Goal: Task Accomplishment & Management: Complete application form

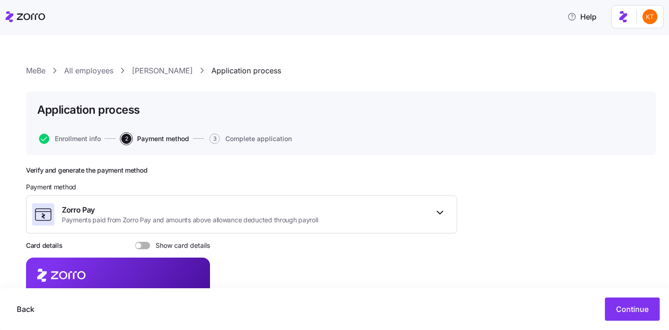
scroll to position [111, 0]
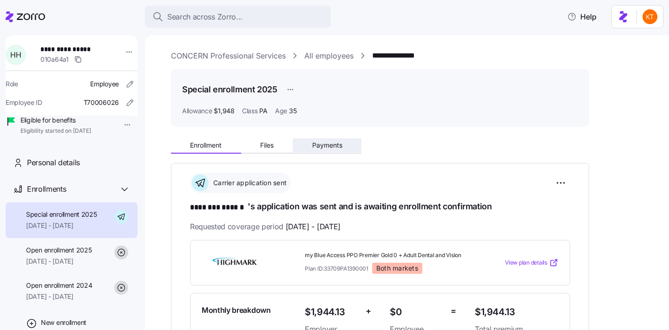
click at [337, 143] on span "Payments" at bounding box center [327, 145] width 30 height 7
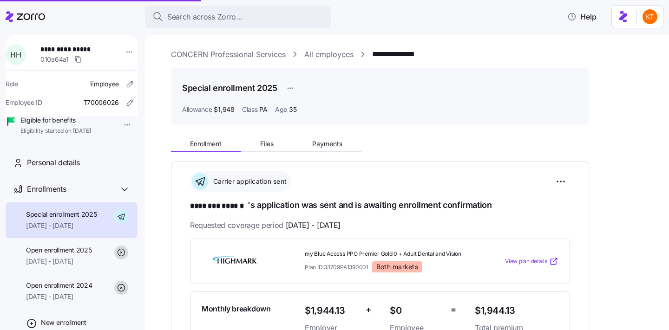
scroll to position [181, 0]
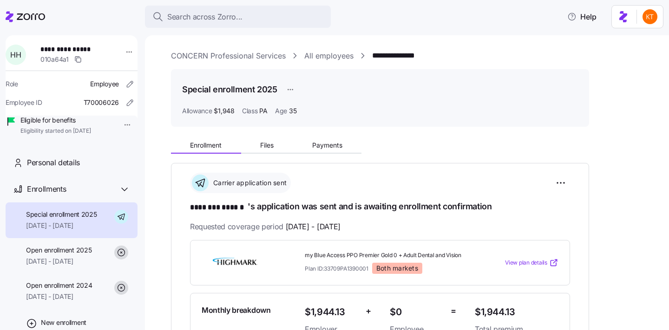
scroll to position [3, 0]
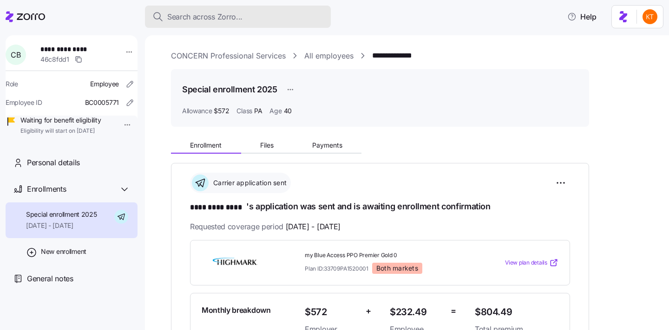
click at [272, 23] on button "Search across Zorro..." at bounding box center [238, 17] width 186 height 22
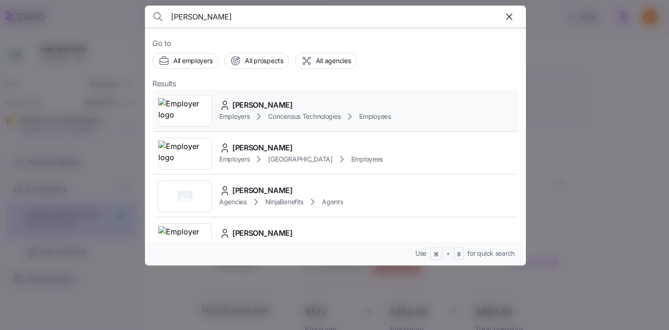
type input "andrew kohl"
click at [258, 103] on span "Andrew Kohls" at bounding box center [262, 105] width 60 height 12
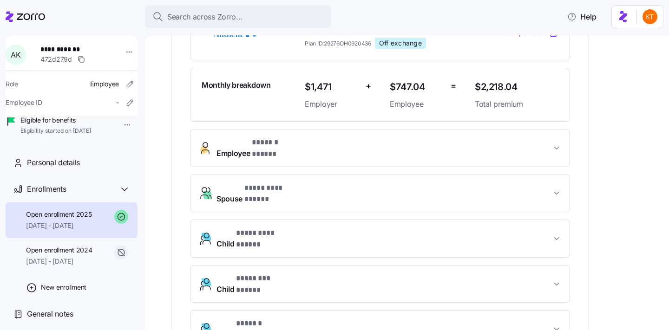
scroll to position [254, 0]
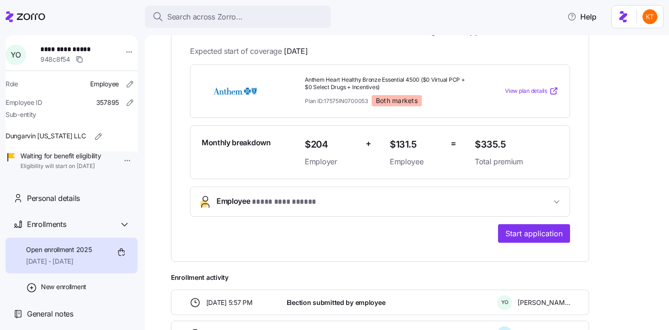
scroll to position [140, 0]
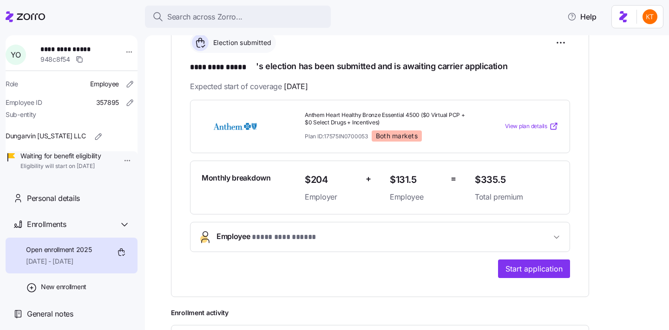
click at [413, 237] on span "**********" at bounding box center [383, 237] width 334 height 13
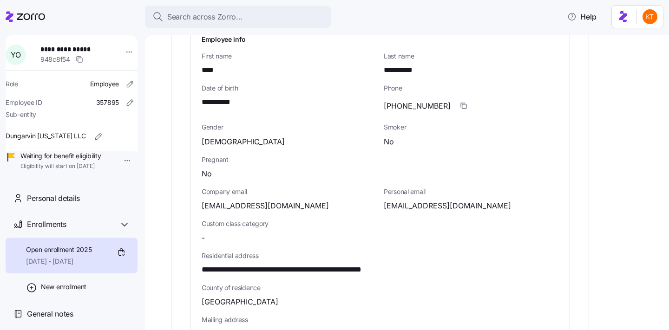
scroll to position [490, 0]
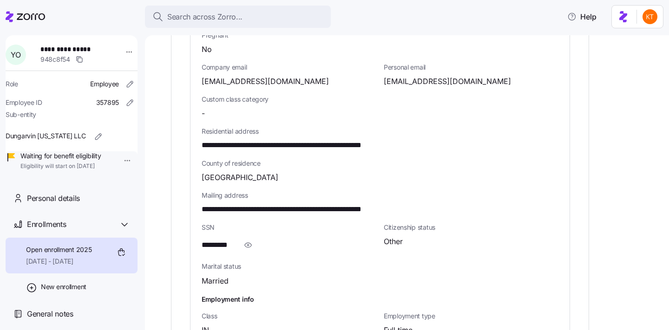
click at [358, 210] on span "**********" at bounding box center [308, 210] width 212 height 12
copy span "*****"
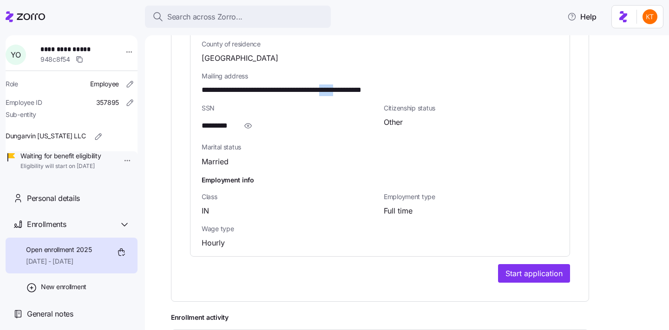
scroll to position [472, 0]
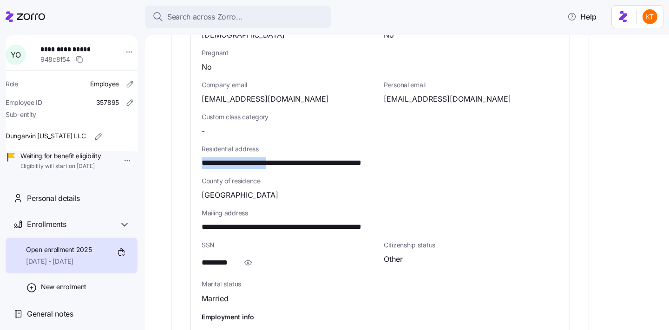
drag, startPoint x: 293, startPoint y: 163, endPoint x: 185, endPoint y: 163, distance: 107.3
click at [185, 163] on div "**********" at bounding box center [380, 65] width 418 height 748
copy span "**********"
click at [265, 177] on span "County of residence" at bounding box center [380, 180] width 357 height 9
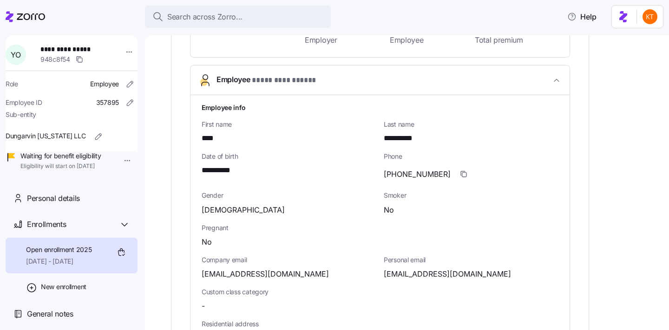
scroll to position [157, 0]
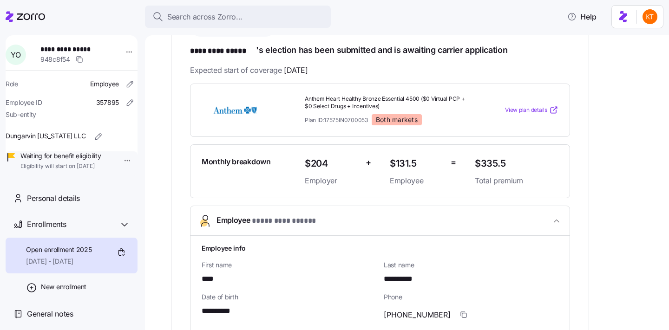
click at [215, 277] on span "****" at bounding box center [210, 280] width 17 height 12
copy span "****"
click at [398, 278] on span "**********" at bounding box center [408, 280] width 48 height 12
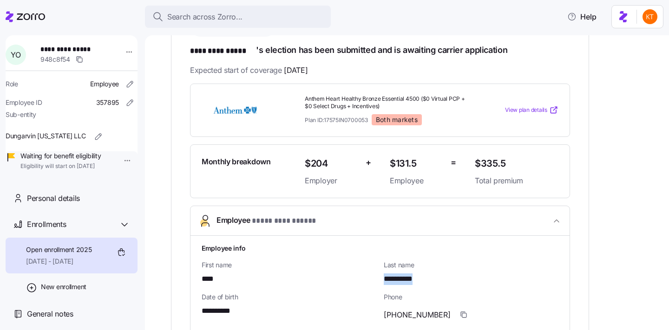
copy span "**********"
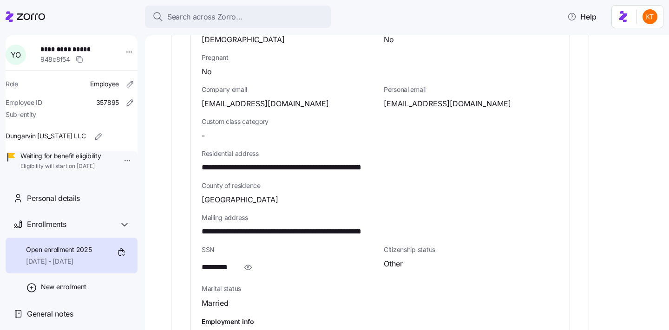
scroll to position [353, 0]
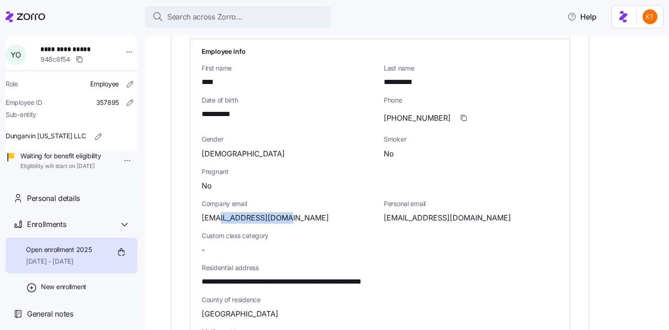
drag, startPoint x: 296, startPoint y: 216, endPoint x: 336, endPoint y: 221, distance: 39.7
click at [222, 222] on div "yemtob2010@yahoo.com" at bounding box center [289, 218] width 175 height 12
click at [440, 216] on span "yemtob2010@yahoo.com" at bounding box center [447, 218] width 127 height 12
click at [441, 216] on span "yemtob2010@yahoo.com" at bounding box center [447, 218] width 127 height 12
click at [441, 215] on span "yemtob2010@yahoo.com" at bounding box center [447, 218] width 127 height 12
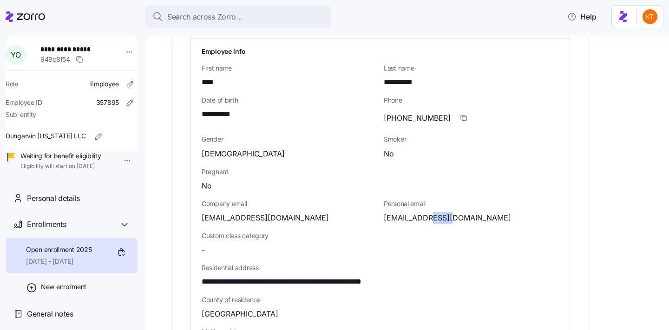
click at [441, 215] on span "yemtob2010@yahoo.com" at bounding box center [447, 218] width 127 height 12
click at [441, 216] on span "yemtob2010@yahoo.com" at bounding box center [447, 218] width 127 height 12
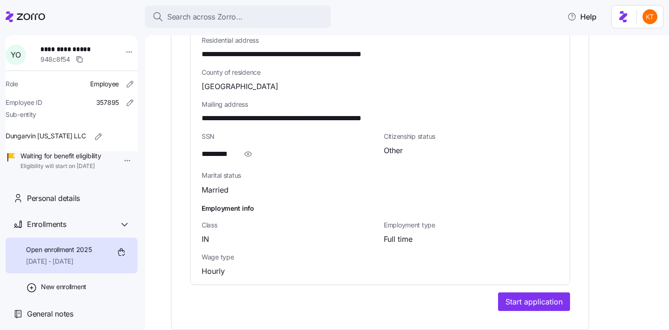
scroll to position [573, 0]
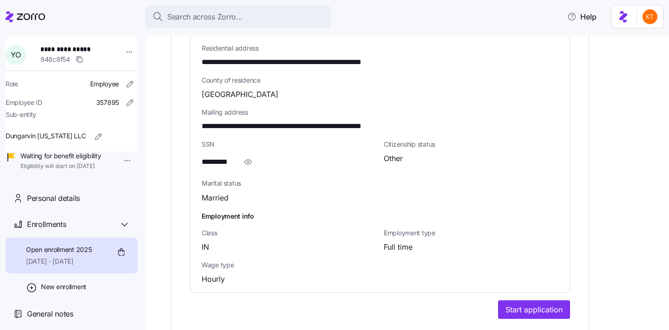
click at [358, 62] on span "**********" at bounding box center [308, 63] width 212 height 12
copy span "*****"
click at [55, 50] on span "**********" at bounding box center [70, 49] width 61 height 9
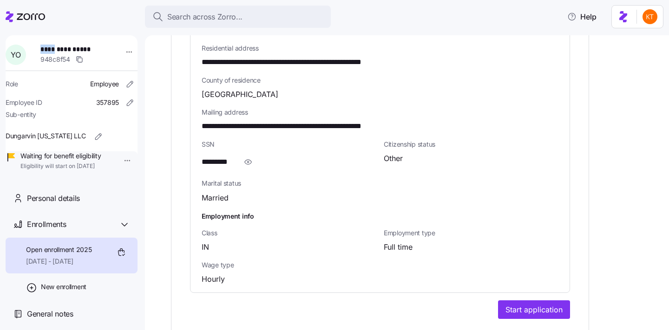
click at [55, 49] on span "**********" at bounding box center [70, 49] width 61 height 9
copy span "****"
click at [92, 50] on span "**********" at bounding box center [70, 49] width 61 height 9
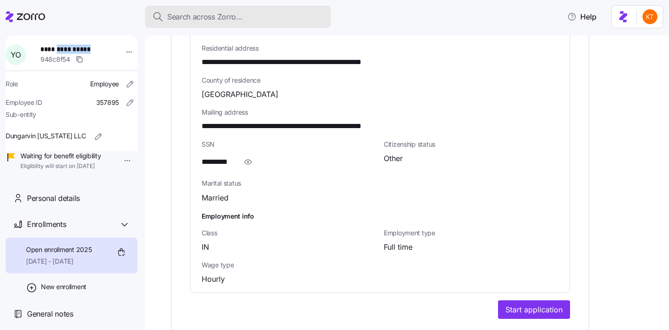
copy span "**********"
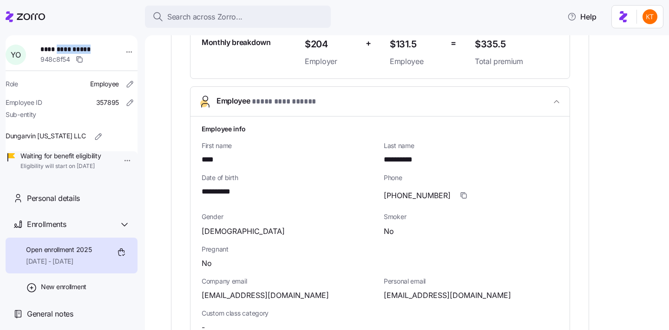
scroll to position [272, 0]
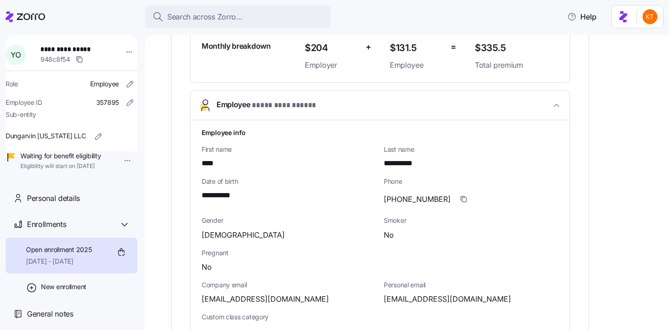
click at [410, 300] on span "yemtob2010@yahoo.com" at bounding box center [447, 300] width 127 height 12
copy span "yemtob2010"
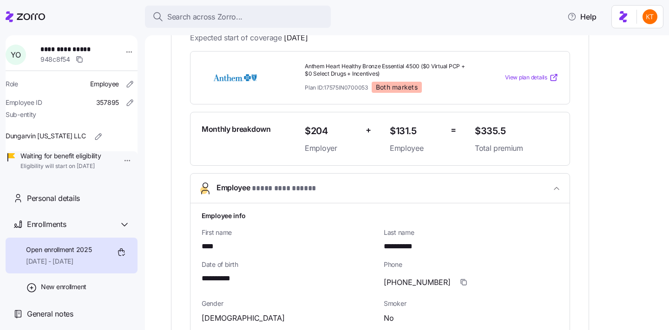
scroll to position [505, 0]
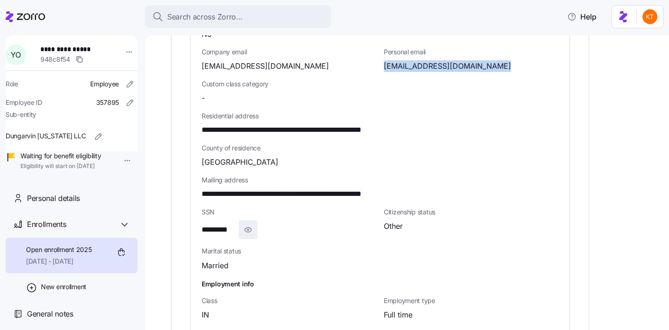
click at [247, 230] on icon "button" at bounding box center [247, 229] width 9 height 11
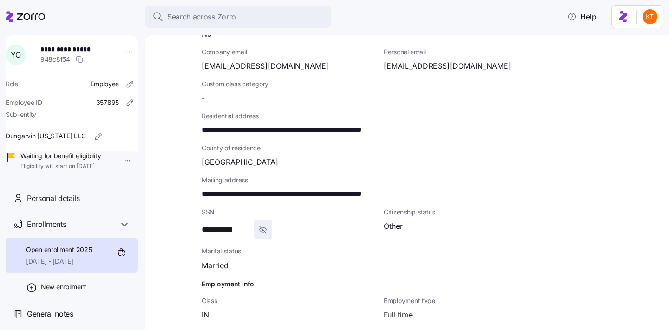
click at [233, 230] on span "**********" at bounding box center [226, 230] width 48 height 12
copy span "****"
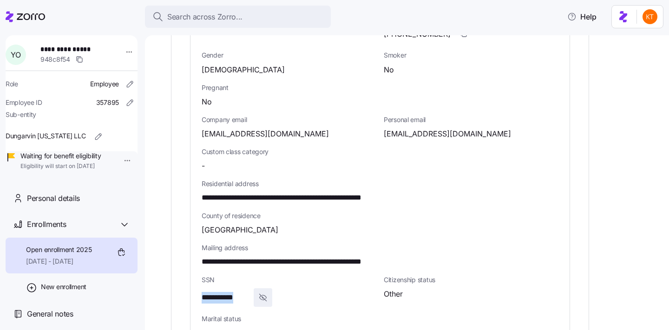
scroll to position [390, 0]
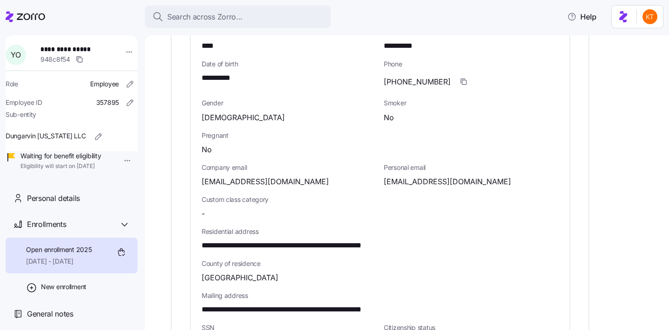
click at [410, 85] on span "(317)457-9583" at bounding box center [417, 82] width 67 height 12
drag, startPoint x: 293, startPoint y: 244, endPoint x: 179, endPoint y: 254, distance: 114.6
click at [179, 254] on div "**********" at bounding box center [380, 147] width 418 height 748
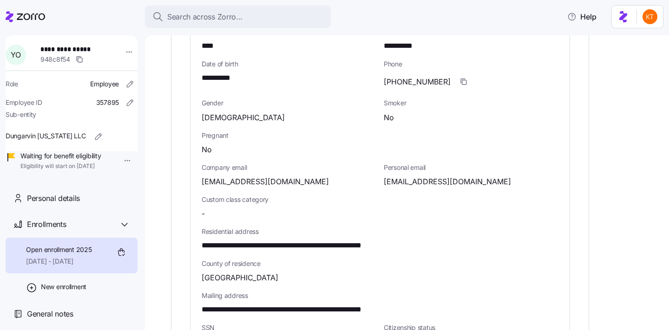
click at [243, 241] on span "**********" at bounding box center [308, 246] width 212 height 12
drag, startPoint x: 293, startPoint y: 242, endPoint x: 201, endPoint y: 245, distance: 91.5
click at [202, 245] on span "**********" at bounding box center [308, 246] width 212 height 12
click at [324, 244] on span "**********" at bounding box center [308, 246] width 212 height 12
click at [325, 244] on span "**********" at bounding box center [308, 246] width 212 height 12
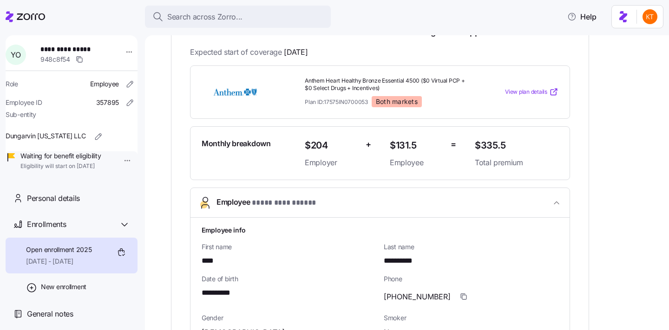
scroll to position [0, 0]
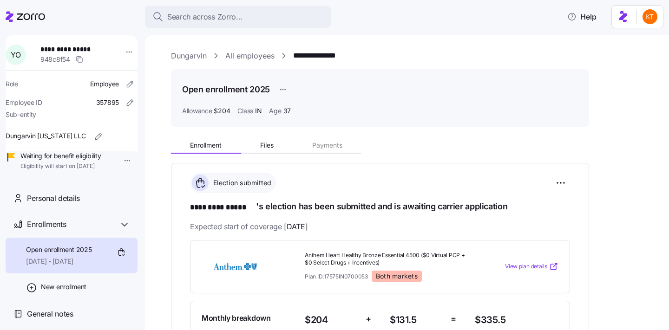
click at [59, 49] on span "**********" at bounding box center [70, 49] width 61 height 9
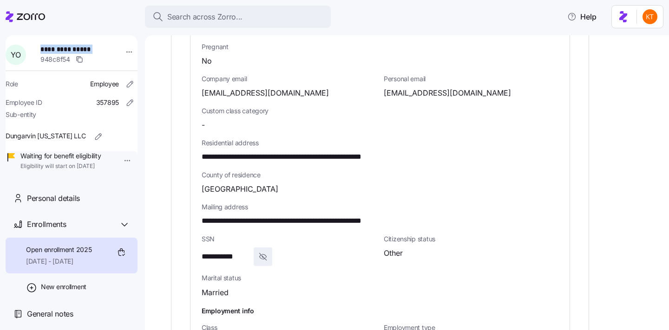
scroll to position [347, 0]
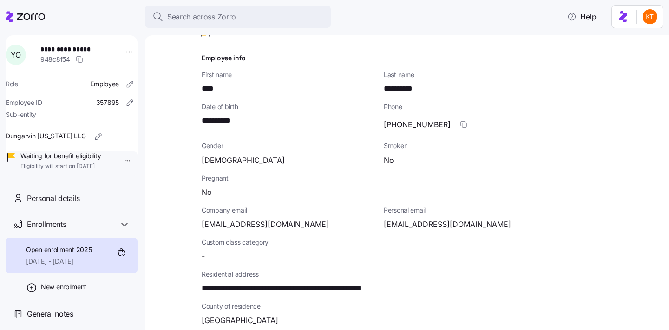
click at [328, 288] on span "**********" at bounding box center [308, 289] width 212 height 12
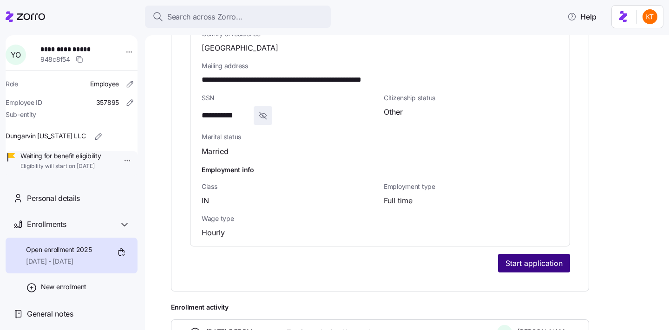
click at [538, 262] on span "Start application" at bounding box center [533, 263] width 57 height 11
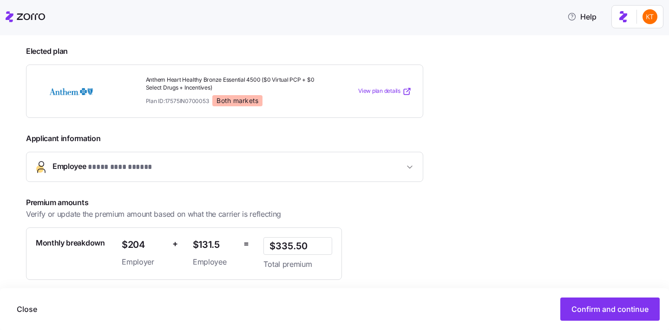
scroll to position [160, 0]
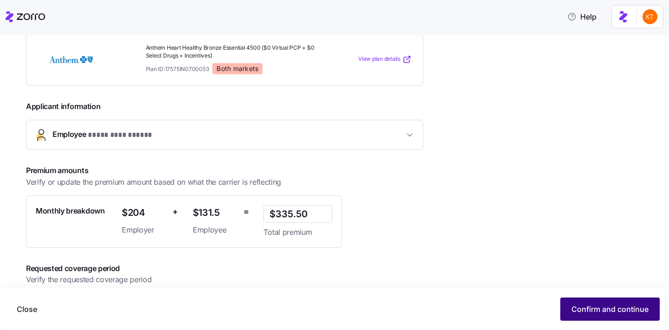
click at [586, 309] on span "Confirm and continue" at bounding box center [609, 309] width 77 height 11
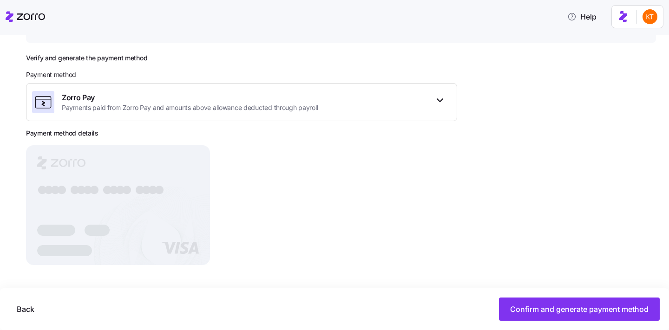
scroll to position [112, 0]
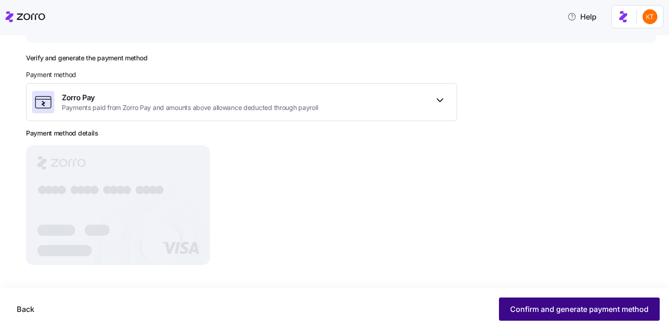
click at [600, 305] on span "Confirm and generate payment method" at bounding box center [579, 309] width 138 height 11
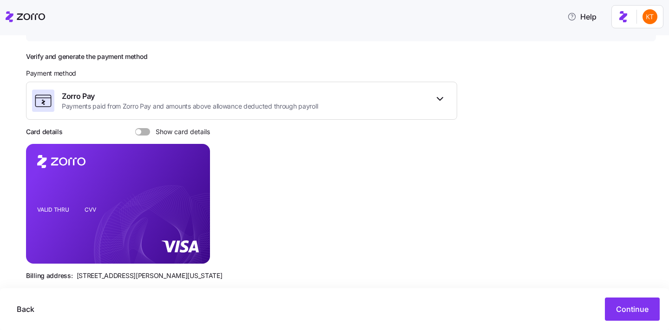
scroll to position [114, 0]
click at [144, 128] on span at bounding box center [145, 131] width 9 height 7
click at [135, 128] on input "Show card details" at bounding box center [135, 128] width 0 height 0
click at [195, 186] on icon "copy-to-clipboard" at bounding box center [193, 187] width 8 height 8
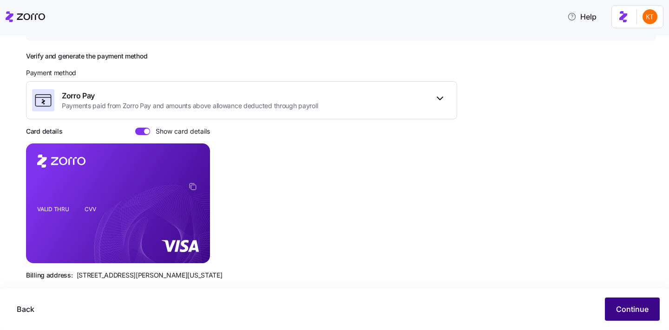
click at [631, 308] on span "Continue" at bounding box center [632, 309] width 33 height 11
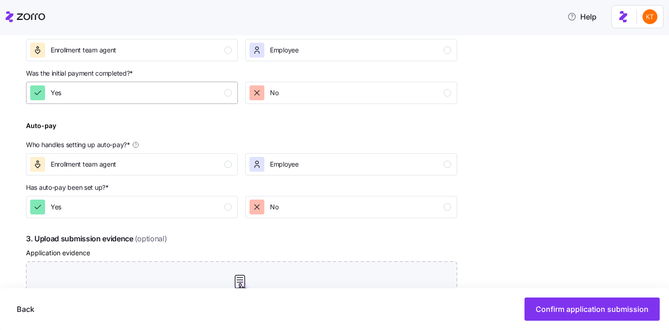
scroll to position [310, 0]
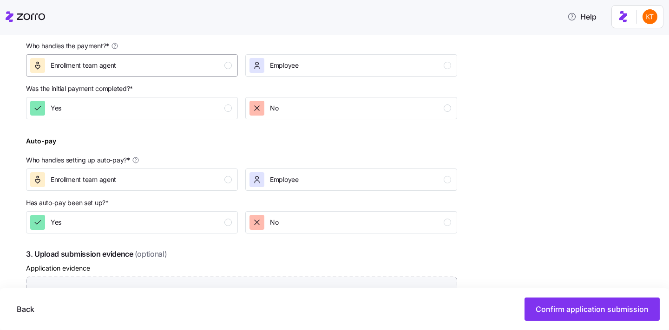
click at [217, 64] on div "Enrollment team agent" at bounding box center [131, 65] width 202 height 15
click at [224, 96] on p "Was the initial payment completed? *" at bounding box center [241, 90] width 431 height 13
click at [227, 117] on button "Yes" at bounding box center [132, 108] width 212 height 22
click at [228, 183] on div "button" at bounding box center [227, 179] width 7 height 7
click at [224, 222] on div "button" at bounding box center [227, 222] width 7 height 7
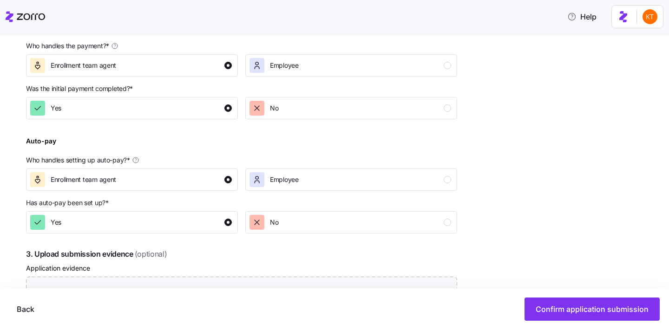
scroll to position [435, 0]
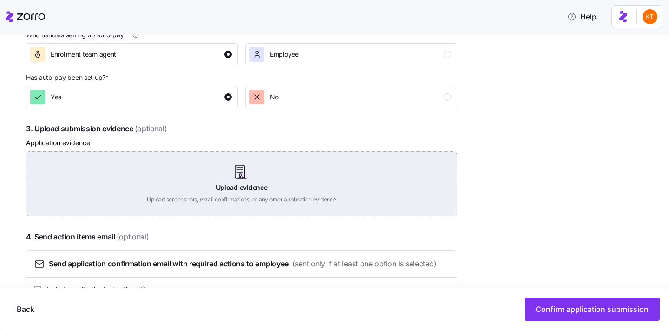
click at [240, 176] on div "Upload evidence Upload screenshots, email confirmations, or any other applicati…" at bounding box center [241, 183] width 431 height 65
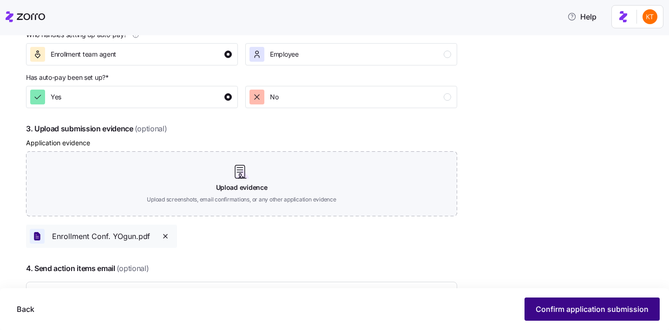
click at [536, 301] on button "Confirm application submission" at bounding box center [591, 309] width 135 height 23
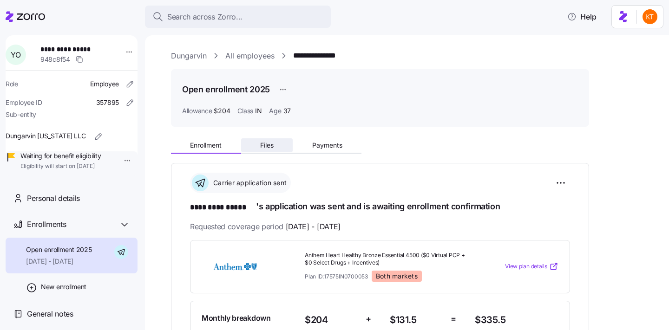
click at [273, 148] on span "Files" at bounding box center [266, 145] width 13 height 7
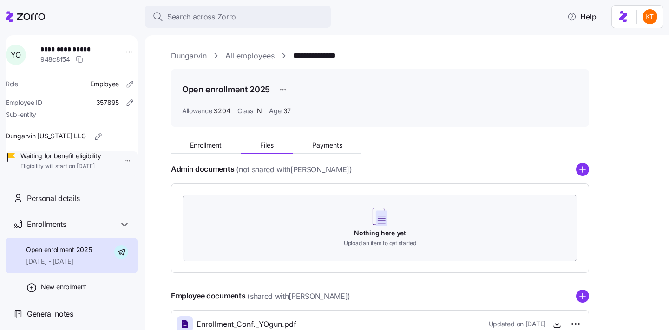
click at [574, 172] on div "Admin documents (not shared with Yemi Ogunmodede )" at bounding box center [380, 169] width 418 height 13
click at [581, 171] on circle "add icon" at bounding box center [582, 169] width 12 height 12
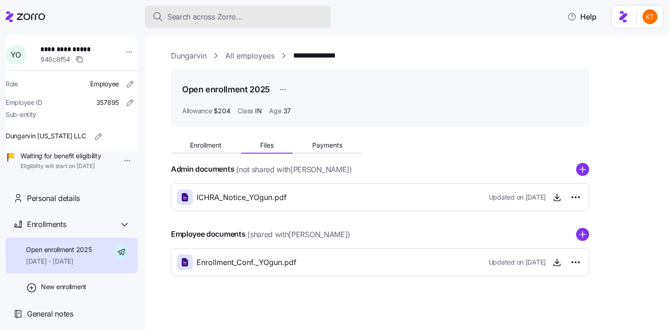
click at [229, 20] on span "Search across Zorro..." at bounding box center [204, 17] width 75 height 12
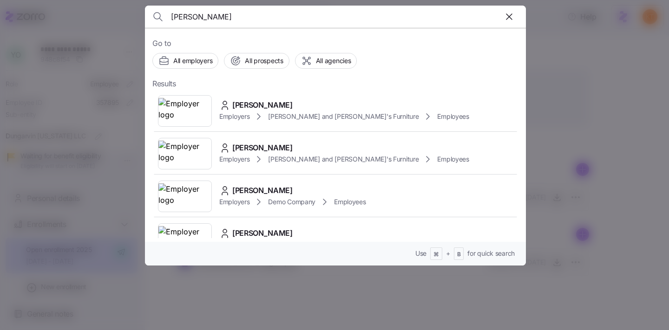
type input "jacob walsh"
click at [510, 19] on icon "button" at bounding box center [508, 16] width 11 height 11
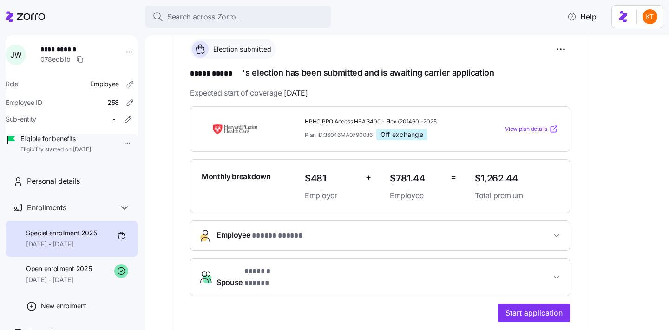
click at [287, 232] on span "* ***** ***** *" at bounding box center [280, 236] width 57 height 12
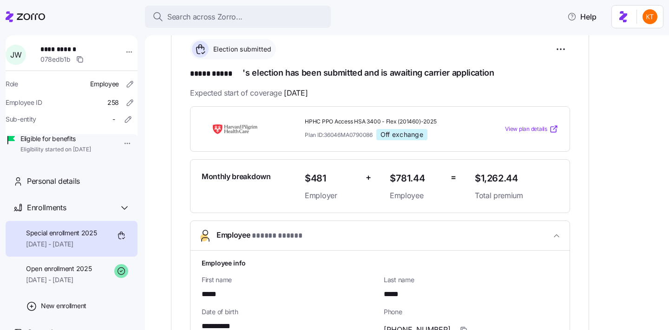
scroll to position [275, 0]
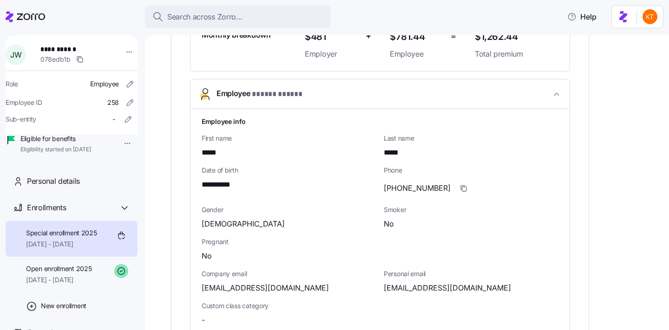
click at [220, 151] on span "*****" at bounding box center [214, 153] width 25 height 12
copy span "*****"
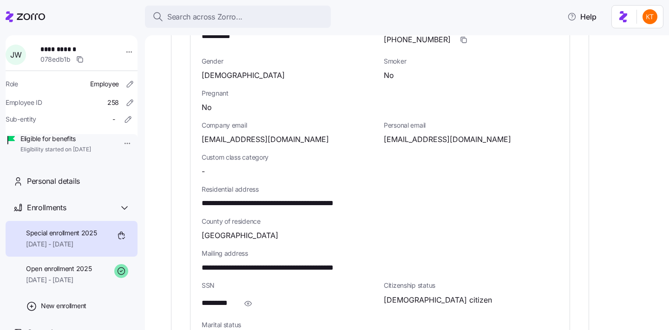
click at [333, 203] on span "**********" at bounding box center [289, 204] width 175 height 12
copy span "*****"
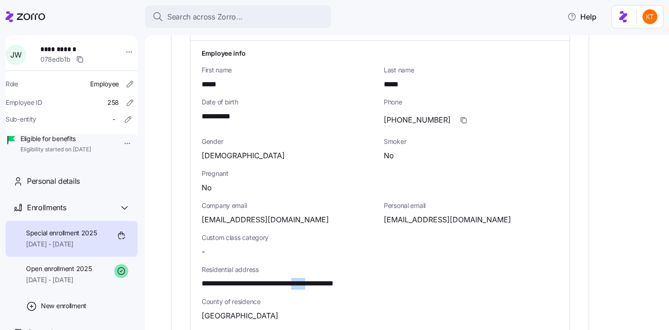
scroll to position [307, 0]
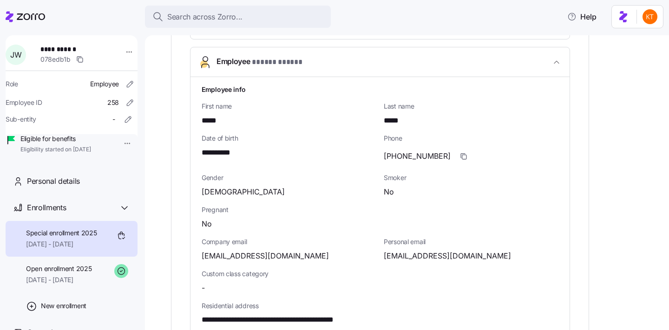
click at [218, 124] on span "*****" at bounding box center [214, 121] width 25 height 12
copy span "*****"
click at [395, 115] on span "*****" at bounding box center [397, 121] width 26 height 12
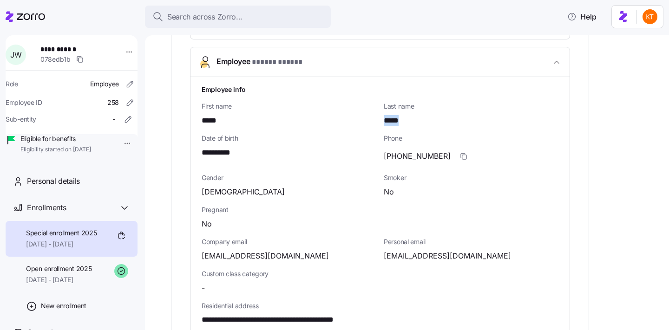
copy span "*****"
click at [231, 148] on span "**********" at bounding box center [222, 153] width 41 height 12
copy span "****"
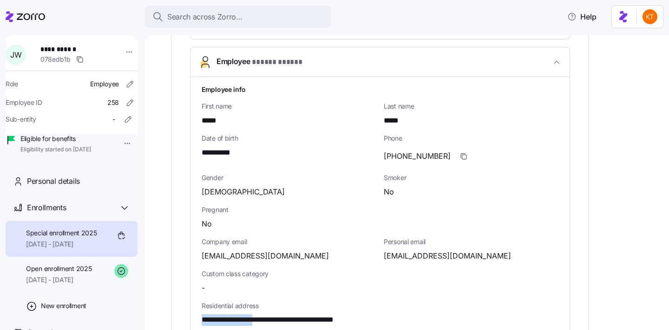
drag, startPoint x: 266, startPoint y: 320, endPoint x: 199, endPoint y: 320, distance: 66.4
click at [199, 320] on div "**********" at bounding box center [379, 313] width 379 height 473
copy span "**********"
drag, startPoint x: 382, startPoint y: 321, endPoint x: 199, endPoint y: 322, distance: 182.5
click at [199, 322] on div "**********" at bounding box center [379, 313] width 379 height 473
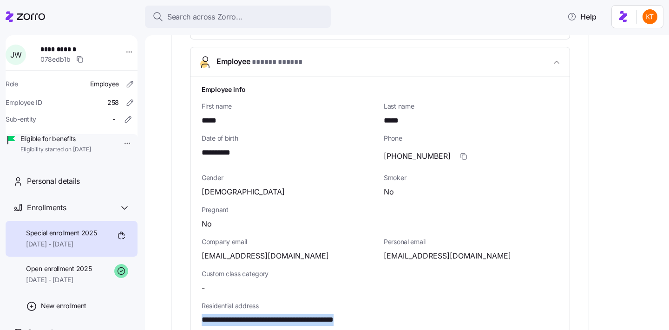
copy span "**********"
click at [406, 156] on span "(774)279-8753" at bounding box center [417, 156] width 67 height 12
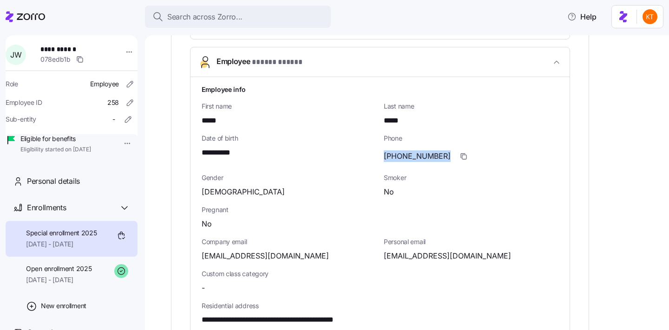
click at [406, 156] on span "(774)279-8753" at bounding box center [417, 156] width 67 height 12
copy span "279"
click at [431, 253] on span "walshjacob3@gmail.com" at bounding box center [447, 256] width 127 height 12
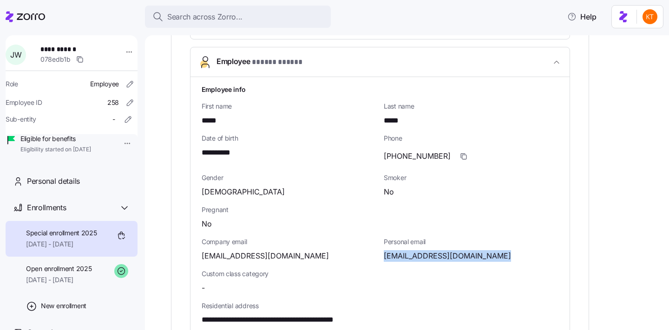
click at [431, 253] on span "walshjacob3@gmail.com" at bounding box center [447, 256] width 127 height 12
copy span "@"
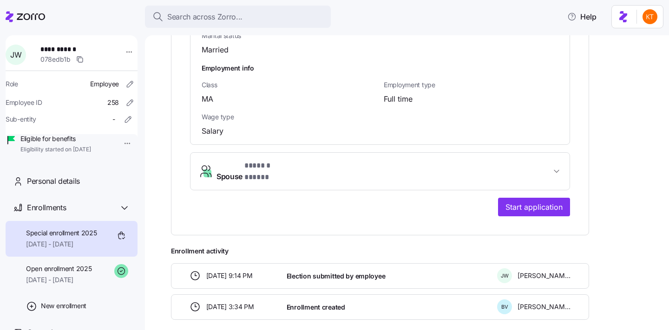
scroll to position [737, 0]
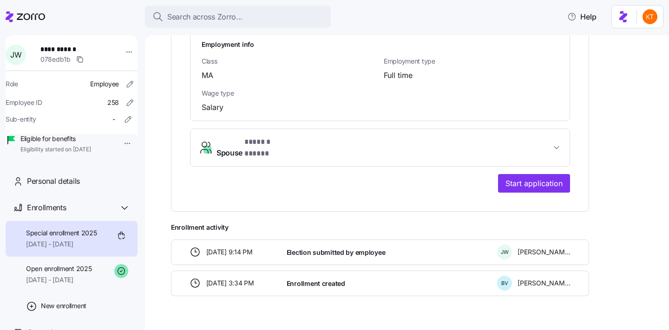
click at [292, 147] on span "Spouse * ****** ***** *" at bounding box center [383, 148] width 334 height 22
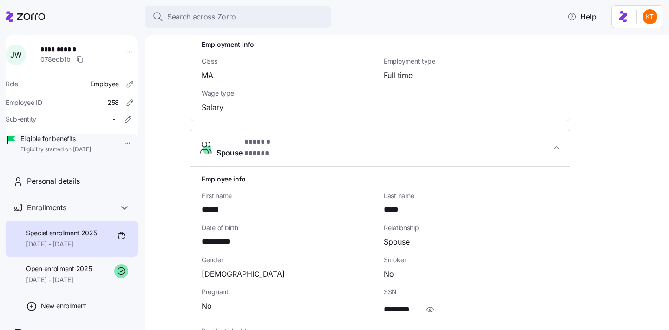
click at [222, 236] on span "**********" at bounding box center [222, 242] width 40 height 12
copy span "*"
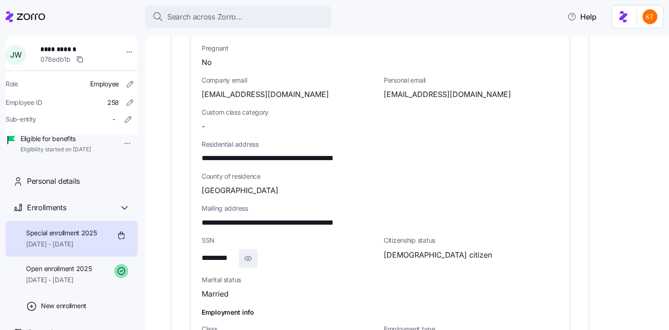
scroll to position [476, 0]
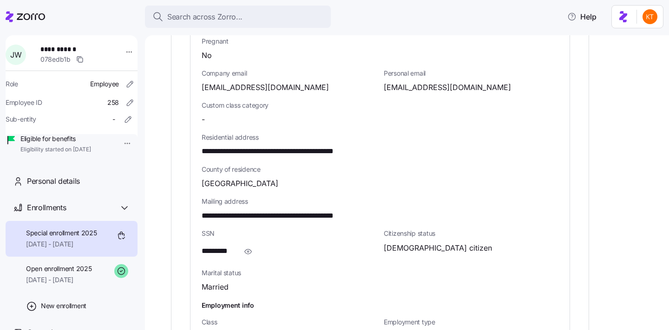
click at [249, 249] on icon "button" at bounding box center [247, 251] width 9 height 11
click at [223, 249] on span "**********" at bounding box center [226, 252] width 49 height 12
click at [56, 52] on span "**********" at bounding box center [70, 49] width 61 height 9
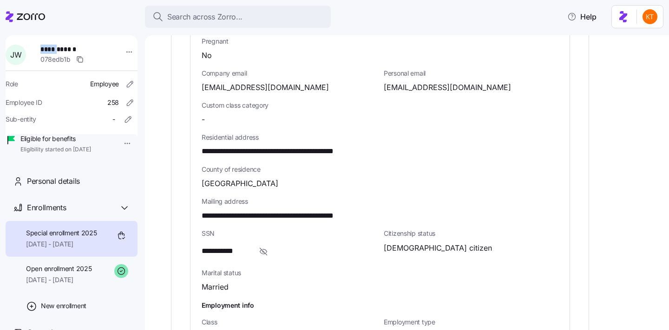
click at [56, 52] on span "**********" at bounding box center [70, 49] width 61 height 9
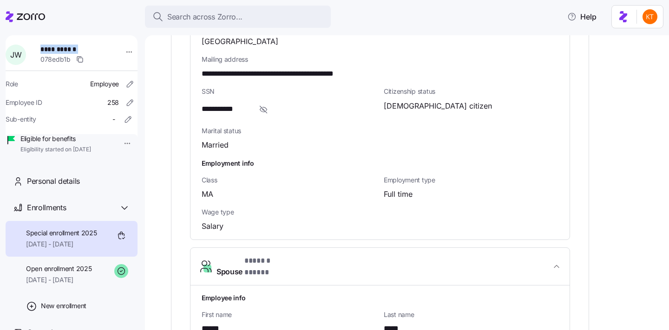
scroll to position [838, 0]
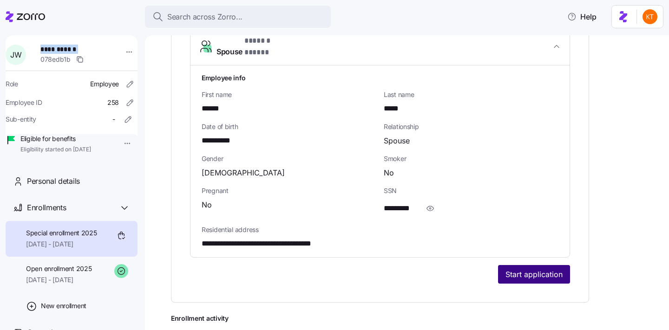
click at [544, 265] on button "Start application" at bounding box center [534, 274] width 72 height 19
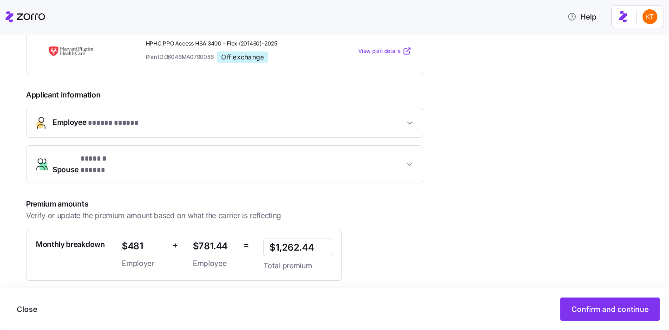
scroll to position [170, 0]
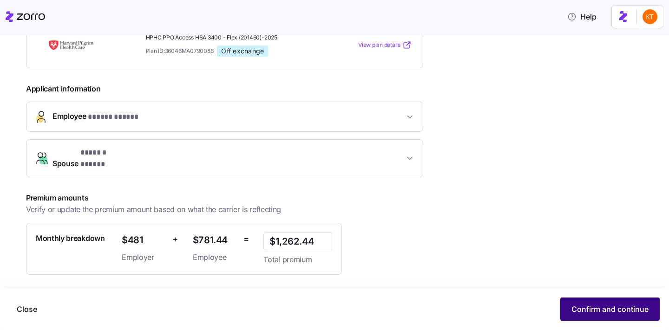
click at [592, 305] on span "Confirm and continue" at bounding box center [609, 309] width 77 height 11
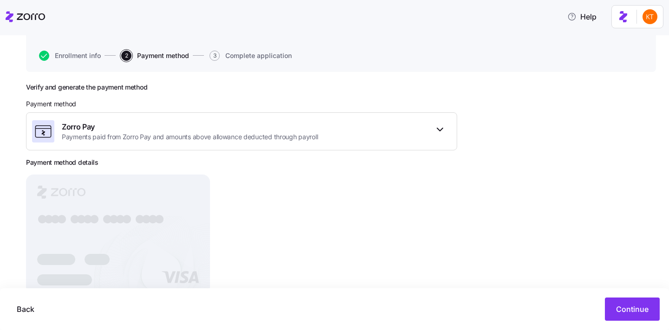
scroll to position [112, 0]
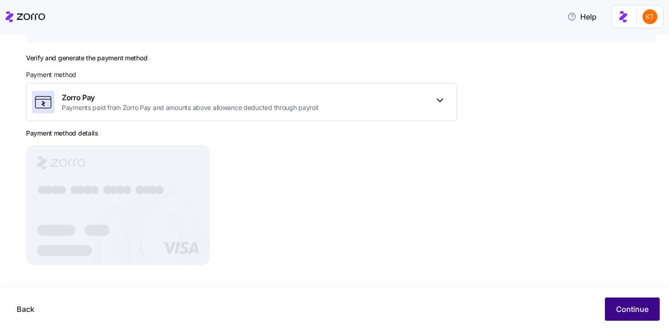
click at [626, 309] on span "Continue" at bounding box center [632, 309] width 33 height 11
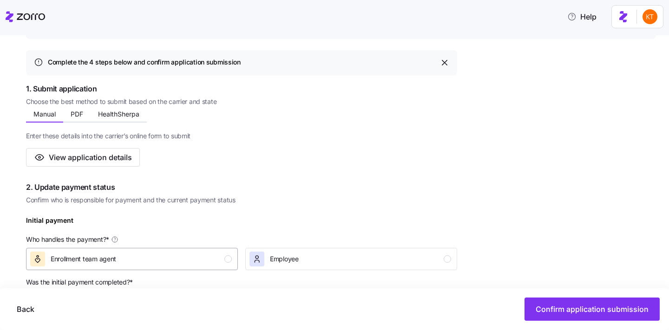
scroll to position [104, 0]
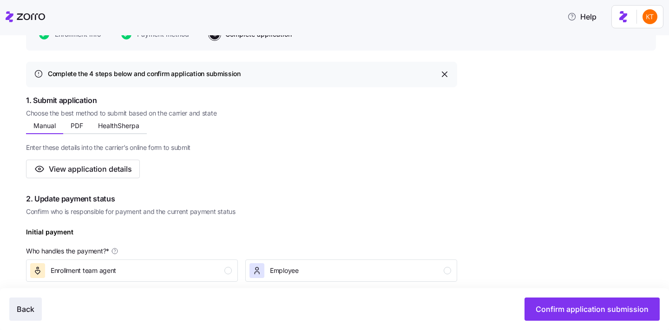
click at [33, 307] on span "Back" at bounding box center [26, 309] width 18 height 11
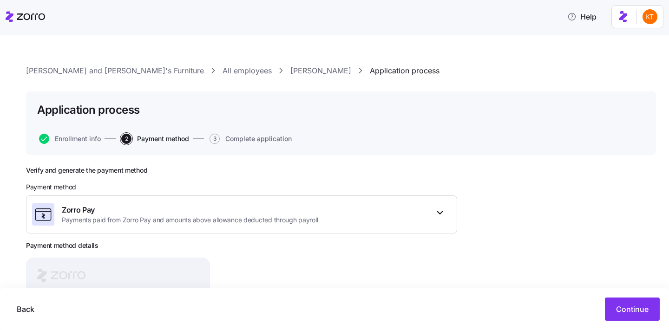
scroll to position [112, 0]
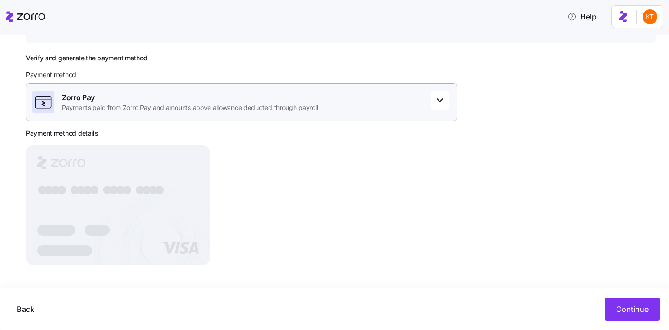
click at [343, 105] on div "Zorro Pay Payments paid from Zorro Pay and amounts above allowance deducted thr…" at bounding box center [241, 102] width 431 height 38
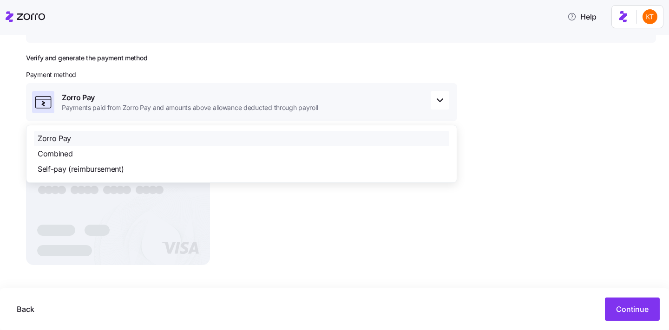
click at [307, 138] on div "Zorro Pay" at bounding box center [241, 138] width 415 height 15
click at [418, 136] on div "Zorro Pay" at bounding box center [241, 138] width 415 height 15
click at [556, 173] on div "Verify and generate the payment method Payment method Zorro Pay Payments paid f…" at bounding box center [341, 186] width 630 height 265
click at [539, 200] on div "Verify and generate the payment method Payment method Zorro Pay Payments paid f…" at bounding box center [341, 186] width 630 height 265
click at [427, 102] on div "Zorro Pay Payments paid from Zorro Pay and amounts above allowance deducted thr…" at bounding box center [241, 102] width 431 height 38
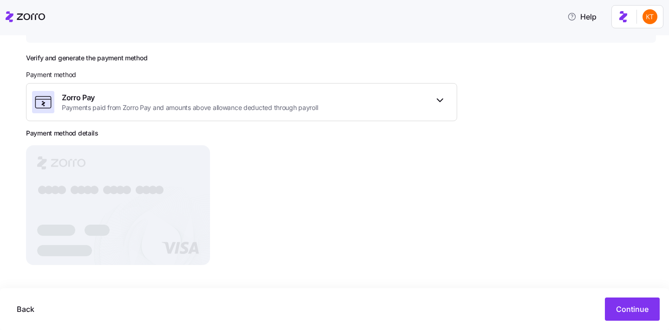
click at [633, 321] on div "Back Continue" at bounding box center [334, 309] width 669 height 42
click at [609, 304] on button "Continue" at bounding box center [632, 309] width 55 height 23
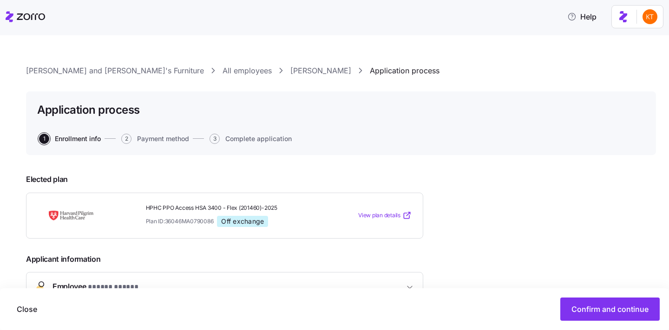
click at [290, 76] on link "[PERSON_NAME]" at bounding box center [320, 71] width 61 height 12
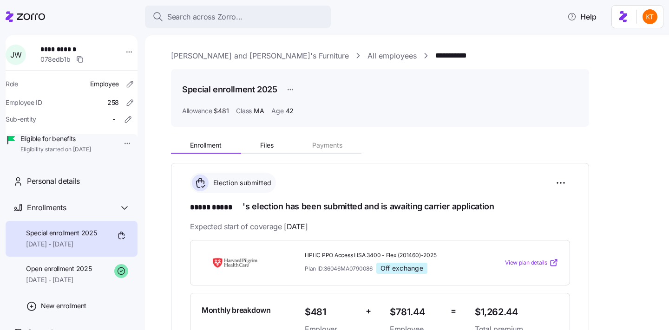
scroll to position [277, 0]
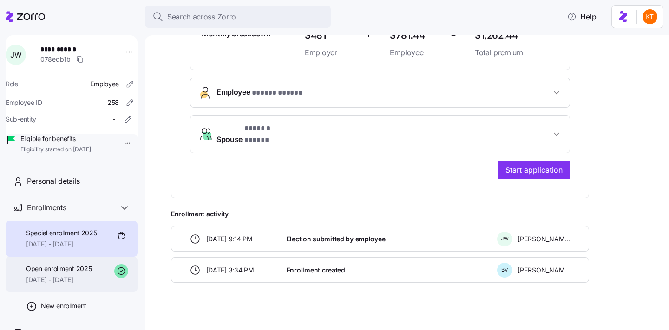
click at [88, 293] on div "Open enrollment 2025 [DATE] - [DATE]" at bounding box center [72, 275] width 132 height 36
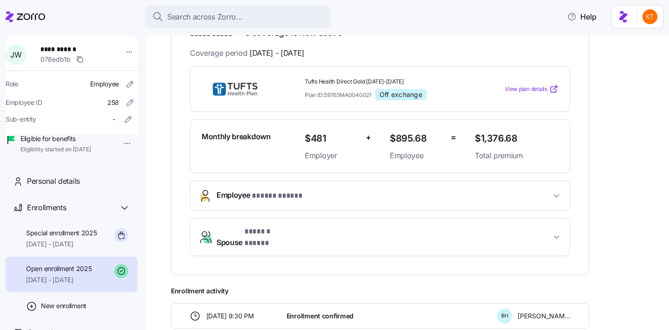
scroll to position [282, 0]
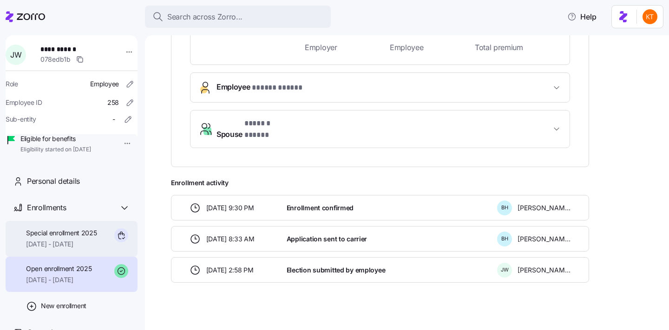
click at [65, 249] on span "[DATE] - [DATE]" at bounding box center [61, 244] width 71 height 9
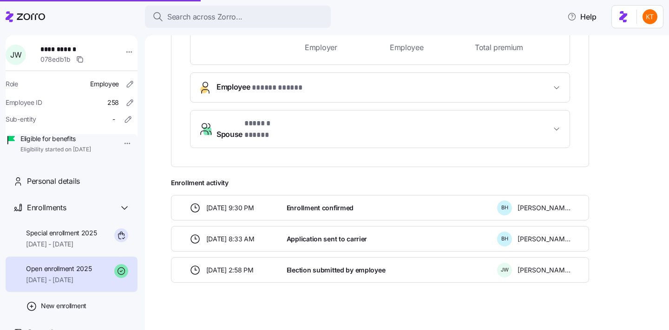
scroll to position [277, 0]
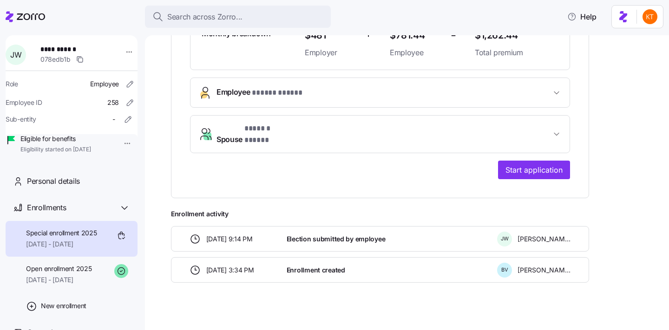
click at [304, 124] on span "Spouse * ****** ***** *" at bounding box center [383, 134] width 334 height 22
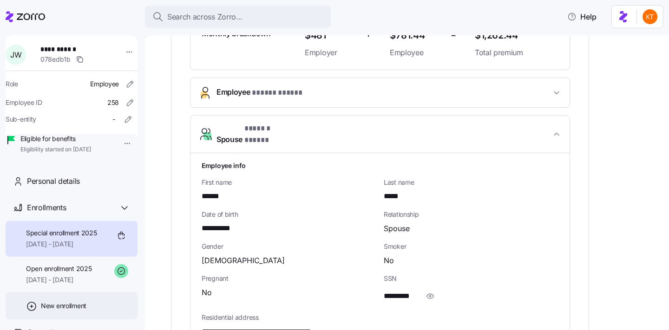
click at [56, 307] on div "New enrollment" at bounding box center [72, 305] width 132 height 27
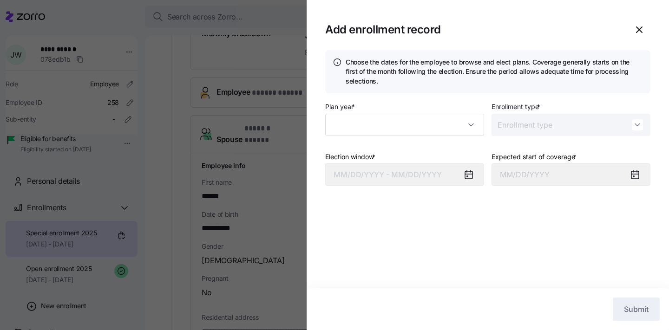
click at [57, 302] on div at bounding box center [334, 165] width 669 height 330
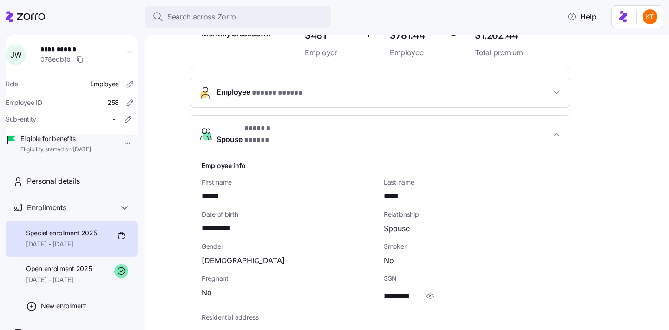
type input "2025"
type input "Special"
type input "September 1, 2025"
click at [60, 274] on span "Open enrollment 2025" at bounding box center [58, 268] width 65 height 9
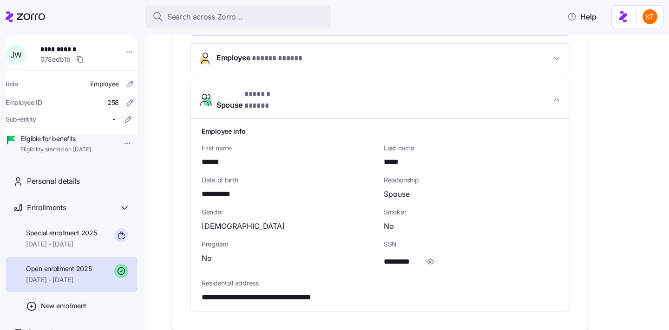
scroll to position [254, 0]
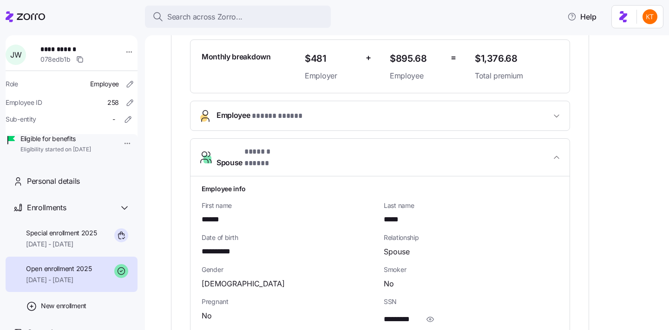
click at [210, 205] on div "First name ******" at bounding box center [289, 213] width 175 height 25
copy span "******"
click at [403, 214] on span "*****" at bounding box center [394, 220] width 21 height 12
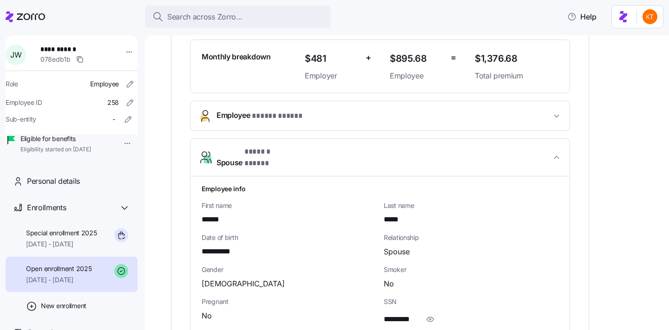
click at [398, 214] on span "*****" at bounding box center [394, 220] width 21 height 12
copy span "*****"
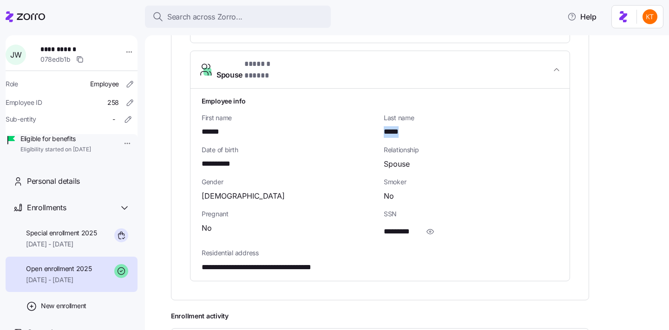
scroll to position [475, 0]
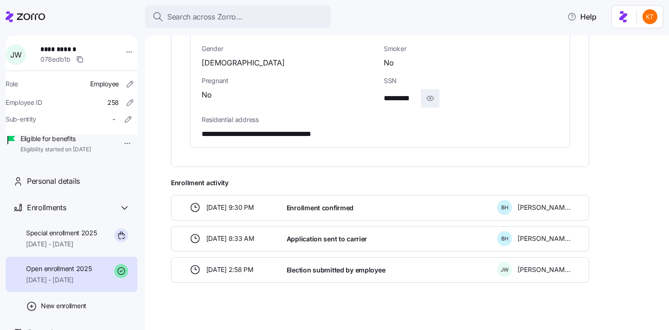
click at [431, 98] on span "button" at bounding box center [430, 99] width 18 height 18
click at [413, 93] on span "**********" at bounding box center [408, 99] width 48 height 12
copy span "****"
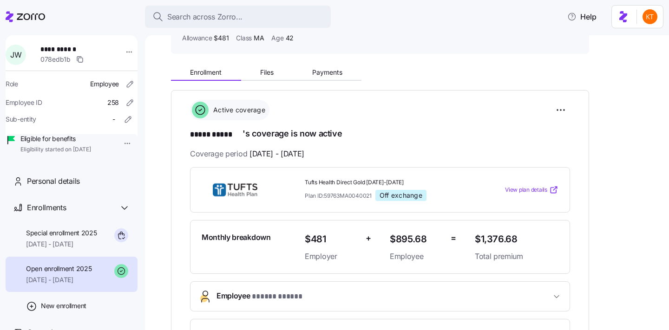
scroll to position [0, 0]
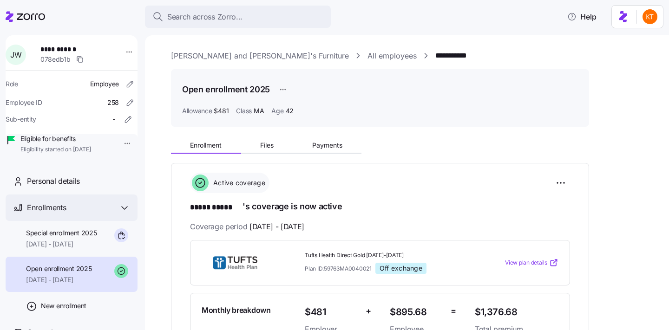
click at [100, 221] on div "Enrollments" at bounding box center [72, 208] width 132 height 26
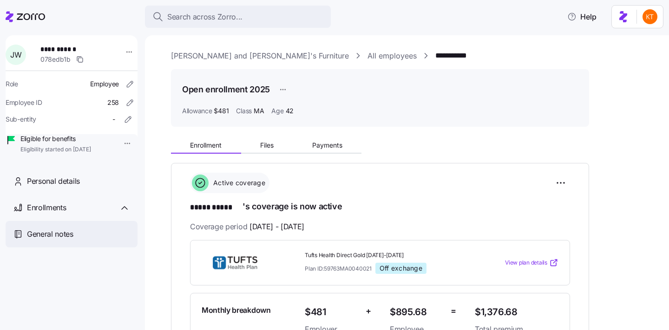
click at [92, 248] on div "General notes" at bounding box center [72, 234] width 132 height 26
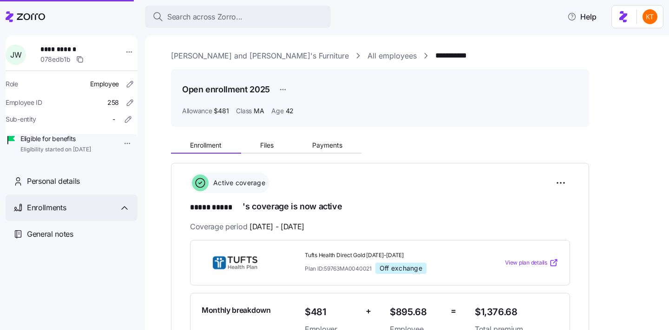
click at [91, 221] on div "Enrollments" at bounding box center [72, 208] width 132 height 26
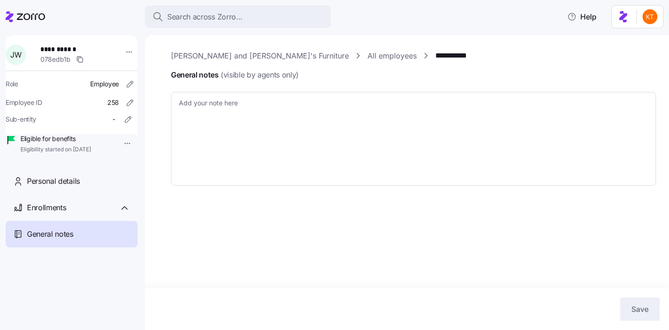
click at [71, 248] on div "General notes" at bounding box center [72, 234] width 132 height 26
click at [84, 214] on div "Enrollments" at bounding box center [78, 208] width 103 height 12
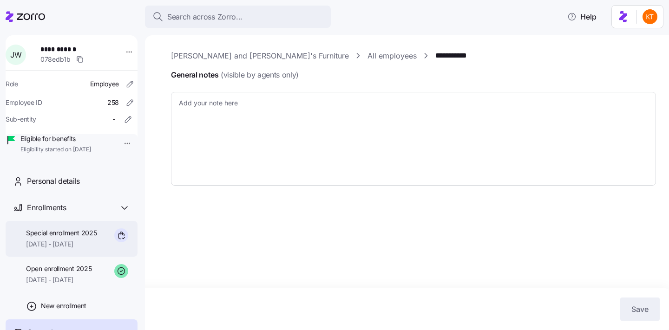
click at [70, 238] on span "Special enrollment 2025" at bounding box center [61, 232] width 71 height 9
type textarea "x"
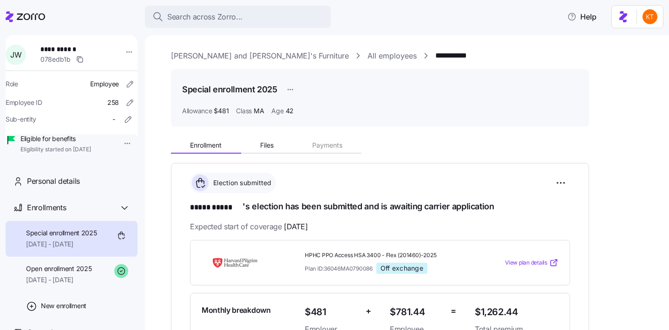
click at [232, 262] on img at bounding box center [235, 262] width 67 height 21
drag, startPoint x: 441, startPoint y: 252, endPoint x: 307, endPoint y: 255, distance: 134.7
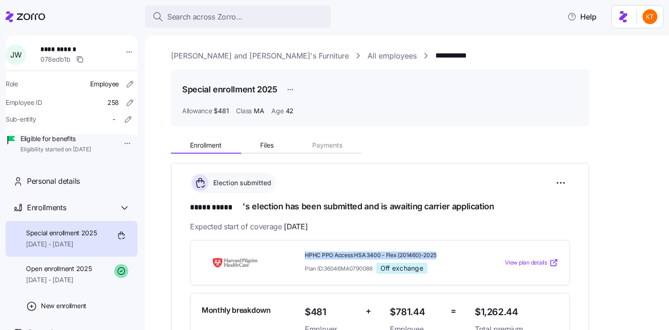
click at [307, 255] on span "HPHC PPO Access HSA 3400 - Flex (201460)-2025" at bounding box center [386, 256] width 163 height 8
copy span "HPHC PPO Access HSA 3400 - Flex (201460)-2025"
click at [498, 314] on span "$1,262.44" at bounding box center [517, 312] width 84 height 15
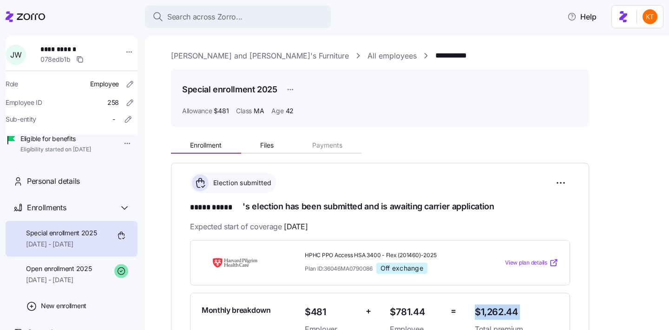
copy span "$1,262.44"
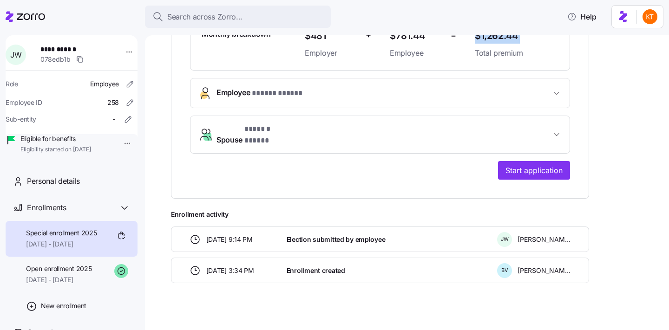
scroll to position [277, 0]
click at [535, 168] on button "Start application" at bounding box center [534, 170] width 72 height 19
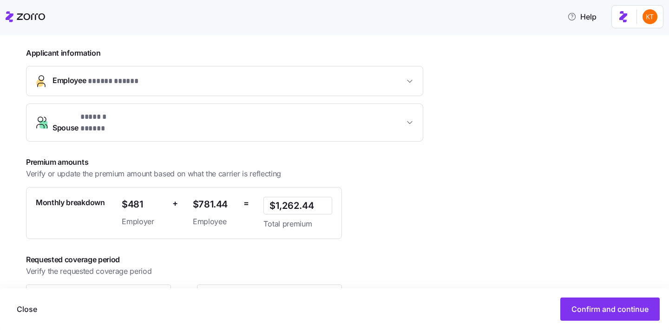
scroll to position [229, 0]
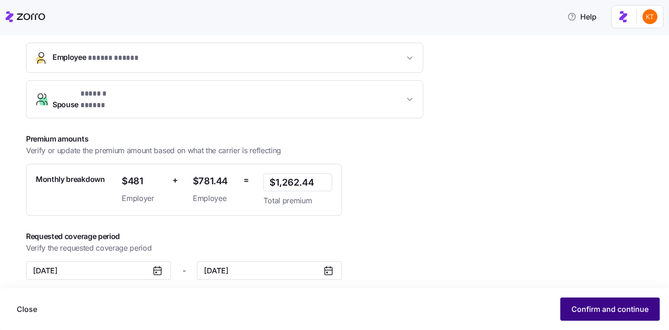
click at [616, 318] on button "Confirm and continue" at bounding box center [609, 309] width 99 height 23
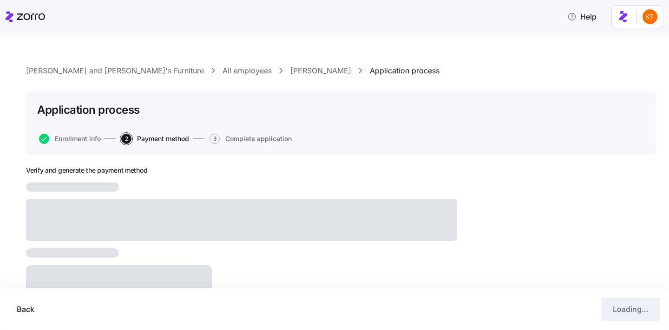
scroll to position [112, 0]
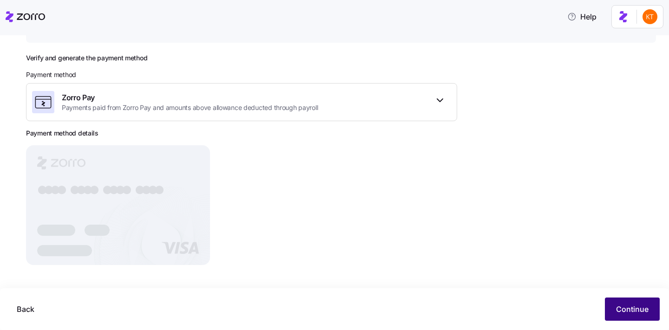
click at [614, 308] on button "Continue" at bounding box center [632, 309] width 55 height 23
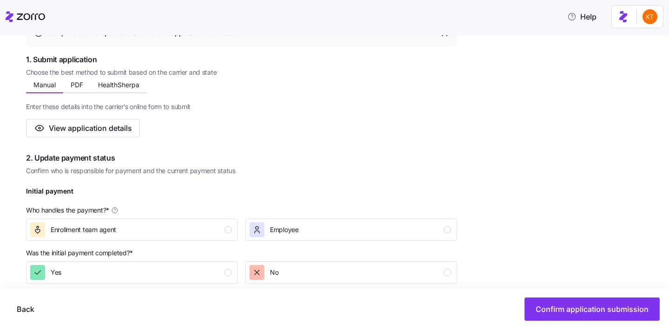
scroll to position [158, 0]
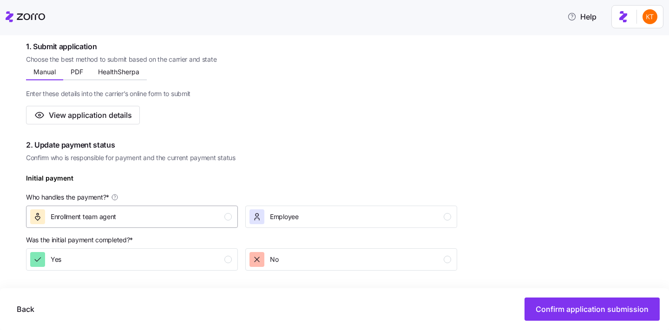
click at [161, 222] on div "Enrollment team agent" at bounding box center [131, 216] width 202 height 15
click at [190, 260] on div "Yes" at bounding box center [131, 259] width 202 height 15
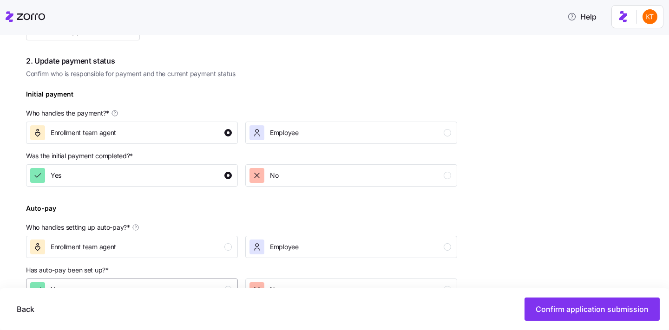
scroll to position [296, 0]
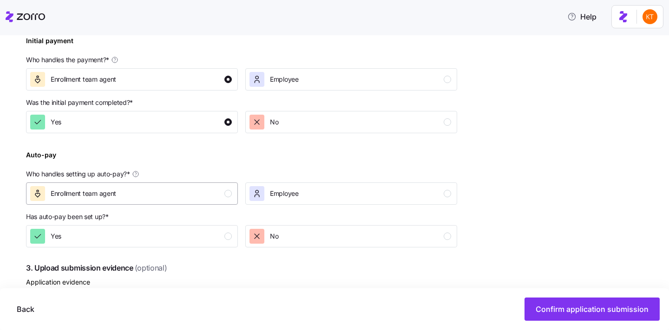
click at [221, 194] on div "Enrollment team agent" at bounding box center [131, 193] width 202 height 15
click at [222, 254] on div "Complete the 4 steps below and confirm application submission 1. Submit applica…" at bounding box center [241, 165] width 431 height 590
click at [222, 238] on div "Yes" at bounding box center [131, 236] width 202 height 15
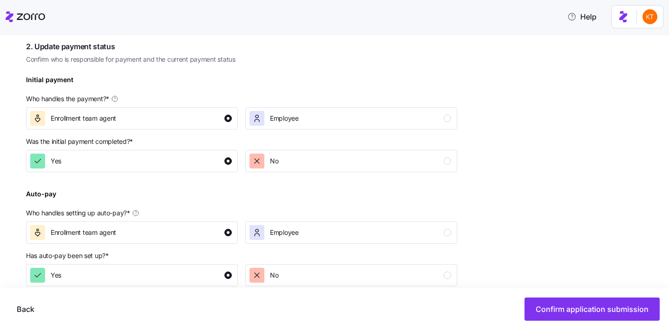
scroll to position [0, 0]
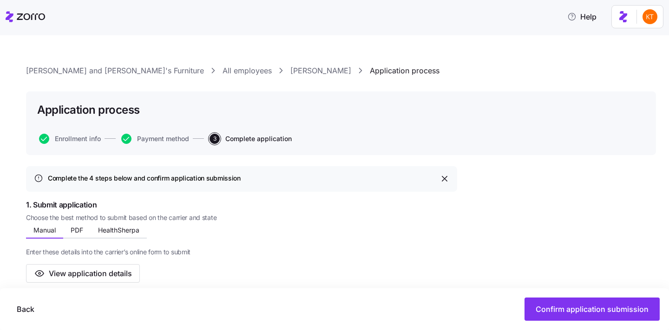
click at [290, 74] on link "JACOB WALSH" at bounding box center [320, 71] width 61 height 12
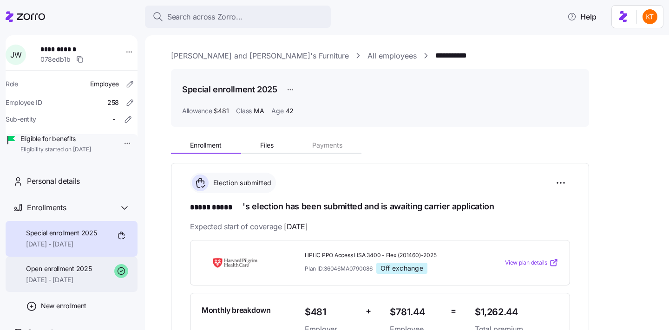
click at [86, 285] on span "[DATE] - [DATE]" at bounding box center [58, 279] width 65 height 9
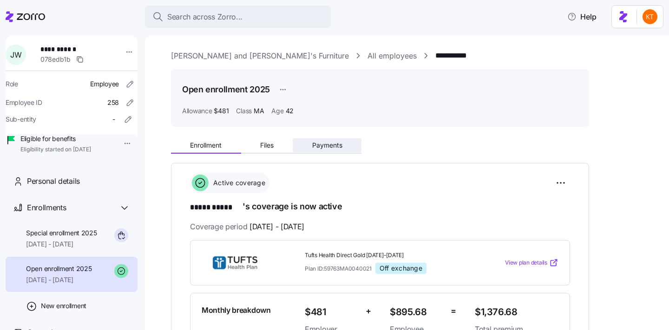
click at [345, 149] on button "Payments" at bounding box center [327, 145] width 69 height 14
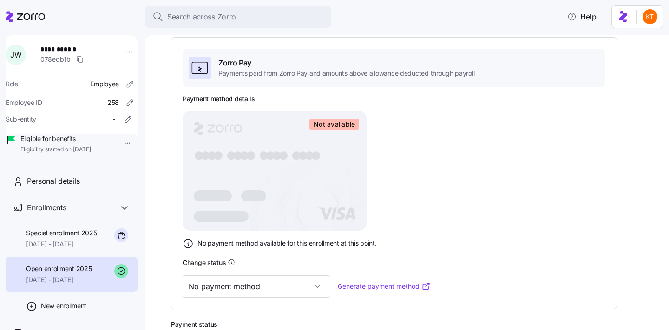
scroll to position [144, 0]
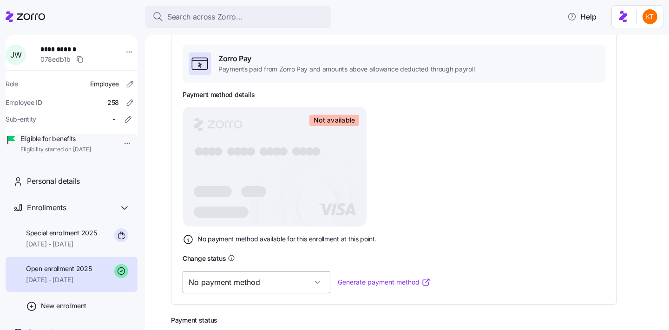
click at [270, 286] on input "No payment method" at bounding box center [257, 282] width 148 height 22
click at [77, 238] on span "Special enrollment 2025" at bounding box center [61, 232] width 71 height 9
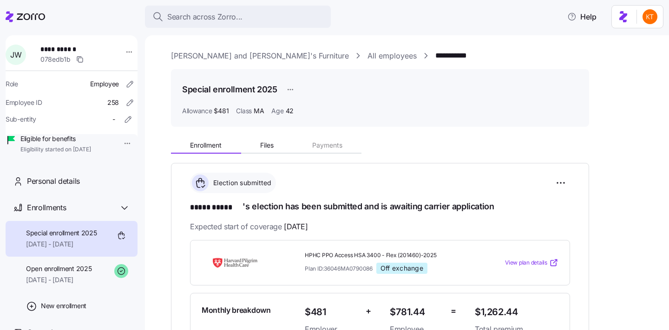
click at [269, 145] on span "Files" at bounding box center [266, 145] width 13 height 7
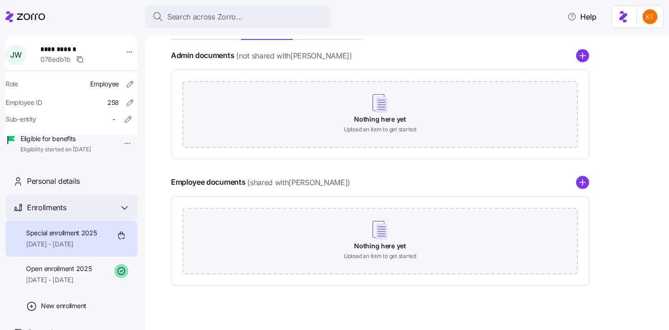
scroll to position [125, 0]
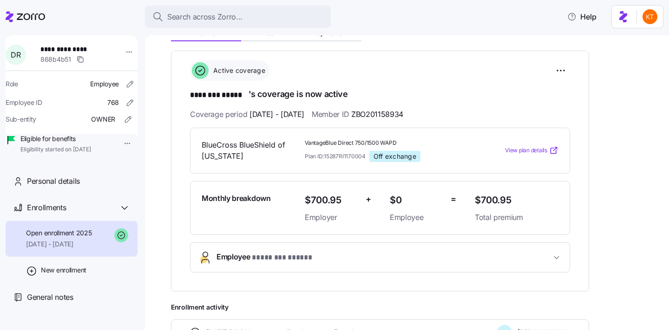
scroll to position [27, 0]
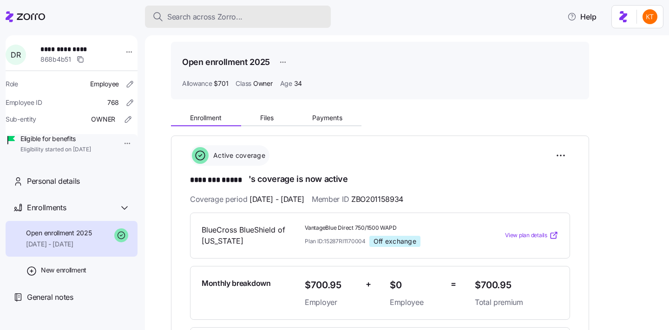
click at [255, 9] on button "Search across Zorro..." at bounding box center [238, 17] width 186 height 22
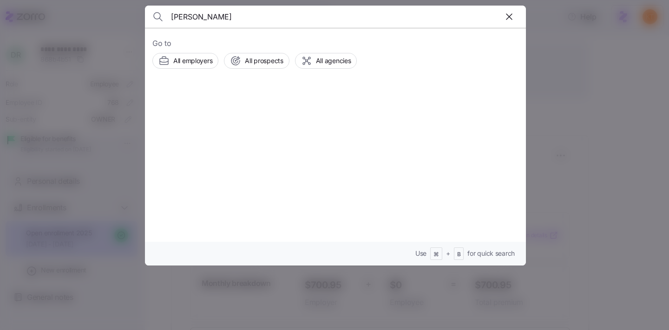
type input "[PERSON_NAME]"
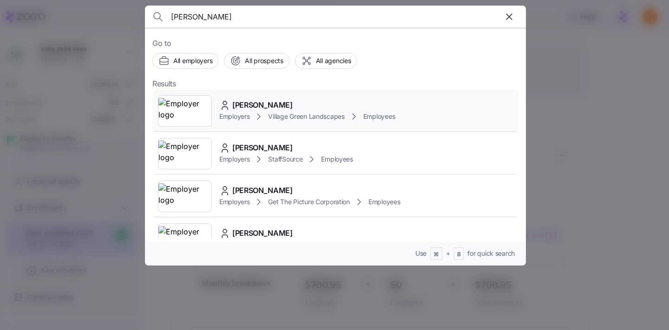
click at [218, 95] on div "[PERSON_NAME] Employers Village Green Landscapes Employees" at bounding box center [335, 111] width 366 height 43
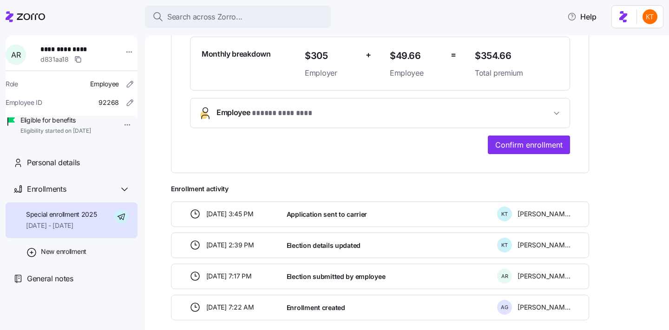
scroll to position [244, 0]
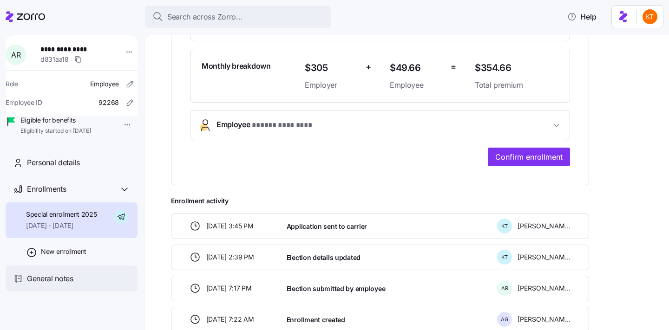
click at [131, 288] on div "General notes" at bounding box center [72, 279] width 132 height 26
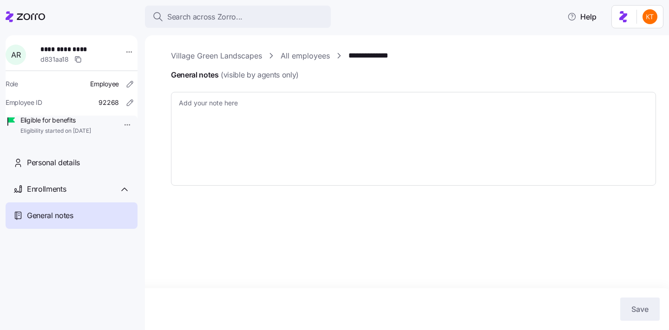
type textarea "x"
type textarea "Call Ref# S-154120890 Spoke to [PERSON_NAME] on [DATE]. Application with member…"
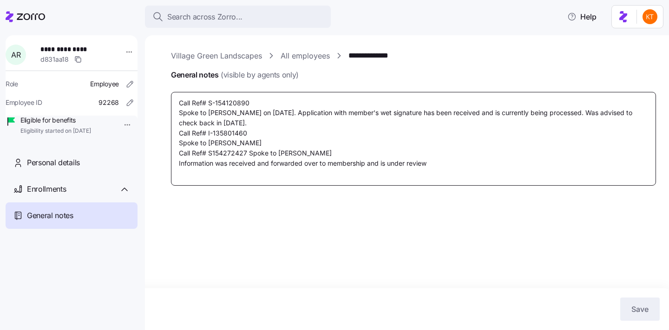
click at [468, 174] on textarea "Call Ref# S-154120890 Spoke to [PERSON_NAME] on [DATE]. Application with member…" at bounding box center [413, 139] width 485 height 94
type textarea "x"
type textarea "Call Ref# S-154120890 Spoke to [PERSON_NAME] on [DATE]. Application with member…"
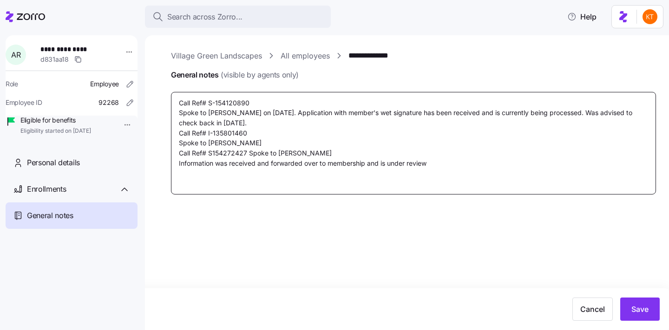
type textarea "x"
type textarea "Call Ref# S-154120890 Spoke to [PERSON_NAME] on [DATE]. Application with member…"
type textarea "x"
type textarea "Call Ref# S-154120890 Spoke to [PERSON_NAME] on [DATE]. Application with member…"
type textarea "x"
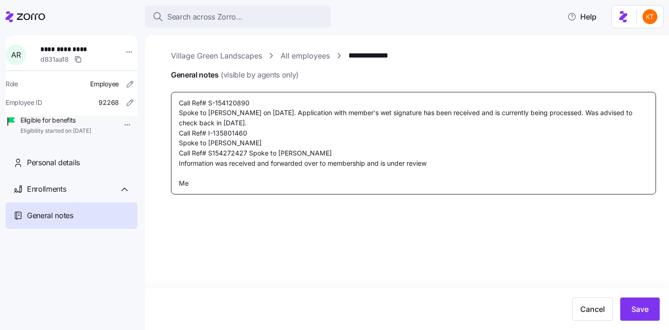
type textarea "Call Ref# S-154120890 Spoke to [PERSON_NAME] on [DATE]. Application with member…"
type textarea "x"
type textarea "Call Ref# S-154120890 Spoke to [PERSON_NAME] on [DATE]. Application with member…"
type textarea "x"
type textarea "Call Ref# S-154120890 Spoke to [PERSON_NAME] on [DATE]. Application with member…"
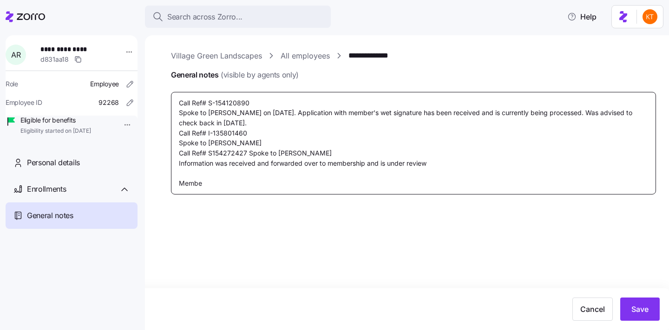
type textarea "x"
type textarea "Call Ref# S-154120890 Spoke to [PERSON_NAME] on [DATE]. Application with member…"
type textarea "x"
type textarea "Call Ref# S-154120890 Spoke to [PERSON_NAME] on [DATE]. Application with member…"
type textarea "x"
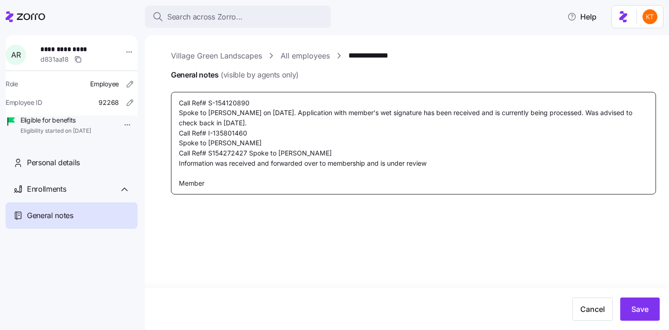
type textarea "Call Ref# S-154120890 Spoke to [PERSON_NAME] on [DATE]. Application with member…"
type textarea "x"
type textarea "Call Ref# S-154120890 Spoke to [PERSON_NAME] on [DATE]. Application with member…"
type textarea "x"
type textarea "Call Ref# S-154120890 Spoke to [PERSON_NAME] on [DATE]. Application with member…"
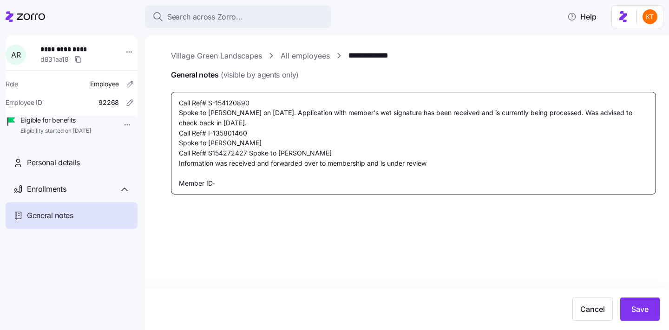
type textarea "x"
type textarea "Call Ref# S-154120890 Spoke to [PERSON_NAME] on [DATE]. Application with member…"
type textarea "x"
type textarea "Call Ref# S-154120890 Spoke to [PERSON_NAME] on [DATE]. Application with member…"
type textarea "x"
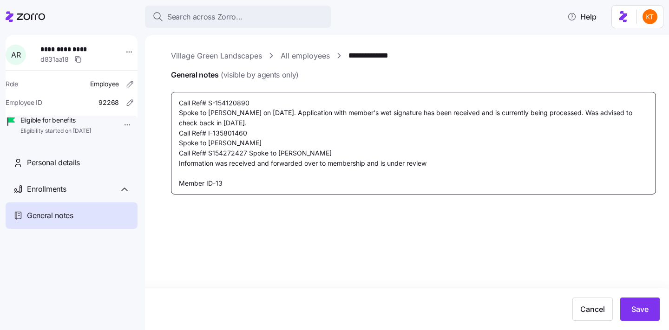
type textarea "Call Ref# S-154120890 Spoke to [PERSON_NAME] on [DATE]. Application with member…"
type textarea "x"
type textarea "Call Ref# S-154120890 Spoke to Shirley H. on 07/29/2025. Application with membe…"
type textarea "x"
type textarea "Call Ref# S-154120890 Spoke to Shirley H. on 07/29/2025. Application with membe…"
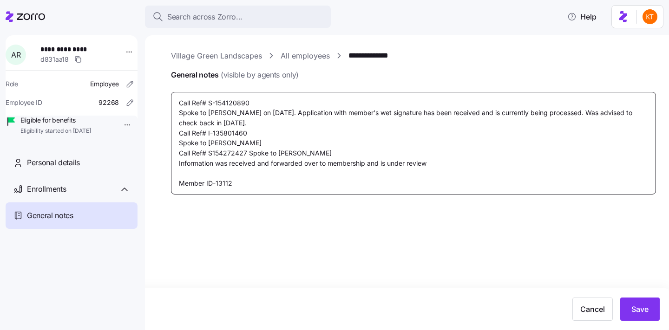
type textarea "x"
type textarea "Call Ref# S-154120890 Spoke to Shirley H. on 07/29/2025. Application with membe…"
type textarea "x"
type textarea "Call Ref# S-154120890 Spoke to Shirley H. on 07/29/2025. Application with membe…"
type textarea "x"
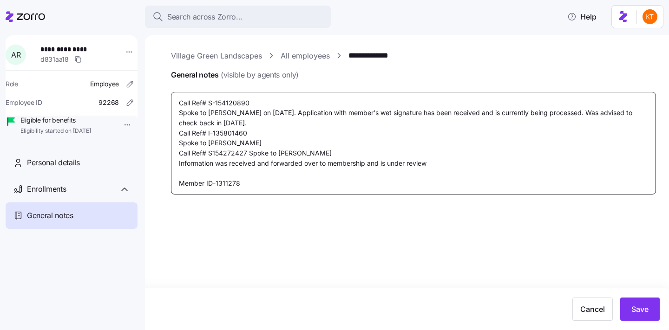
type textarea "Call Ref# S-154120890 Spoke to Shirley H. on 07/29/2025. Application with membe…"
type textarea "x"
type textarea "Call Ref# S-154120890 Spoke to Shirley H. on 07/29/2025. Application with membe…"
type textarea "x"
type textarea "Call Ref# S-154120890 Spoke to Shirley H. on 07/29/2025. Application with membe…"
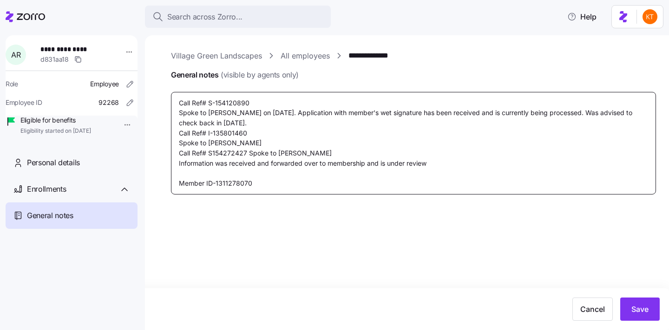
type textarea "x"
type textarea "Call Ref# S-154120890 Spoke to Shirley H. on 07/29/2025. Application with membe…"
type textarea "x"
type textarea "Call Ref# S-154120890 Spoke to Shirley H. on 07/29/2025. Application with membe…"
type textarea "x"
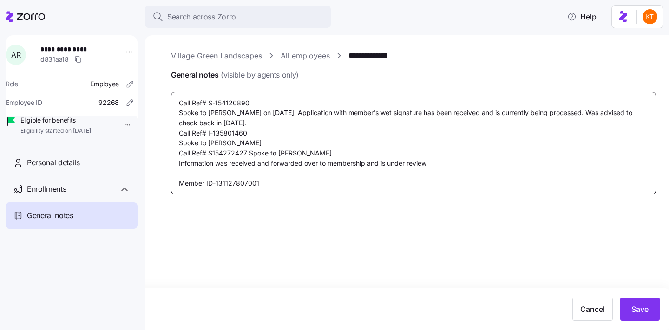
type textarea "Call Ref# S-154120890 Spoke to Shirley H. on 07/29/2025. Application with membe…"
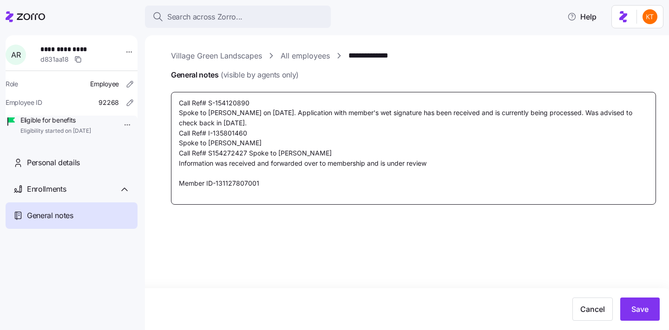
type textarea "x"
type textarea "Call Ref# S-154120890 Spoke to Shirley H. on 07/29/2025. Application with membe…"
type textarea "x"
type textarea "Call Ref# S-154120890 Spoke to Shirley H. on 07/29/2025. Application with membe…"
type textarea "x"
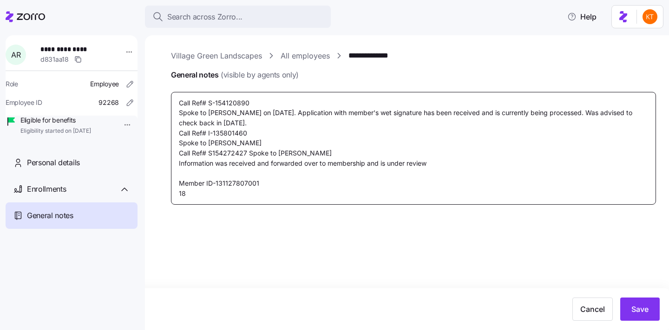
type textarea "Call Ref# S-154120890 Spoke to Shirley H. on 07/29/2025. Application with membe…"
type textarea "x"
type textarea "Call Ref# S-154120890 Spoke to Shirley H. on 07/29/2025. Application with membe…"
type textarea "x"
type textarea "Call Ref# S-154120890 Spoke to Shirley H. on 07/29/2025. Application with membe…"
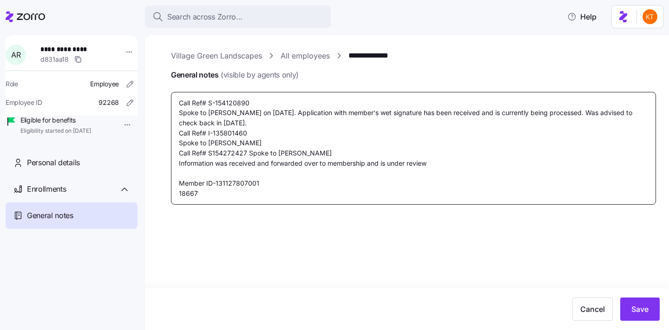
type textarea "x"
type textarea "Call Ref# S-154120890 Spoke to Shirley H. on 07/29/2025. Application with membe…"
type textarea "x"
type textarea "Call Ref# S-154120890 Spoke to Shirley H. on 07/29/2025. Application with membe…"
type textarea "x"
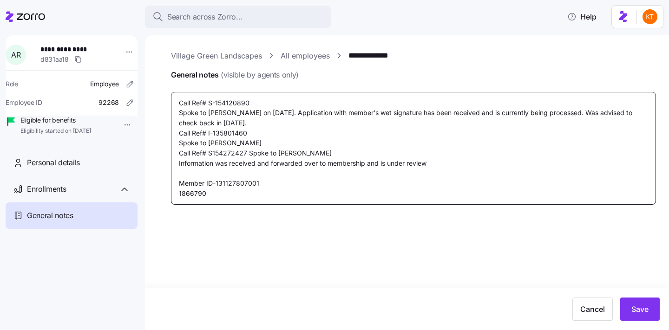
type textarea "Call Ref# S-154120890 Spoke to Shirley H. on 07/29/2025. Application with membe…"
type textarea "x"
type textarea "Call Ref# S-154120890 Spoke to Shirley H. on 07/29/2025. Application with membe…"
type textarea "x"
type textarea "Call Ref# S-154120890 Spoke to Shirley H. on 07/29/2025. Application with membe…"
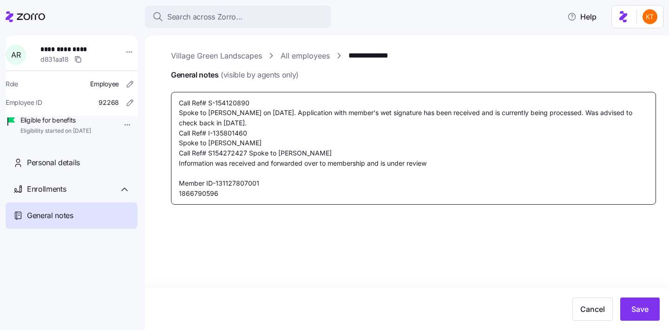
type textarea "x"
type textarea "Call Ref# S-154120890 Spoke to Shirley H. on 07/29/2025. Application with membe…"
type textarea "x"
type textarea "Call Ref# S-154120890 Spoke to Shirley H. on 07/29/2025. Application with membe…"
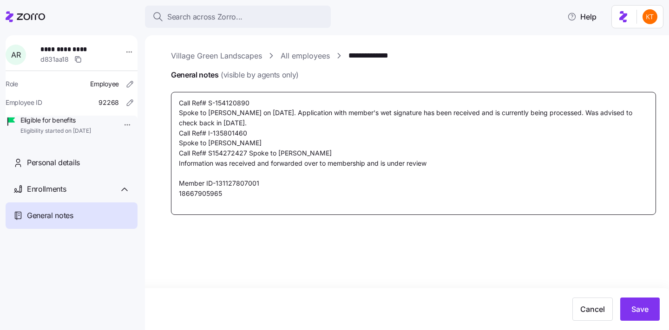
type textarea "x"
type textarea "Call Ref# S-154120890 Spoke to Shirley H. on 07/29/2025. Application with membe…"
type textarea "x"
type textarea "Call Ref# S-154120890 Spoke to Shirley H. on 07/29/2025. Application with membe…"
type textarea "x"
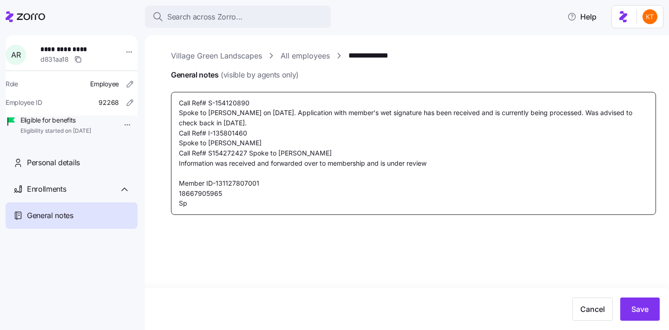
type textarea "Call Ref# S-154120890 Spoke to Shirley H. on 07/29/2025. Application with membe…"
type textarea "x"
type textarea "Call Ref# S-154120890 Spoke to Shirley H. on 07/29/2025. Application with membe…"
type textarea "x"
type textarea "Call Ref# S-154120890 Spoke to Shirley H. on 07/29/2025. Application with membe…"
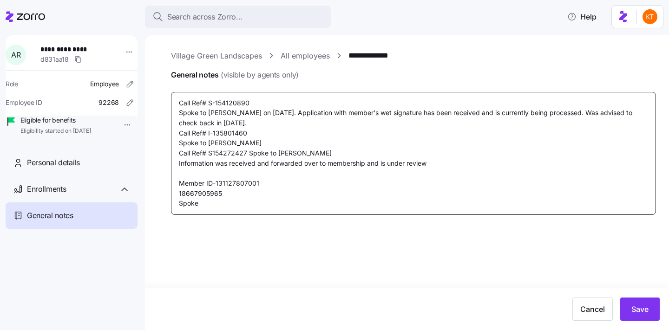
type textarea "x"
type textarea "Call Ref# S-154120890 Spoke to Shirley H. on 07/29/2025. Application with membe…"
type textarea "x"
type textarea "Call Ref# S-154120890 Spoke to Shirley H. on 07/29/2025. Application with membe…"
type textarea "x"
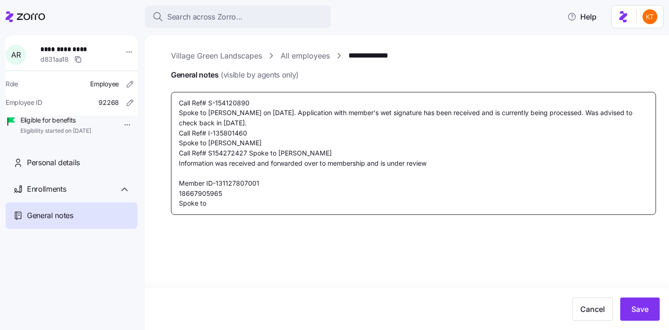
type textarea "Call Ref# S-154120890 Spoke to Shirley H. on 07/29/2025. Application with membe…"
type textarea "x"
type textarea "Call Ref# S-154120890 Spoke to Shirley H. on 07/29/2025. Application with membe…"
type textarea "x"
type textarea "Call Ref# S-154120890 Spoke to Shirley H. on 07/29/2025. Application with membe…"
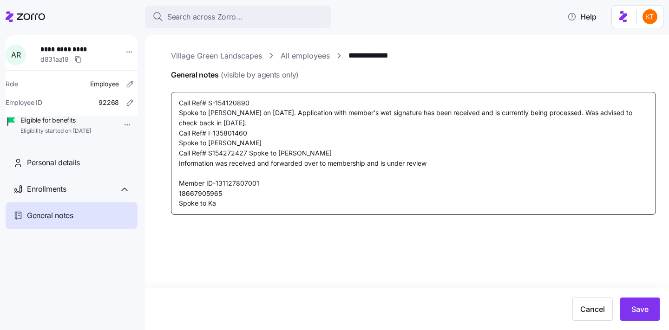
type textarea "x"
type textarea "Call Ref# S-154120890 Spoke to Shirley H. on 07/29/2025. Application with membe…"
type textarea "x"
type textarea "Call Ref# S-154120890 Spoke to Shirley H. on 07/29/2025. Application with membe…"
type textarea "x"
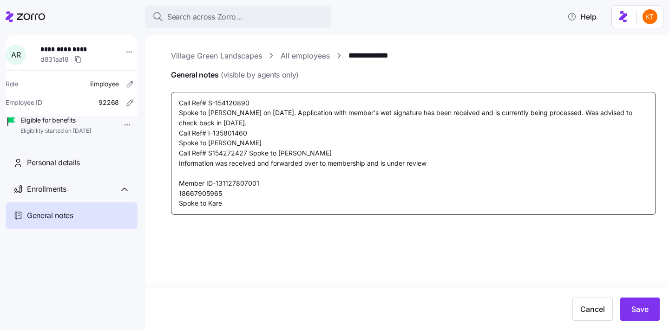
type textarea "Call Ref# S-154120890 Spoke to Shirley H. on 07/29/2025. Application with membe…"
type textarea "x"
type textarea "Call Ref# S-154120890 Spoke to Shirley H. on 07/29/2025. Application with membe…"
type textarea "x"
type textarea "Call Ref# S-154120890 Spoke to Shirley H. on 07/29/2025. Application with membe…"
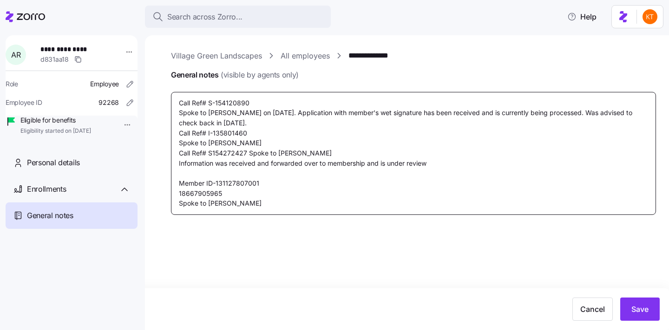
type textarea "x"
type textarea "Call Ref# S-154120890 Spoke to Shirley H. on 07/29/2025. Application with membe…"
type textarea "x"
type textarea "Call Ref# S-154120890 Spoke to Shirley H. on 07/29/2025. Application with membe…"
type textarea "x"
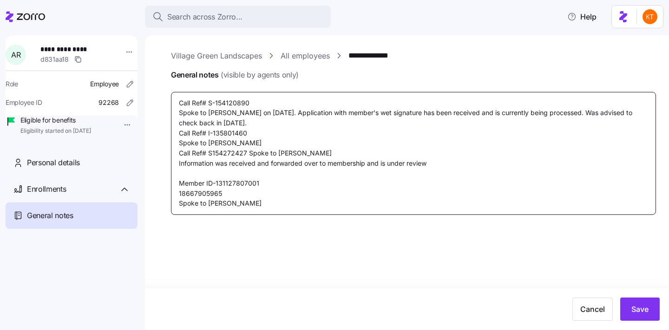
type textarea "Call Ref# S-154120890 Spoke to Shirley H. on 07/29/2025. Application with membe…"
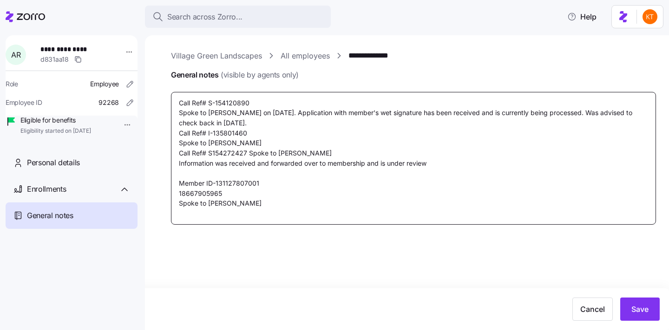
type textarea "x"
type textarea "Call Ref# S-154120890 Spoke to Shirley H. on 07/29/2025. Application with membe…"
type textarea "x"
type textarea "Call Ref# S-154120890 Spoke to Shirley H. on 07/29/2025. Application with membe…"
type textarea "x"
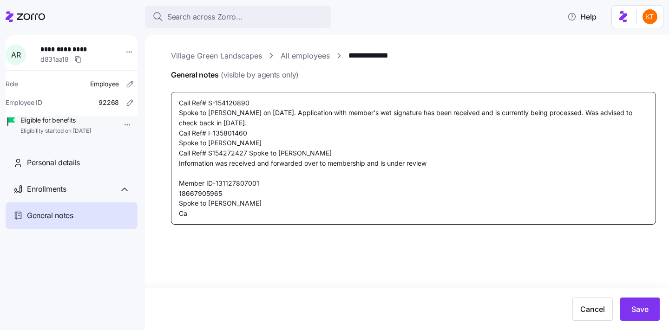
type textarea "Call Ref# S-154120890 Spoke to Shirley H. on 07/29/2025. Application with membe…"
type textarea "x"
type textarea "Call Ref# S-154120890 Spoke to Shirley H. on 07/29/2025. Application with membe…"
type textarea "x"
type textarea "Call Ref# S-154120890 Spoke to Shirley H. on 07/29/2025. Application with membe…"
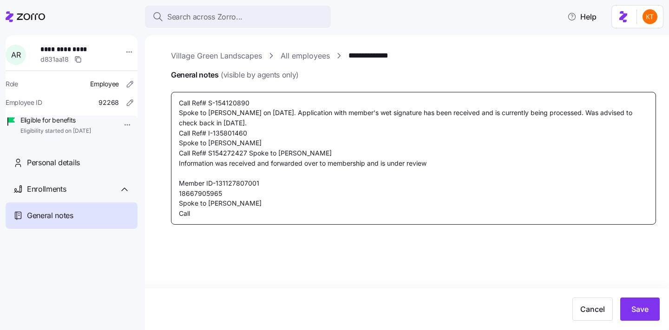
type textarea "x"
type textarea "Call Ref# S-154120890 Spoke to Shirley H. on 07/29/2025. Application with membe…"
type textarea "x"
type textarea "Call Ref# S-154120890 Spoke to Shirley H. on 07/29/2025. Application with membe…"
type textarea "x"
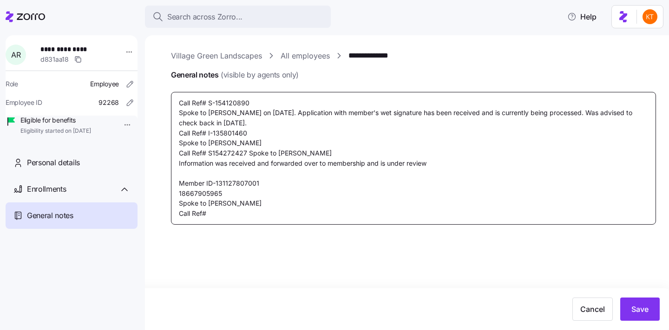
type textarea "Call Ref# S-154120890 Spoke to Shirley H. on 07/29/2025. Application with membe…"
type textarea "x"
type textarea "Call Ref# S-154120890 Spoke to Shirley H. on 07/29/2025. Application with membe…"
type textarea "x"
type textarea "Call Ref# S-154120890 Spoke to Shirley H. on 07/29/2025. Application with membe…"
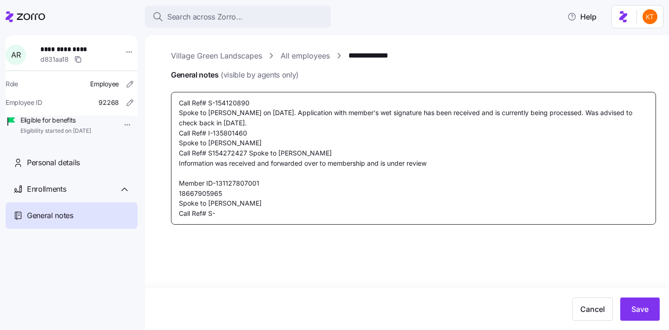
type textarea "x"
type textarea "Call Ref# S-154120890 Spoke to Shirley H. on 07/29/2025. Application with membe…"
type textarea "x"
type textarea "Call Ref# S-154120890 Spoke to Shirley H. on 07/29/2025. Application with membe…"
type textarea "x"
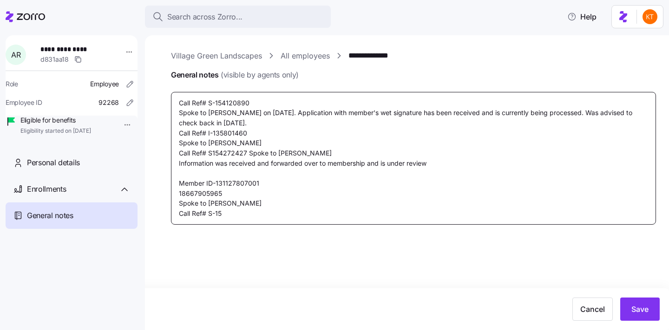
type textarea "Call Ref# S-154120890 Spoke to Shirley H. on 07/29/2025. Application with membe…"
type textarea "x"
type textarea "Call Ref# S-154120890 Spoke to Shirley H. on 07/29/2025. Application with membe…"
type textarea "x"
type textarea "Call Ref# S-154120890 Spoke to Shirley H. on 07/29/2025. Application with membe…"
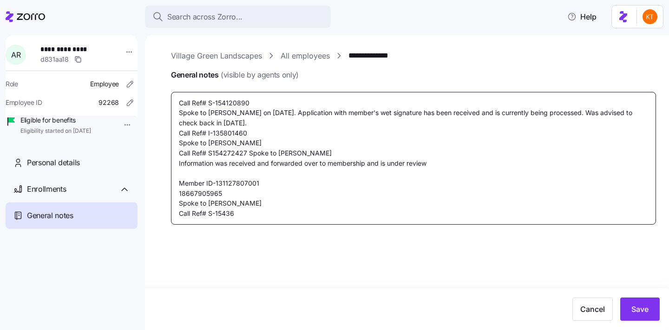
type textarea "x"
type textarea "Call Ref# S-154120890 Spoke to Shirley H. on 07/29/2025. Application with membe…"
type textarea "x"
type textarea "Call Ref# S-154120890 Spoke to Shirley H. on 07/29/2025. Application with membe…"
type textarea "x"
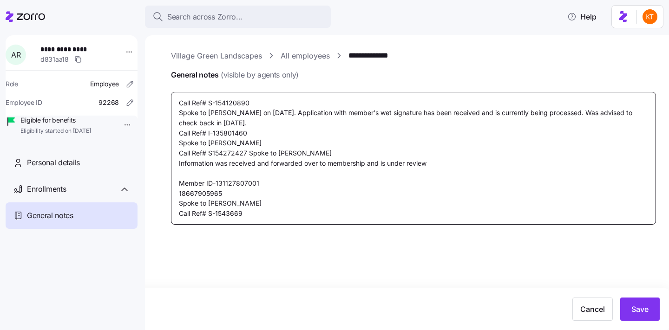
type textarea "Call Ref# S-154120890 Spoke to Shirley H. on 07/29/2025. Application with membe…"
type textarea "x"
type textarea "Call Ref# S-154120890 Spoke to Shirley H. on 07/29/2025. Application with membe…"
click at [222, 196] on textarea "Call Ref# S-154120890 Spoke to Shirley H. on 07/29/2025. Application with membe…" at bounding box center [413, 158] width 485 height 133
type textarea "x"
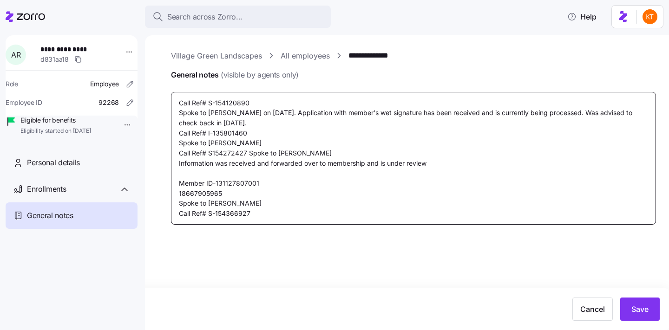
type textarea "Call Ref# S-154120890 Spoke to Shirley H. on 07/29/2025. Application with membe…"
type textarea "x"
type textarea "Call Ref# S-154120890 Spoke to Shirley H. on 07/29/2025. Application with membe…"
type textarea "x"
type textarea "Call Ref# S-154120890 Spoke to Shirley H. on 07/29/2025. Application with membe…"
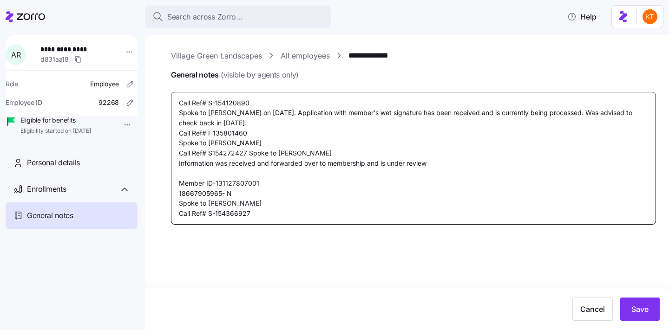
type textarea "x"
type textarea "Call Ref# S-154120890 Spoke to Shirley H. on 07/29/2025. Application with membe…"
type textarea "x"
type textarea "Call Ref# S-154120890 Spoke to Shirley H. on 07/29/2025. Application with membe…"
type textarea "x"
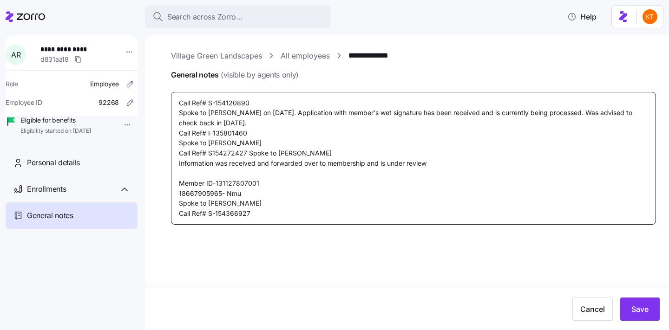
type textarea "Call Ref# S-154120890 Spoke to Shirley H. on 07/29/2025. Application with membe…"
type textarea "x"
type textarea "Call Ref# S-154120890 Spoke to Shirley H. on 07/29/2025. Application with membe…"
type textarea "x"
type textarea "Call Ref# S-154120890 Spoke to Shirley H. on 07/29/2025. Application with membe…"
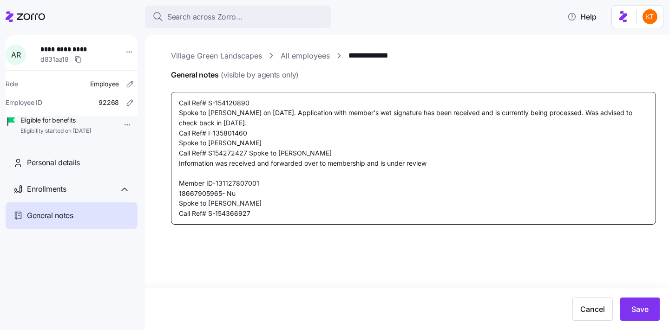
type textarea "x"
type textarea "Call Ref# S-154120890 Spoke to Shirley H. on 07/29/2025. Application with membe…"
type textarea "x"
type textarea "Call Ref# S-154120890 Spoke to Shirley H. on 07/29/2025. Application with membe…"
type textarea "x"
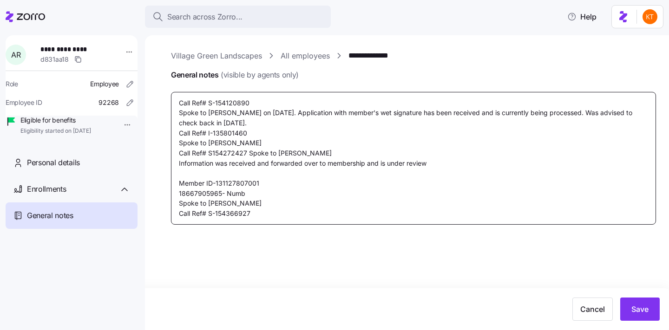
type textarea "Call Ref# S-154120890 Spoke to Shirley H. on 07/29/2025. Application with membe…"
type textarea "x"
type textarea "Call Ref# S-154120890 Spoke to Shirley H. on 07/29/2025. Application with membe…"
type textarea "x"
type textarea "Call Ref# S-154120890 Spoke to Shirley H. on 07/29/2025. Application with membe…"
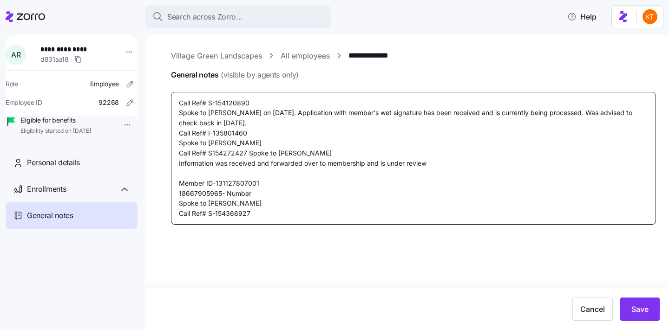
type textarea "x"
type textarea "Call Ref# S-154120890 Spoke to Shirley H. on 07/29/2025. Application with membe…"
type textarea "x"
type textarea "Call Ref# S-154120890 Spoke to Shirley H. on 07/29/2025. Application with membe…"
type textarea "x"
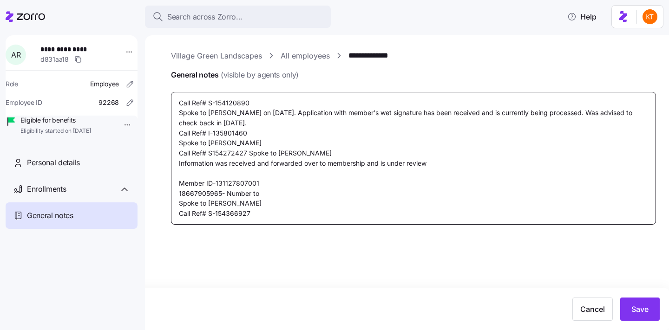
type textarea "Call Ref# S-154120890 Spoke to Shirley H. on 07/29/2025. Application with membe…"
type textarea "x"
type textarea "Call Ref# S-154120890 Spoke to Shirley H. on 07/29/2025. Application with membe…"
type textarea "x"
type textarea "Call Ref# S-154120890 Spoke to Shirley H. on 07/29/2025. Application with membe…"
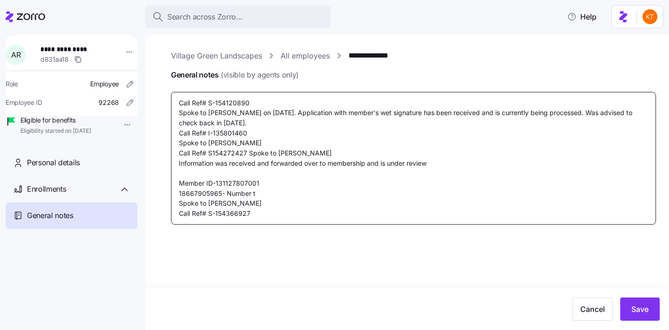
type textarea "x"
type textarea "Call Ref# S-154120890 Spoke to Shirley H. on 07/29/2025. Application with membe…"
type textarea "x"
type textarea "Call Ref# S-154120890 Spoke to Shirley H. on 07/29/2025. Application with membe…"
type textarea "x"
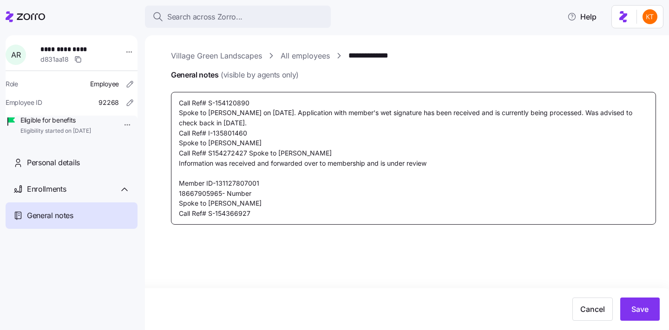
type textarea "Call Ref# S-154120890 Spoke to Shirley H. on 07/29/2025. Application with membe…"
type textarea "x"
type textarea "Call Ref# S-154120890 Spoke to Shirley H. on 07/29/2025. Application with membe…"
type textarea "x"
type textarea "Call Ref# S-154120890 Spoke to Shirley H. on 07/29/2025. Application with membe…"
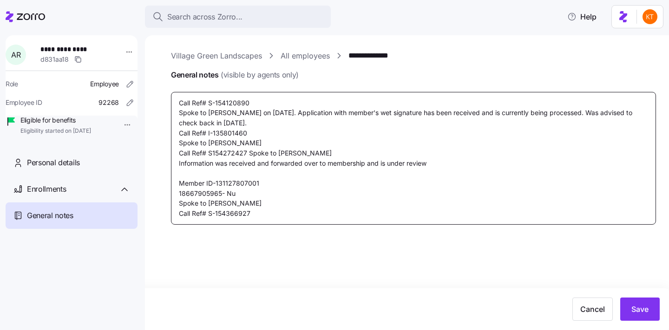
type textarea "x"
type textarea "Call Ref# S-154120890 Spoke to Shirley H. on 07/29/2025. Application with membe…"
type textarea "x"
type textarea "Call Ref# S-154120890 Spoke to Shirley H. on 07/29/2025. Application with membe…"
type textarea "x"
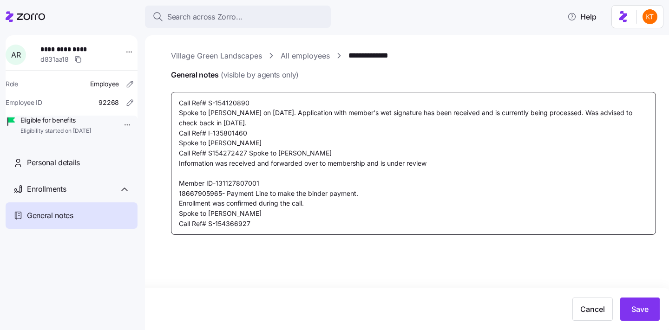
drag, startPoint x: 262, startPoint y: 183, endPoint x: 220, endPoint y: 182, distance: 42.3
click at [215, 183] on textarea "Call Ref# S-154120890 Spoke to Shirley H. on 07/29/2025. Application with membe…" at bounding box center [413, 163] width 485 height 143
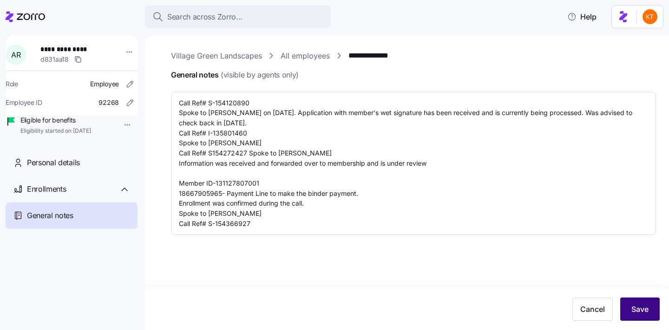
click at [642, 308] on span "Save" at bounding box center [639, 309] width 17 height 11
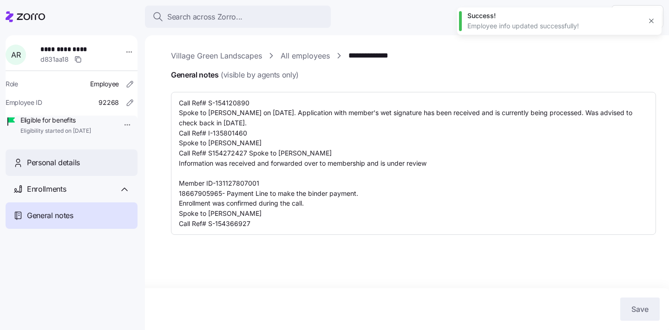
click at [47, 169] on span "Personal details" at bounding box center [53, 163] width 53 height 12
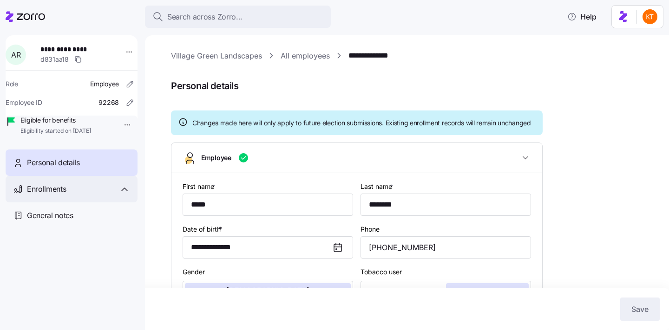
click at [100, 195] on div "Enrollments" at bounding box center [78, 189] width 103 height 12
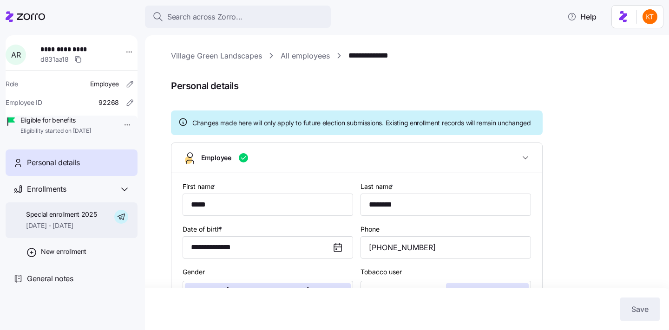
click at [95, 219] on div "Special enrollment 2025 08/01/2025 - 12/31/2025" at bounding box center [72, 220] width 132 height 36
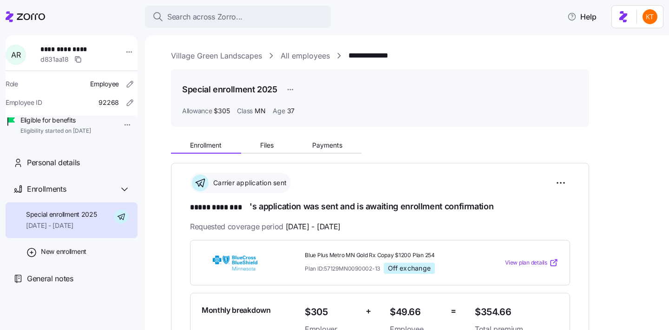
scroll to position [301, 0]
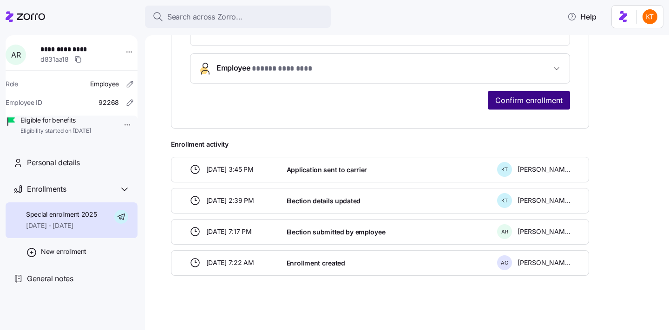
click at [534, 104] on span "Confirm enrollment" at bounding box center [528, 100] width 67 height 11
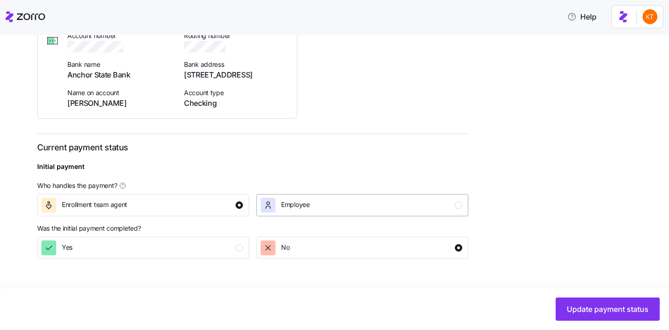
scroll to position [326, 0]
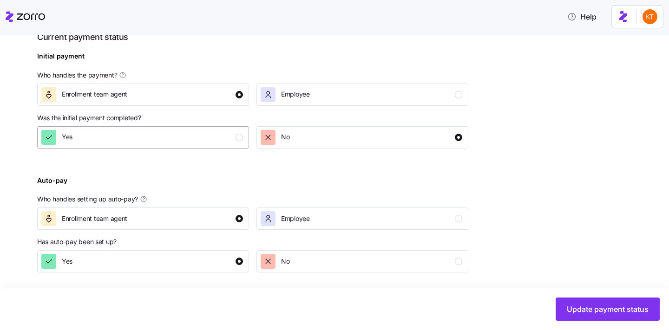
click at [244, 140] on button "Yes" at bounding box center [143, 137] width 212 height 22
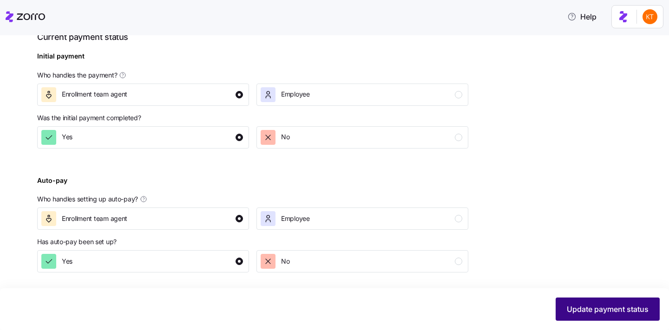
click at [572, 305] on span "Update payment status" at bounding box center [608, 309] width 82 height 11
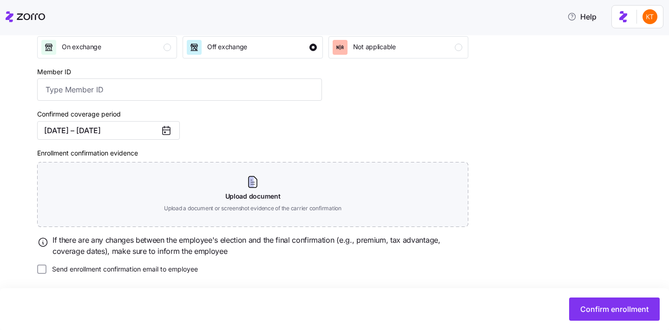
scroll to position [153, 0]
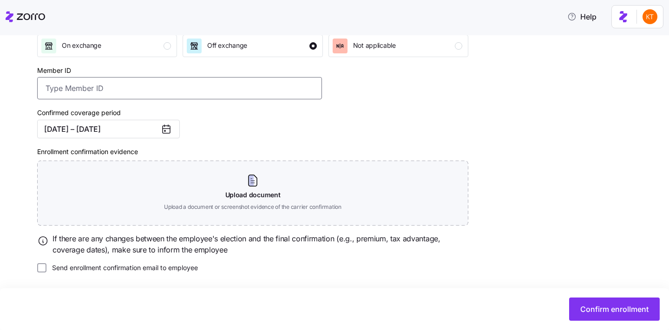
click at [242, 95] on input "Member ID" at bounding box center [179, 88] width 285 height 22
paste input "131127807001"
click at [591, 307] on span "Confirm enrollment" at bounding box center [614, 309] width 68 height 11
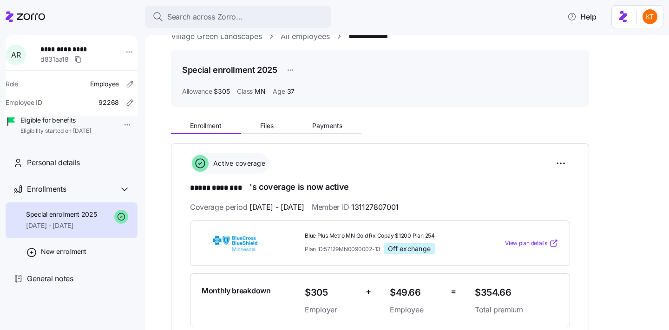
scroll to position [20, 0]
click at [320, 124] on span "Payments" at bounding box center [327, 126] width 30 height 7
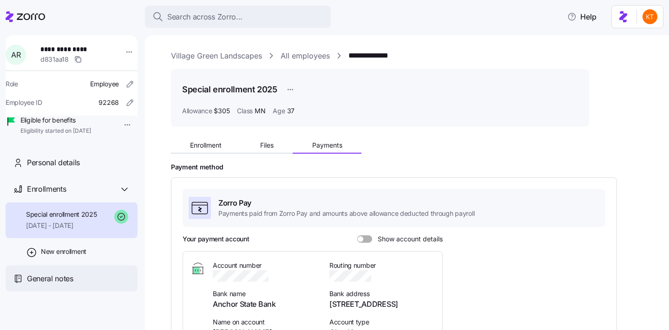
click at [41, 285] on span "General notes" at bounding box center [50, 279] width 46 height 12
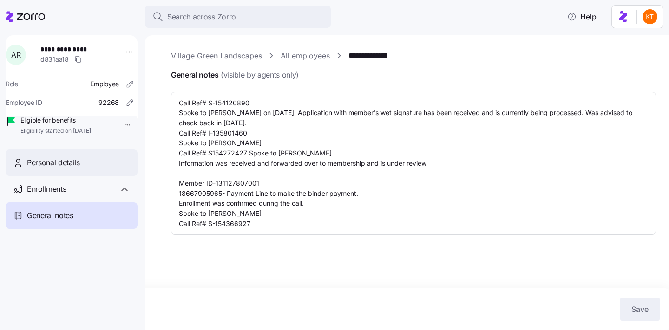
click at [64, 169] on span "Personal details" at bounding box center [53, 163] width 53 height 12
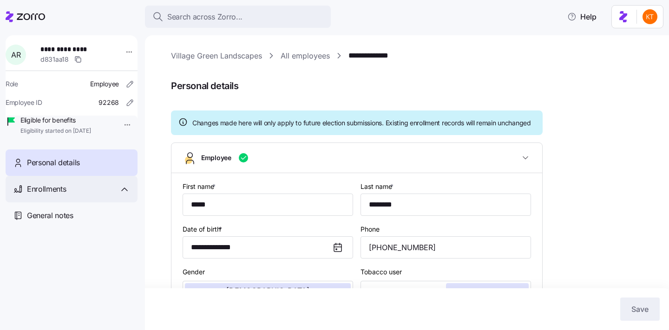
click at [59, 195] on span "Enrollments" at bounding box center [46, 189] width 39 height 12
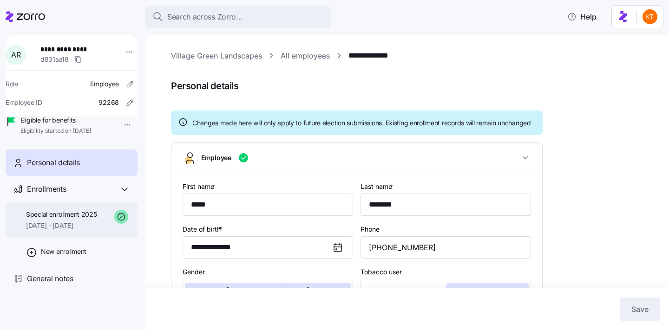
click at [68, 238] on div "Special enrollment 2025 08/01/2025 - 12/31/2025" at bounding box center [72, 220] width 132 height 36
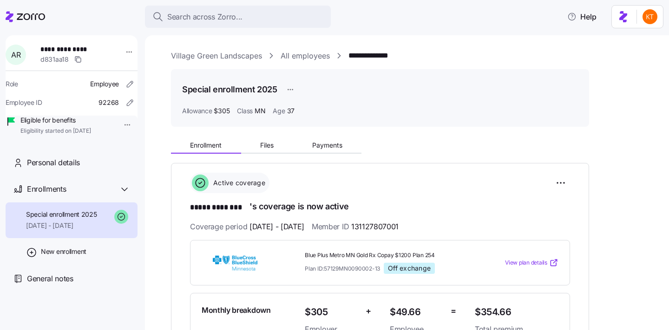
scroll to position [130, 0]
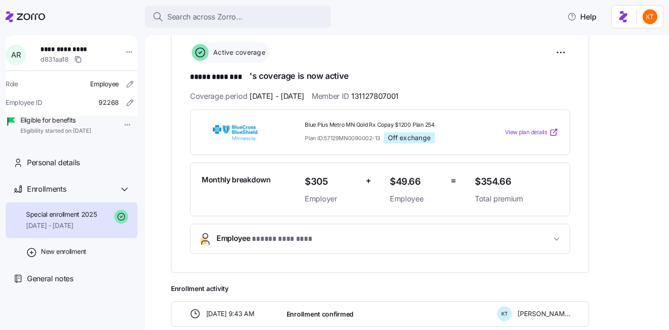
click at [366, 250] on button "Employee * ***** ******** *" at bounding box center [379, 238] width 379 height 29
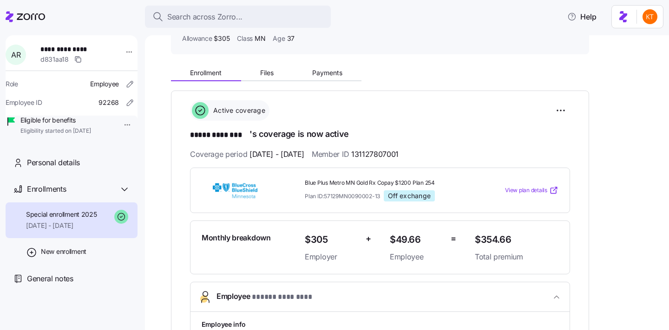
scroll to position [31, 0]
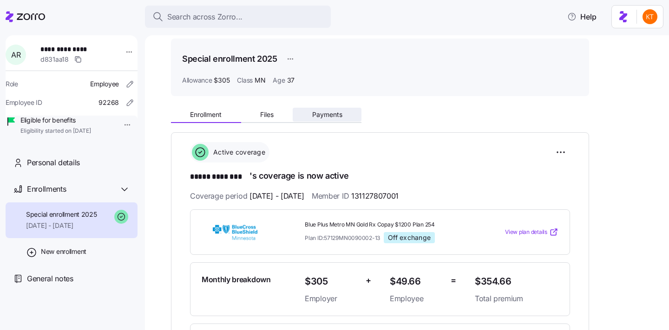
click at [342, 109] on button "Payments" at bounding box center [327, 115] width 69 height 14
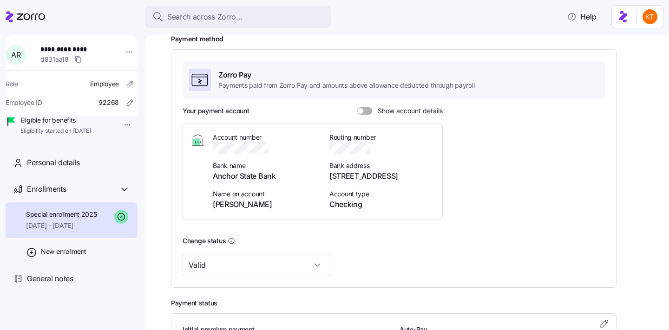
scroll to position [161, 0]
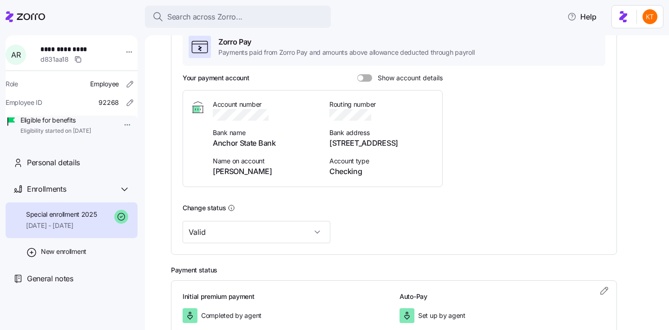
click at [371, 78] on span at bounding box center [367, 77] width 9 height 7
click at [357, 74] on input "Show account details" at bounding box center [357, 74] width 0 height 0
click at [78, 284] on div "General notes" at bounding box center [72, 279] width 132 height 26
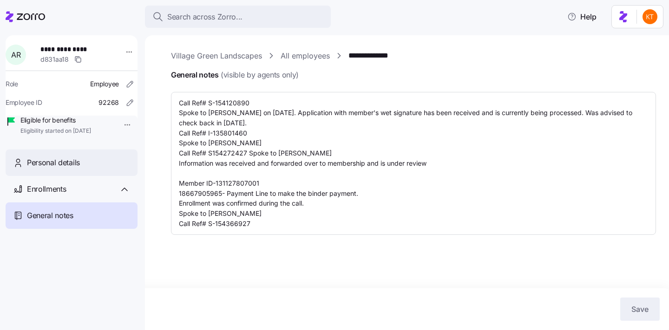
click at [89, 169] on div "Personal details" at bounding box center [78, 163] width 103 height 12
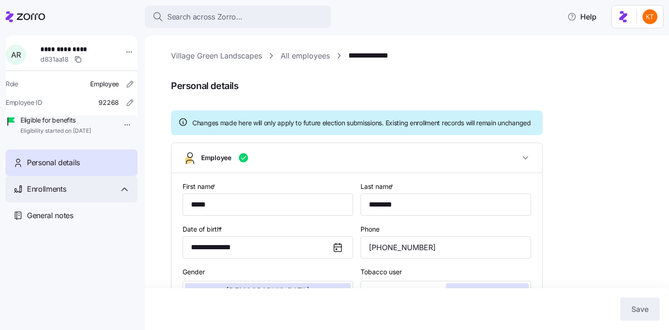
click at [80, 195] on div "Enrollments" at bounding box center [78, 189] width 103 height 12
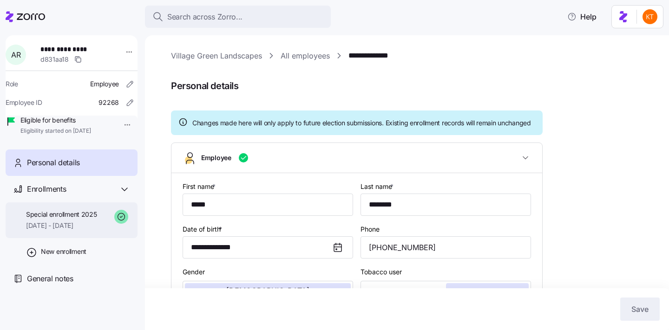
click at [78, 219] on span "Special enrollment 2025" at bounding box center [61, 214] width 71 height 9
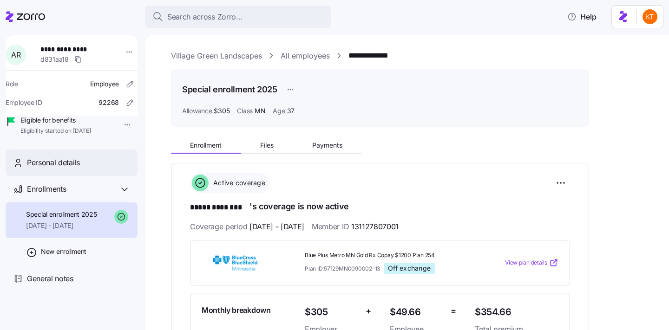
click at [77, 169] on span "Personal details" at bounding box center [53, 163] width 53 height 12
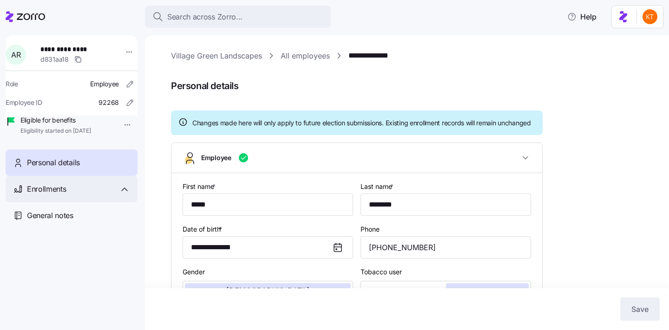
click at [122, 195] on icon at bounding box center [124, 189] width 11 height 11
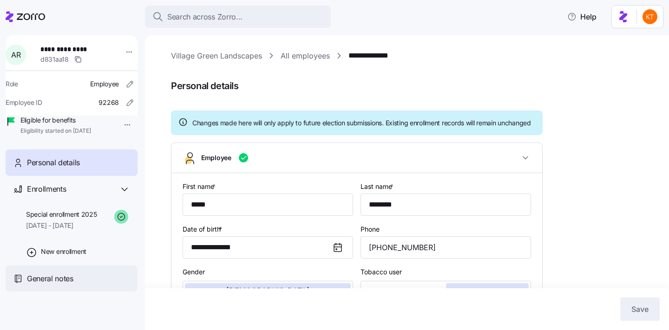
click at [85, 281] on div "General notes" at bounding box center [72, 279] width 132 height 26
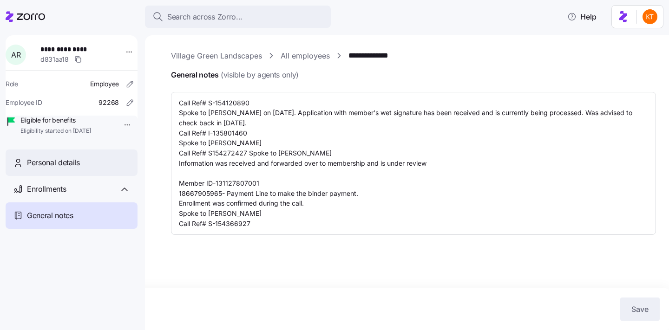
click at [111, 165] on div "Personal details" at bounding box center [72, 163] width 132 height 26
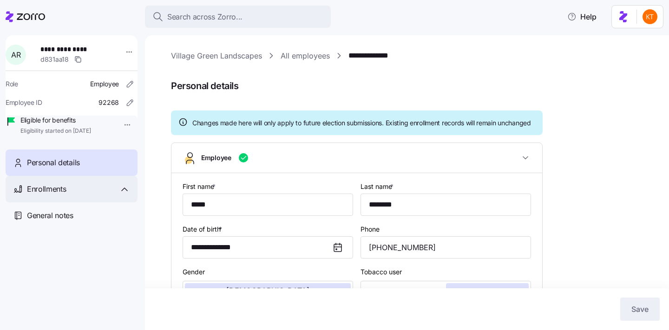
click at [85, 190] on div "Enrollments" at bounding box center [72, 189] width 132 height 26
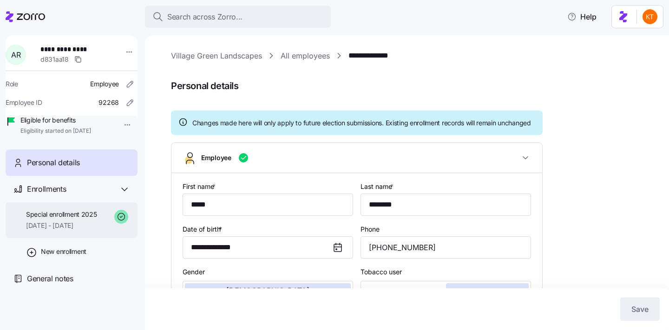
click at [87, 230] on span "[DATE] - [DATE]" at bounding box center [61, 225] width 71 height 9
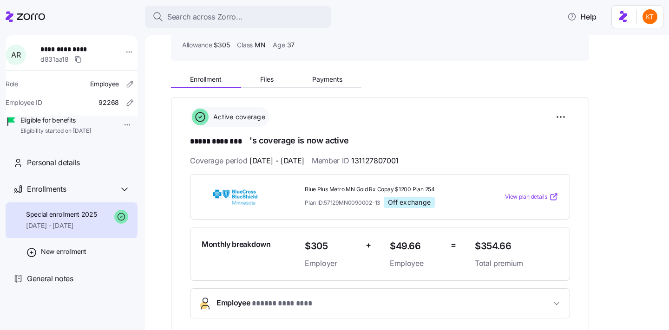
scroll to position [73, 0]
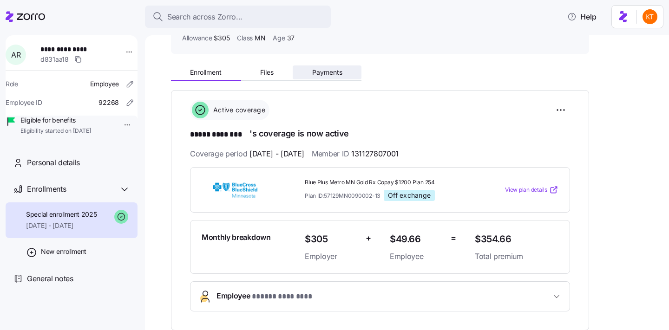
click at [330, 70] on span "Payments" at bounding box center [327, 72] width 30 height 7
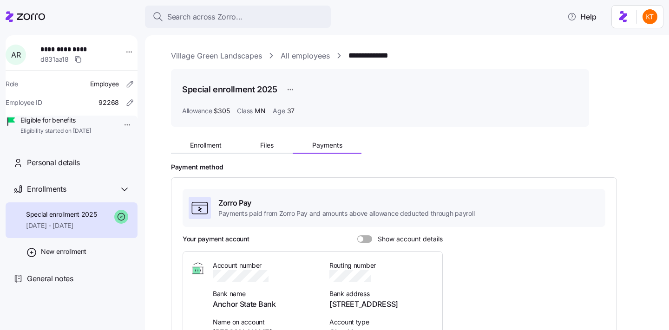
click at [364, 241] on span at bounding box center [367, 238] width 9 height 7
click at [357, 235] on input "Show account details" at bounding box center [357, 235] width 0 height 0
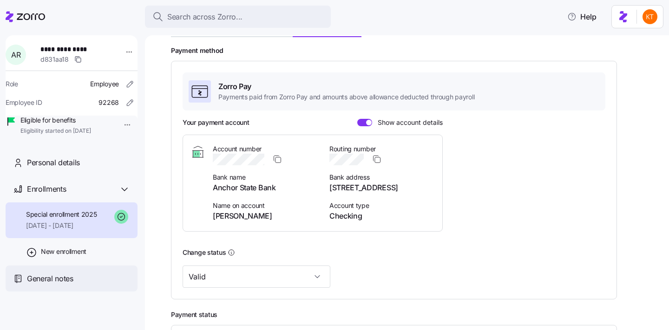
click at [82, 285] on div "General notes" at bounding box center [78, 279] width 103 height 12
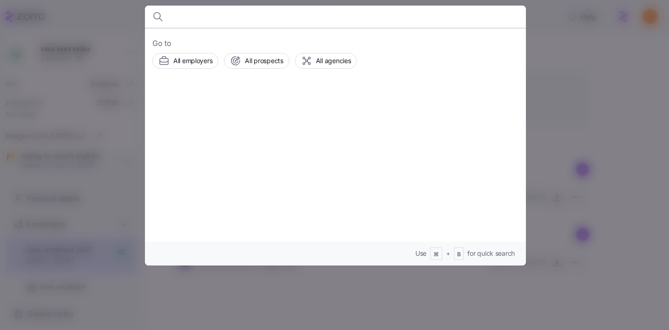
click at [626, 117] on div at bounding box center [334, 165] width 669 height 330
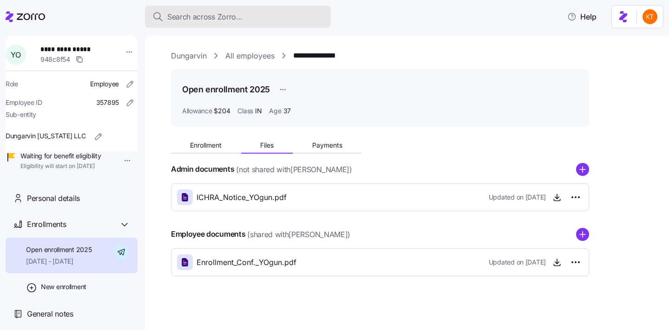
click at [183, 17] on span "Search across Zorro..." at bounding box center [204, 17] width 75 height 12
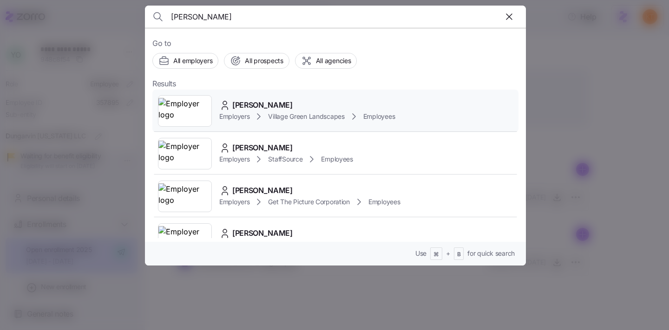
type input "[PERSON_NAME]"
click at [269, 107] on span "[PERSON_NAME]" at bounding box center [262, 105] width 60 height 12
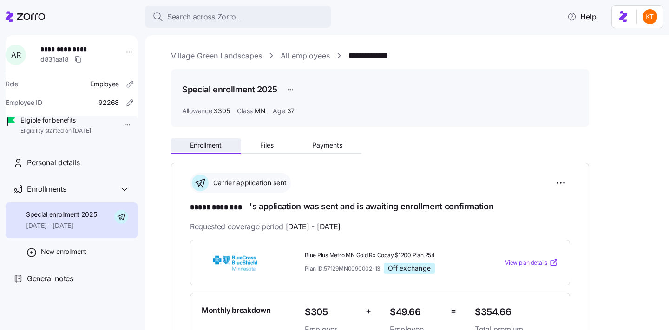
click at [217, 152] on button "Enrollment" at bounding box center [206, 145] width 70 height 14
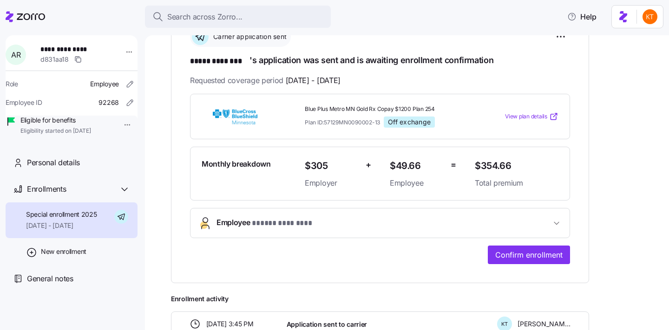
scroll to position [165, 0]
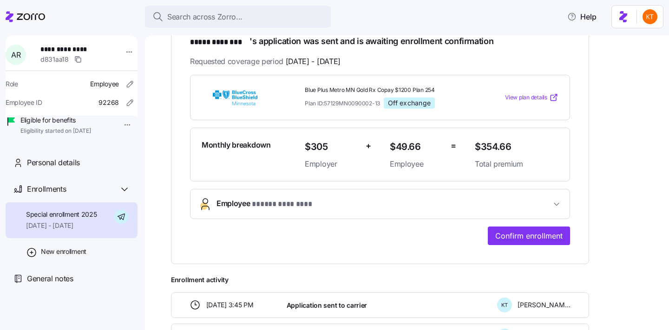
click at [271, 201] on span "* ***** ******** *" at bounding box center [283, 205] width 63 height 12
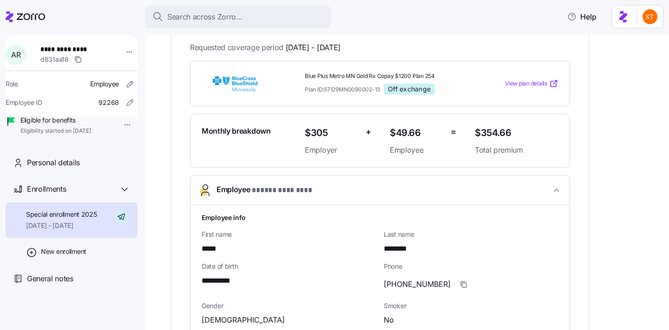
scroll to position [207, 0]
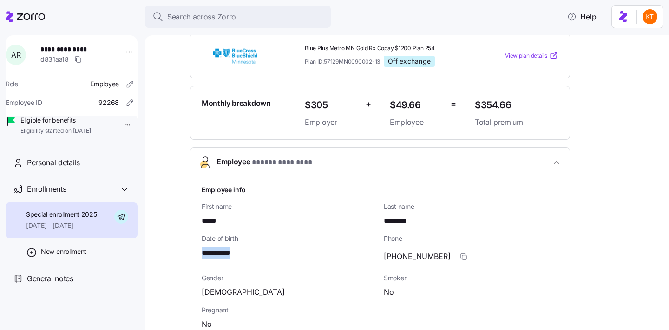
drag, startPoint x: 245, startPoint y: 250, endPoint x: 190, endPoint y: 253, distance: 54.9
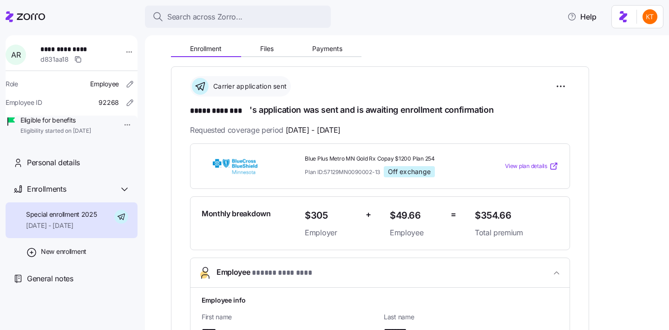
scroll to position [98, 0]
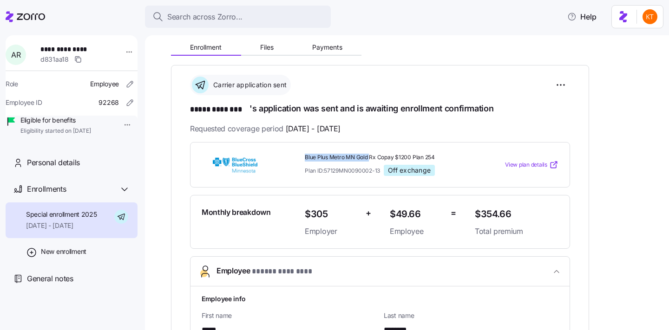
drag, startPoint x: 369, startPoint y: 157, endPoint x: 302, endPoint y: 157, distance: 66.9
click at [302, 157] on div "Blue Plus Metro MN Gold Rx Copay $1200 Plan 254 Plan ID: 57129MN0090002-13 Off …" at bounding box center [386, 165] width 170 height 30
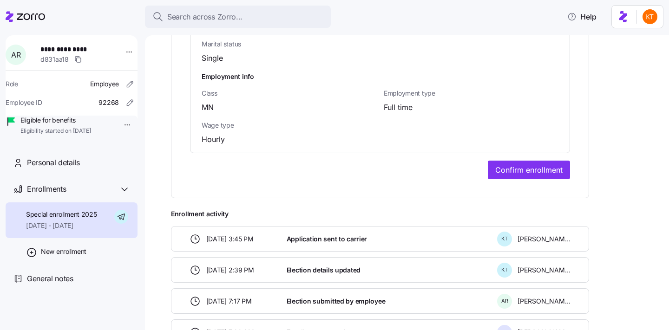
scroll to position [765, 0]
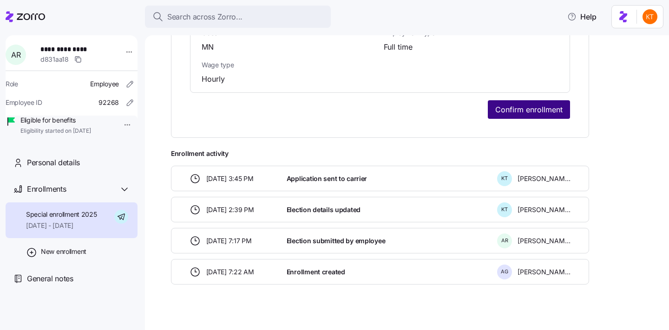
click at [530, 116] on button "Confirm enrollment" at bounding box center [529, 109] width 82 height 19
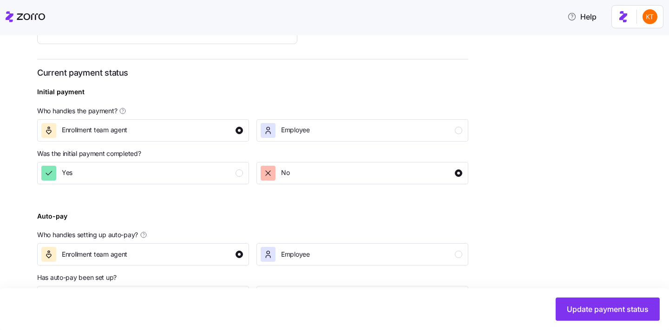
scroll to position [326, 0]
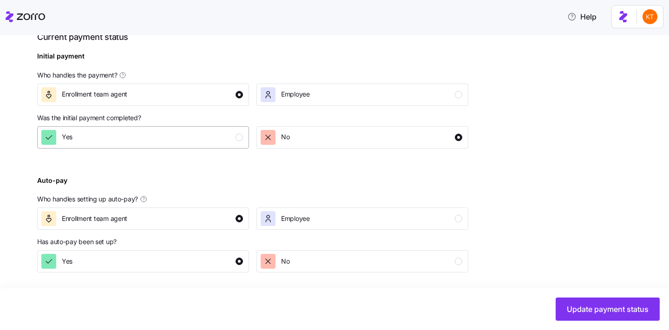
click at [205, 134] on div "Yes" at bounding box center [142, 137] width 202 height 15
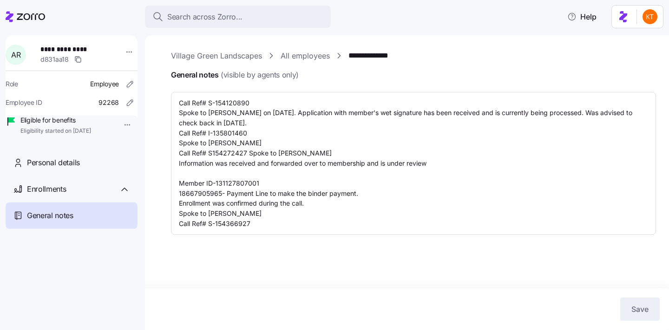
click at [102, 161] on div "**********" at bounding box center [72, 183] width 132 height 297
click at [101, 168] on div "Personal details" at bounding box center [72, 163] width 132 height 26
type textarea "x"
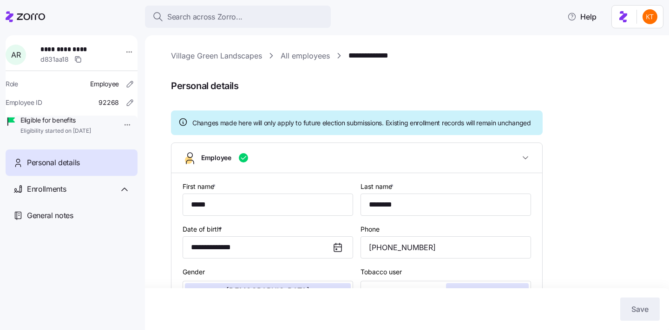
type input "MN"
click at [91, 195] on div "Enrollments" at bounding box center [72, 189] width 132 height 26
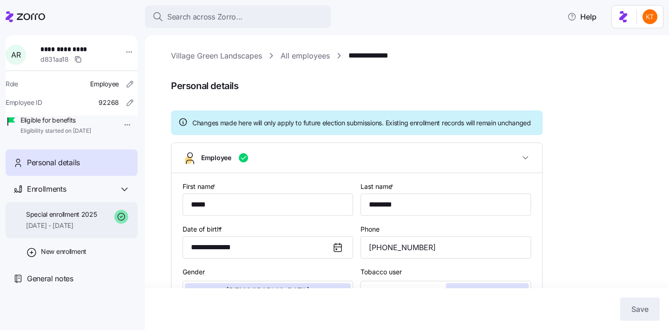
click at [89, 230] on span "08/01/2025 - 12/31/2025" at bounding box center [61, 225] width 71 height 9
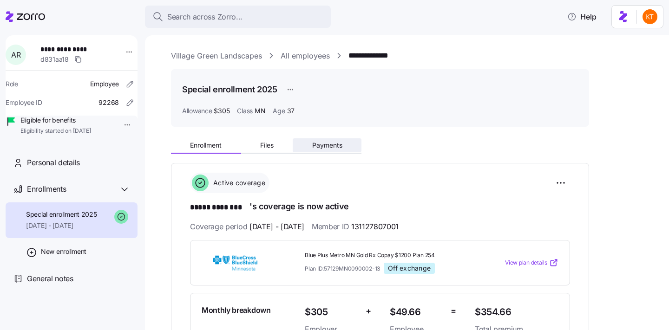
click at [335, 149] on span "Payments" at bounding box center [327, 145] width 30 height 7
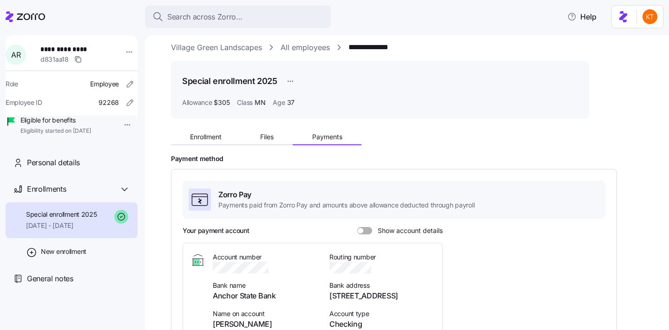
scroll to position [20, 0]
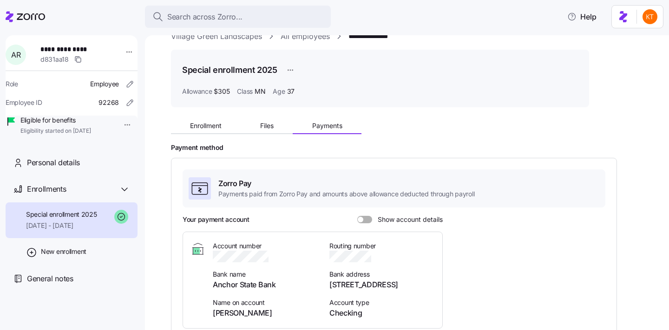
click at [370, 220] on span at bounding box center [367, 219] width 9 height 7
click at [357, 216] on input "Show account details" at bounding box center [357, 216] width 0 height 0
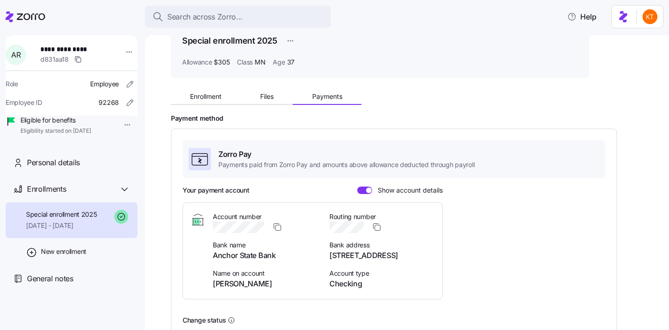
scroll to position [51, 0]
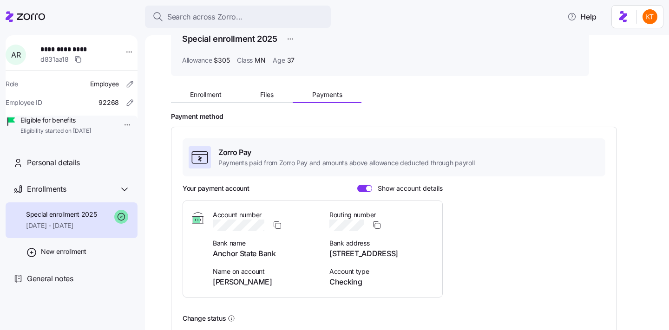
drag, startPoint x: 429, startPoint y: 255, endPoint x: 326, endPoint y: 254, distance: 102.2
click at [326, 254] on div "Account number Bank name Anchor State Bank Name on account Aaron Roseboom Routi…" at bounding box center [324, 249] width 222 height 78
click at [443, 269] on div "Your payment account Show account details Account number Bank name Anchor State…" at bounding box center [394, 244] width 423 height 121
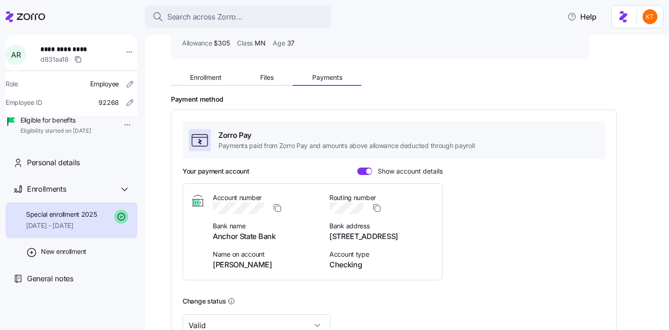
scroll to position [70, 0]
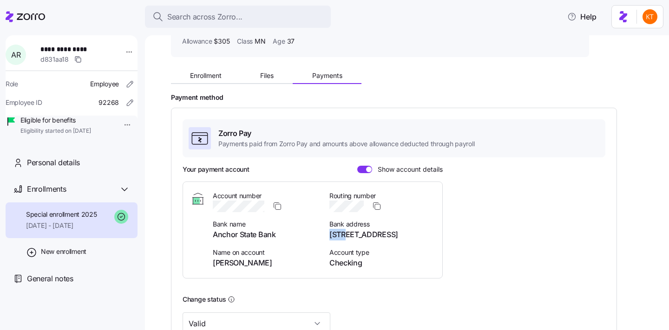
drag, startPoint x: 346, startPoint y: 236, endPoint x: 331, endPoint y: 235, distance: 14.5
click at [331, 235] on span "[STREET_ADDRESS]" at bounding box center [381, 235] width 105 height 12
click at [404, 287] on div "Zorro Pay Payments paid from Zorro Pay and amounts above allowance deducted thr…" at bounding box center [394, 226] width 423 height 215
drag, startPoint x: 429, startPoint y: 235, endPoint x: 329, endPoint y: 235, distance: 99.8
click at [328, 234] on div "Account number Bank name Anchor State Bank Name on account Aaron Roseboom Routi…" at bounding box center [324, 230] width 222 height 78
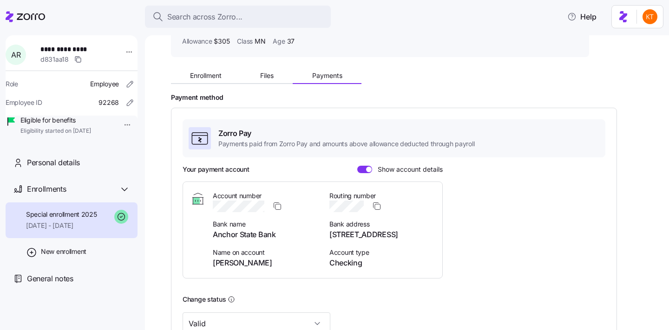
click at [406, 248] on span "Account type" at bounding box center [381, 252] width 105 height 9
drag, startPoint x: 427, startPoint y: 236, endPoint x: 326, endPoint y: 235, distance: 101.2
click at [326, 235] on div "Account number Bank name Anchor State Bank Name on account Aaron Roseboom Routi…" at bounding box center [324, 230] width 222 height 78
click at [449, 245] on div "Your payment account Show account details Account number Bank name Anchor State…" at bounding box center [394, 225] width 423 height 121
click at [104, 169] on div "Personal details" at bounding box center [78, 163] width 103 height 12
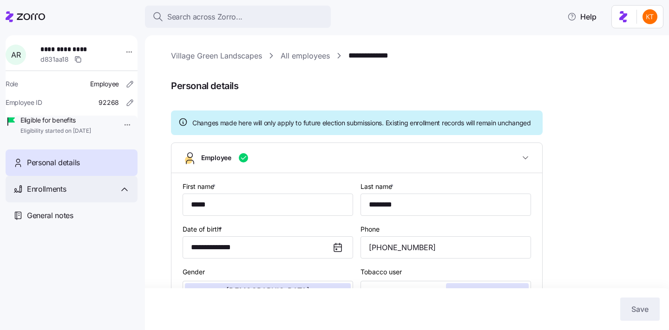
click at [81, 195] on div "Enrollments" at bounding box center [78, 189] width 103 height 12
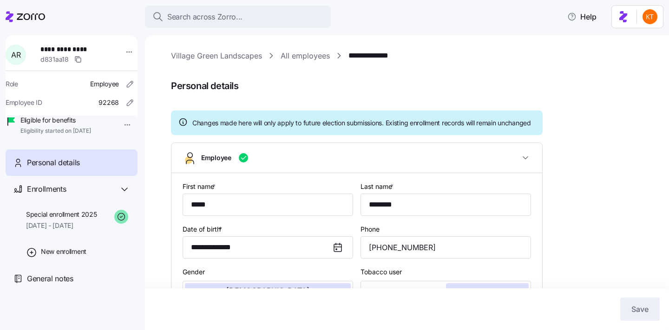
click at [72, 176] on div "Personal details" at bounding box center [72, 163] width 132 height 26
click at [67, 219] on span "Special enrollment 2025" at bounding box center [61, 214] width 71 height 9
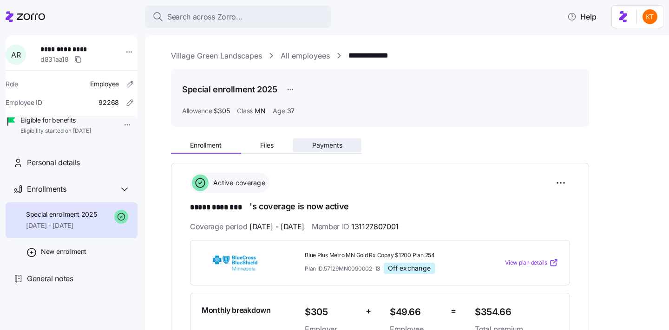
click at [312, 143] on span "Payments" at bounding box center [327, 145] width 30 height 7
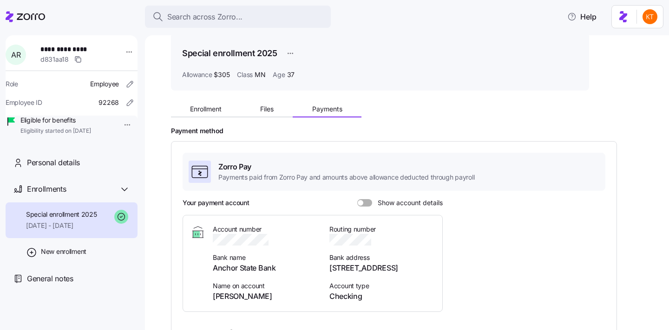
scroll to position [37, 0]
click at [372, 200] on span "Show account details" at bounding box center [407, 202] width 71 height 7
click at [357, 199] on input "Show account details" at bounding box center [357, 199] width 0 height 0
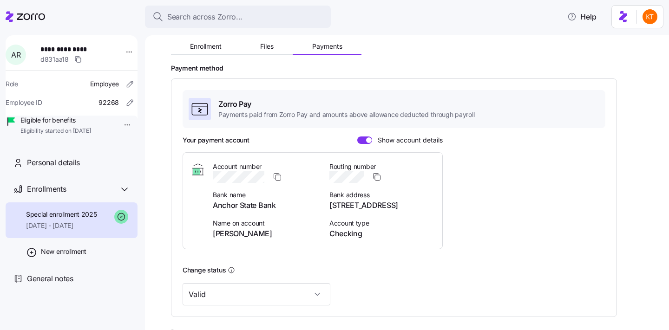
scroll to position [107, 0]
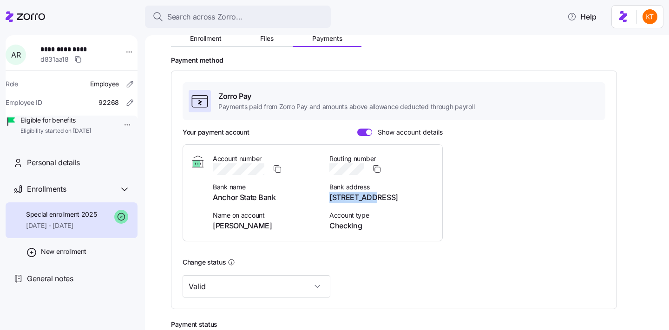
drag, startPoint x: 369, startPoint y: 197, endPoint x: 328, endPoint y: 200, distance: 40.5
click at [328, 200] on div "Account number Bank name Anchor State Bank Name on account Aaron Roseboom Routi…" at bounding box center [324, 193] width 222 height 78
click at [329, 202] on div "Account number Bank name Anchor State Bank Name on account Aaron Roseboom Routi…" at bounding box center [324, 193] width 222 height 78
click at [213, 166] on div at bounding box center [265, 169] width 105 height 12
click at [235, 175] on div "Account number Bank name Anchor State Bank Name on account Aaron Roseboom" at bounding box center [265, 193] width 105 height 78
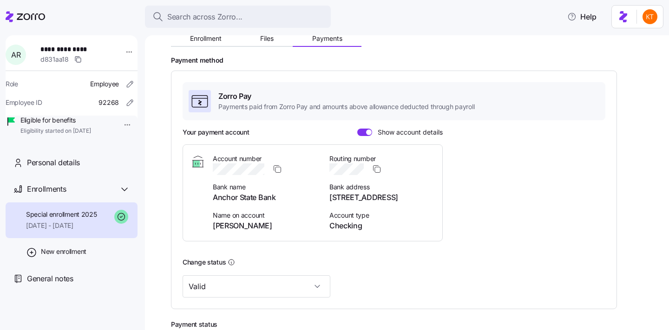
click at [209, 171] on div "Account number Bank name Anchor State Bank Name on account Aaron Roseboom Routi…" at bounding box center [312, 193] width 244 height 78
click at [243, 177] on div "Account number Bank name Anchor State Bank Name on account Aaron Roseboom" at bounding box center [265, 193] width 105 height 78
click at [214, 170] on div at bounding box center [265, 169] width 105 height 12
click at [269, 190] on span "Bank name" at bounding box center [265, 187] width 105 height 9
click at [109, 232] on div "Special enrollment 2025 08/01/2025 - 12/31/2025" at bounding box center [72, 220] width 132 height 36
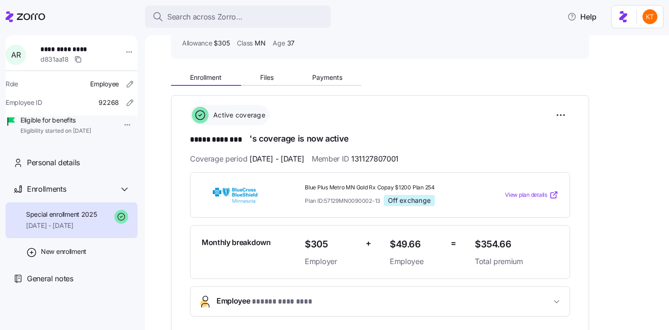
scroll to position [112, 0]
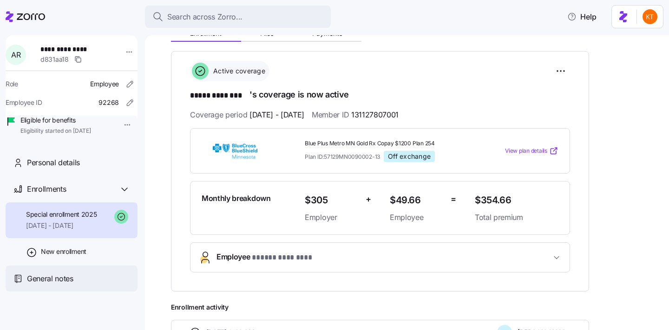
click at [59, 292] on div "General notes" at bounding box center [72, 279] width 132 height 26
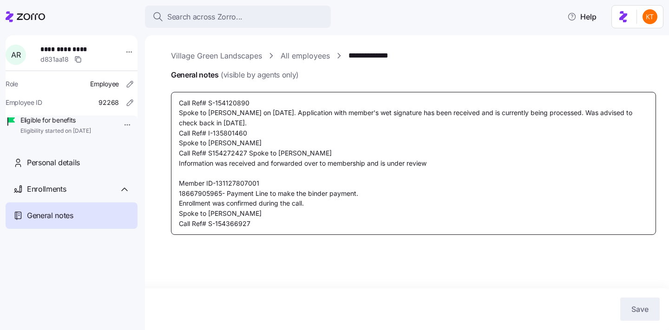
click at [265, 225] on textarea "Call Ref# S-154120890 Spoke to Shirley H. on 07/29/2025. Application with membe…" at bounding box center [413, 163] width 485 height 143
type textarea "x"
type textarea "Call Ref# S-154120890 Spoke to Shirley H. on 07/29/2025. Application with membe…"
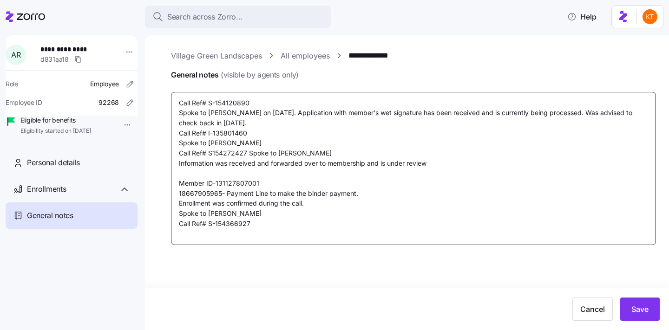
type textarea "x"
type textarea "Call Ref# S-154120890 Spoke to Shirley H. on 07/29/2025. Application with membe…"
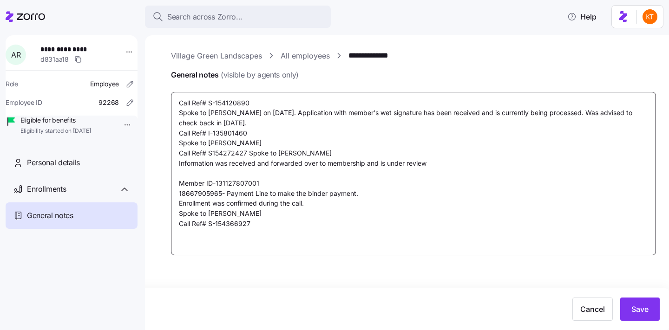
type textarea "x"
type textarea "Call Ref# S-154120890 Spoke to Shirley H. on 07/29/2025. Application with membe…"
type textarea "x"
type textarea "Call Ref# S-154120890 Spoke to Shirley H. on 07/29/2025. Application with membe…"
type textarea "x"
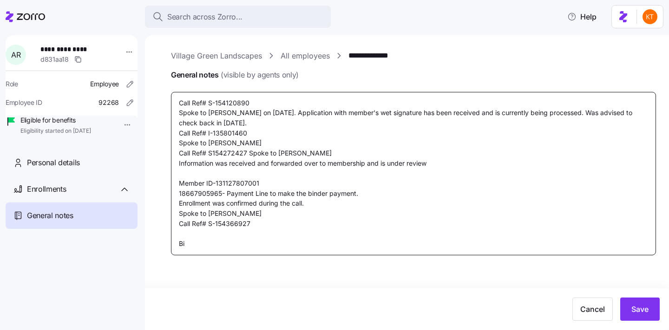
type textarea "Call Ref# S-154120890 Spoke to Shirley H. on 07/29/2025. Application with membe…"
type textarea "x"
type textarea "Call Ref# S-154120890 Spoke to Shirley H. on 07/29/2025. Application with membe…"
type textarea "x"
type textarea "Call Ref# S-154120890 Spoke to Shirley H. on 07/29/2025. Application with membe…"
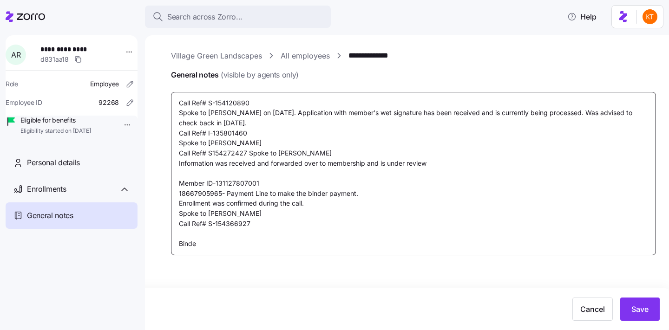
type textarea "x"
type textarea "Call Ref# S-154120890 Spoke to Shirley H. on 07/29/2025. Application with membe…"
type textarea "x"
type textarea "Call Ref# S-154120890 Spoke to Shirley H. on 07/29/2025. Application with membe…"
type textarea "x"
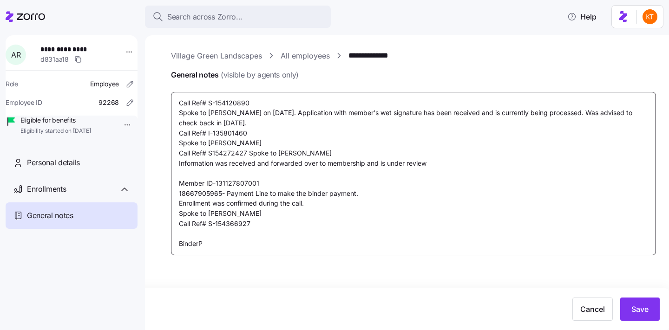
type textarea "Call Ref# S-154120890 Spoke to Shirley H. on 07/29/2025. Application with membe…"
type textarea "x"
type textarea "Call Ref# S-154120890 Spoke to Shirley H. on 07/29/2025. Application with membe…"
type textarea "x"
type textarea "Call Ref# S-154120890 Spoke to Shirley H. on 07/29/2025. Application with membe…"
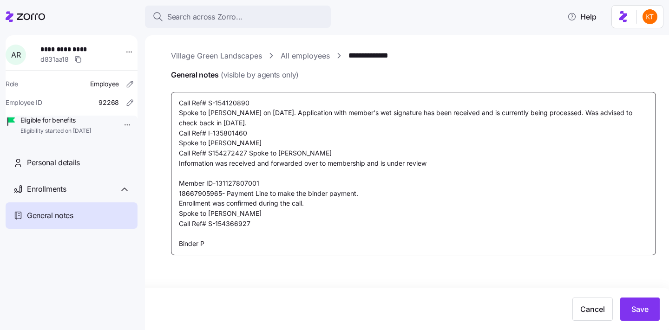
type textarea "x"
type textarea "Call Ref# S-154120890 Spoke to Shirley H. on 07/29/2025. Application with membe…"
type textarea "x"
type textarea "Call Ref# S-154120890 Spoke to Shirley H. on 07/29/2025. Application with membe…"
type textarea "x"
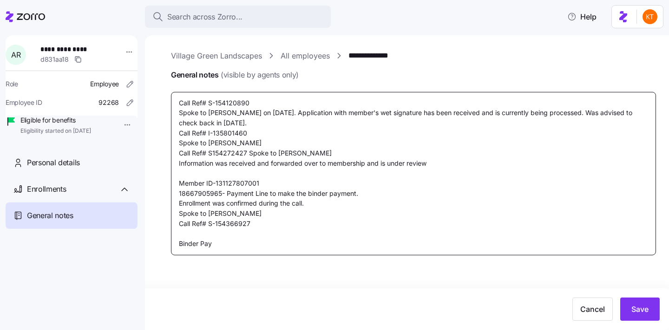
type textarea "Call Ref# S-154120890 Spoke to Shirley H. on 07/29/2025. Application with membe…"
type textarea "x"
type textarea "Call Ref# S-154120890 Spoke to Shirley H. on 07/29/2025. Application with membe…"
type textarea "x"
type textarea "Call Ref# S-154120890 Spoke to Shirley H. on 07/29/2025. Application with membe…"
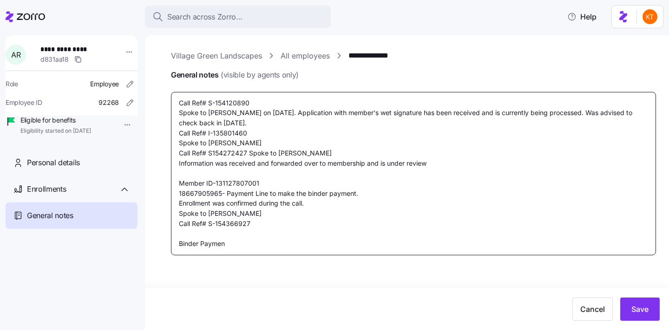
type textarea "x"
type textarea "Call Ref# S-154120890 Spoke to Shirley H. on 07/29/2025. Application with membe…"
type textarea "x"
type textarea "Call Ref# S-154120890 Spoke to Shirley H. on 07/29/2025. Application with membe…"
type textarea "x"
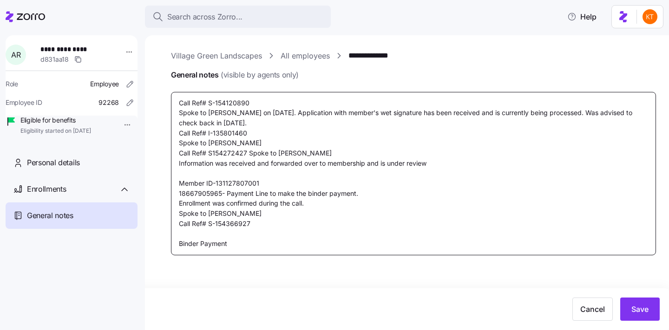
type textarea "Call Ref# S-154120890 Spoke to Shirley H. on 07/29/2025. Application with membe…"
type textarea "x"
type textarea "Call Ref# S-154120890 Spoke to Shirley H. on 07/29/2025. Application with membe…"
type textarea "x"
type textarea "Call Ref# S-154120890 Spoke to Shirley H. on 07/29/2025. Application with membe…"
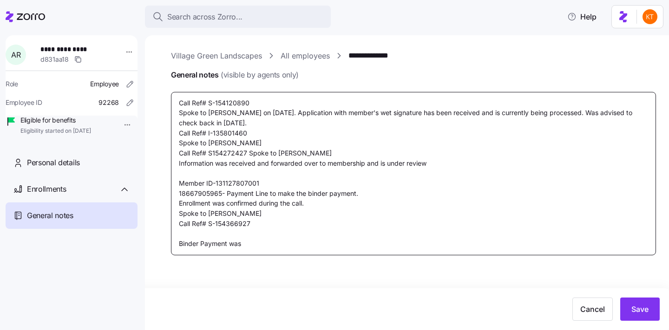
type textarea "x"
type textarea "Call Ref# S-154120890 Spoke to Shirley H. on 07/29/2025. Application with membe…"
type textarea "x"
type textarea "Call Ref# S-154120890 Spoke to Shirley H. on 07/29/2025. Application with membe…"
type textarea "x"
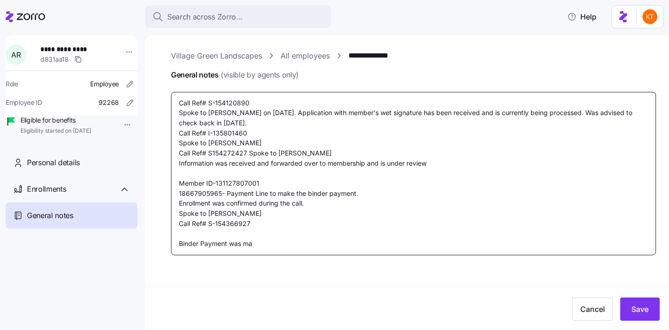
type textarea "Call Ref# S-154120890 Spoke to Shirley H. on 07/29/2025. Application with membe…"
type textarea "x"
type textarea "Call Ref# S-154120890 Spoke to Shirley H. on 07/29/2025. Application with membe…"
type textarea "x"
type textarea "Call Ref# S-154120890 Spoke to Shirley H. on 07/29/2025. Application with membe…"
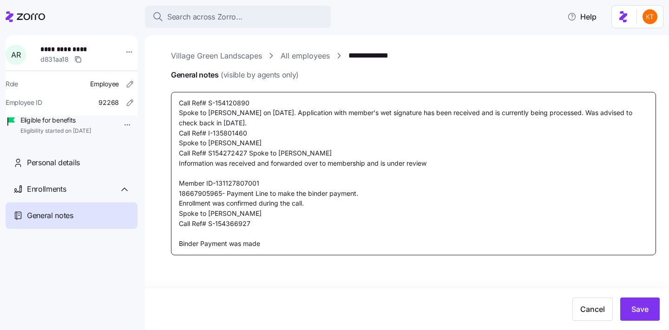
type textarea "x"
type textarea "Call Ref# S-154120890 Spoke to Shirley H. on 07/29/2025. Application with membe…"
type textarea "x"
type textarea "Call Ref# S-154120890 Spoke to Shirley H. on 07/29/2025. Application with membe…"
type textarea "x"
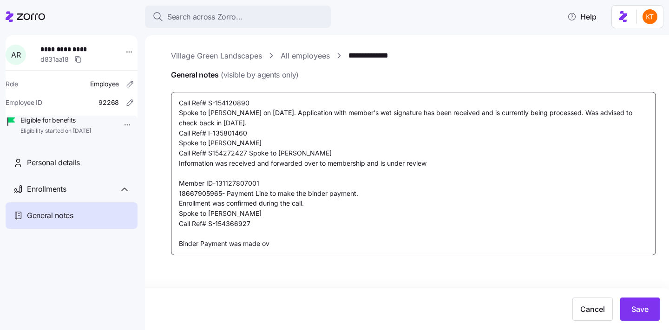
type textarea "Call Ref# S-154120890 Spoke to Shirley H. on 07/29/2025. Application with membe…"
type textarea "x"
type textarea "Call Ref# S-154120890 Spoke to Shirley H. on 07/29/2025. Application with membe…"
type textarea "x"
type textarea "Call Ref# S-154120890 Spoke to Shirley H. on 07/29/2025. Application with membe…"
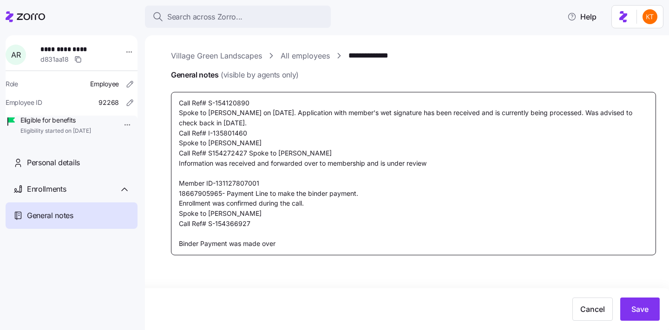
type textarea "x"
type textarea "Call Ref# S-154120890 Spoke to Shirley H. on 07/29/2025. Application with membe…"
type textarea "x"
type textarea "Call Ref# S-154120890 Spoke to Shirley H. on 07/29/2025. Application with membe…"
type textarea "x"
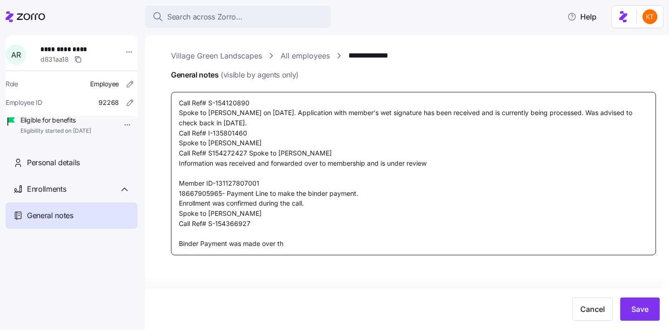
type textarea "Call Ref# S-154120890 Spoke to Shirley H. on 07/29/2025. Application with membe…"
type textarea "x"
type textarea "Call Ref# S-154120890 Spoke to Shirley H. on 07/29/2025. Application with membe…"
type textarea "x"
type textarea "Call Ref# S-154120890 Spoke to Shirley H. on 07/29/2025. Application with membe…"
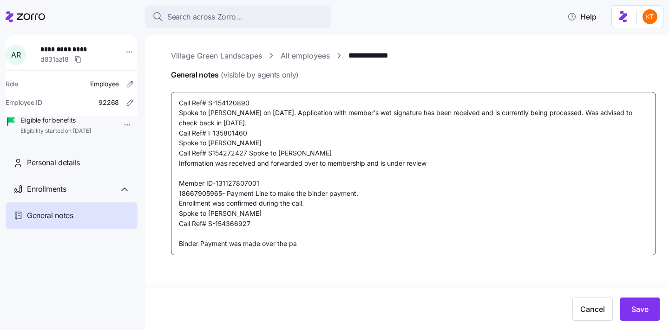
type textarea "x"
type textarea "Call Ref# S-154120890 Spoke to Shirley H. on 07/29/2025. Application with membe…"
type textarea "x"
type textarea "Call Ref# S-154120890 Spoke to Shirley H. on 07/29/2025. Application with membe…"
type textarea "x"
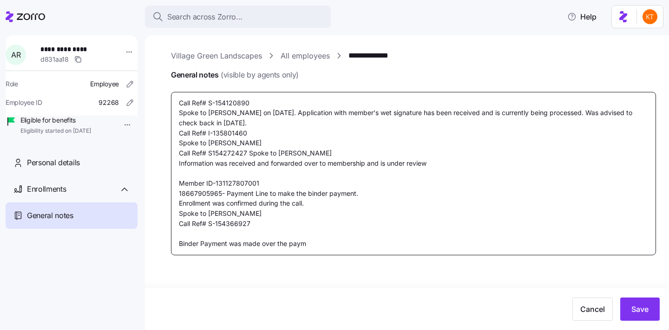
type textarea "Call Ref# S-154120890 Spoke to Shirley H. on 07/29/2025. Application with membe…"
type textarea "x"
type textarea "Call Ref# S-154120890 Spoke to Shirley H. on 07/29/2025. Application with membe…"
type textarea "x"
type textarea "Call Ref# S-154120890 Spoke to Shirley H. on 07/29/2025. Application with membe…"
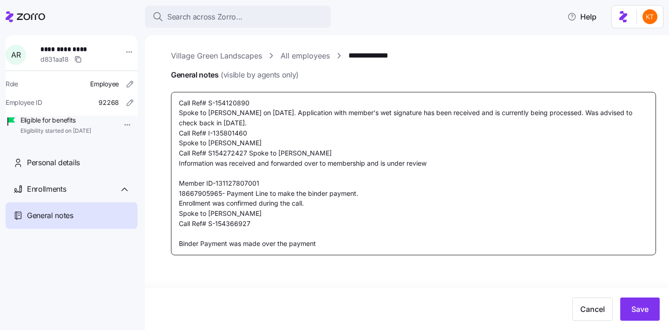
type textarea "x"
type textarea "Call Ref# S-154120890 Spoke to Shirley H. on 07/29/2025. Application with membe…"
type textarea "x"
type textarea "Call Ref# S-154120890 Spoke to Shirley H. on 07/29/2025. Application with membe…"
type textarea "x"
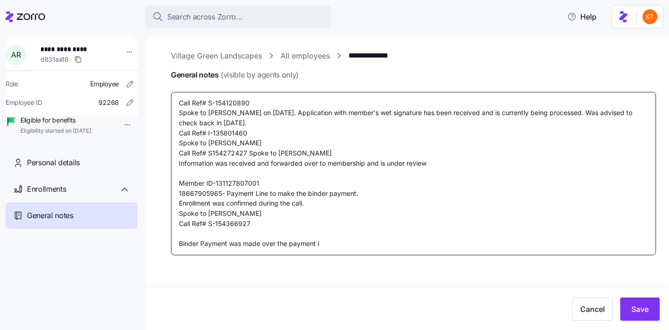
type textarea "Call Ref# S-154120890 Spoke to Shirley H. on 07/29/2025. Application with membe…"
type textarea "x"
type textarea "Call Ref# S-154120890 Spoke to Shirley H. on 07/29/2025. Application with membe…"
type textarea "x"
type textarea "Call Ref# S-154120890 Spoke to Shirley H. on 07/29/2025. Application with membe…"
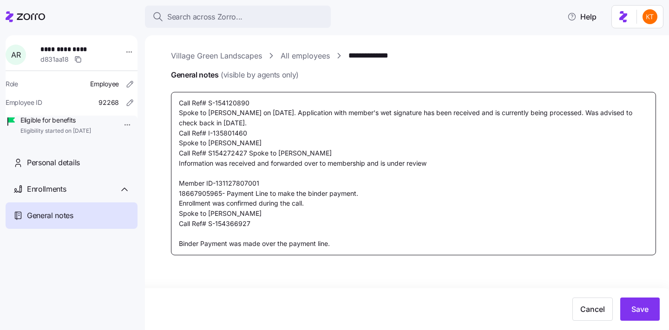
type textarea "x"
type textarea "Call Ref# S-154120890 Spoke to Shirley H. on 07/29/2025. Application with membe…"
type textarea "x"
type textarea "Call Ref# S-154120890 Spoke to Shirley H. on 07/29/2025. Application with membe…"
type textarea "x"
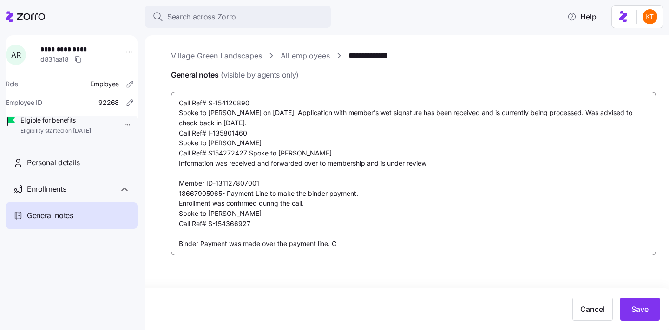
type textarea "Call Ref# S-154120890 Spoke to Shirley H. on 07/29/2025. Application with membe…"
type textarea "x"
type textarea "Call Ref# S-154120890 Spoke to Shirley H. on 07/29/2025. Application with membe…"
type textarea "x"
type textarea "Call Ref# S-154120890 Spoke to Shirley H. on 07/29/2025. Application with membe…"
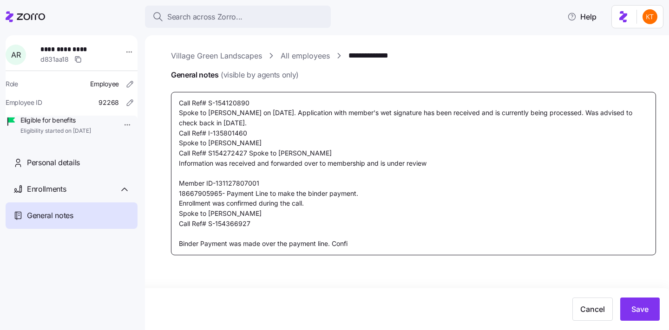
type textarea "x"
type textarea "Call Ref# S-154120890 Spoke to Shirley H. on 07/29/2025. Application with membe…"
type textarea "x"
type textarea "Call Ref# S-154120890 Spoke to Shirley H. on 07/29/2025. Application with membe…"
type textarea "x"
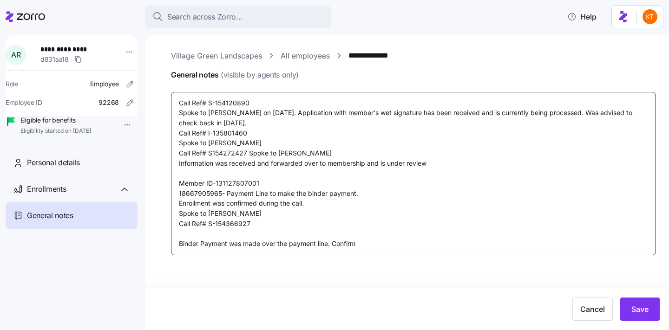
type textarea "Call Ref# S-154120890 Spoke to Shirley H. on 07/29/2025. Application with membe…"
type textarea "x"
type textarea "Call Ref# S-154120890 Spoke to Shirley H. on 07/29/2025. Application with membe…"
type textarea "x"
type textarea "Call Ref# S-154120890 Spoke to Shirley H. on 07/29/2025. Application with membe…"
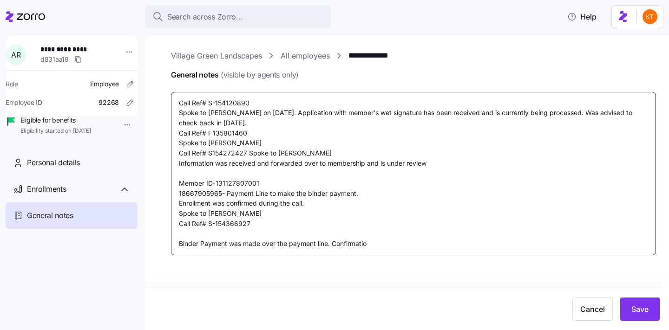
type textarea "x"
type textarea "Call Ref# S-154120890 Spoke to Shirley H. on 07/29/2025. Application with membe…"
type textarea "x"
type textarea "Call Ref# S-154120890 Spoke to Shirley H. on 07/29/2025. Application with membe…"
type textarea "x"
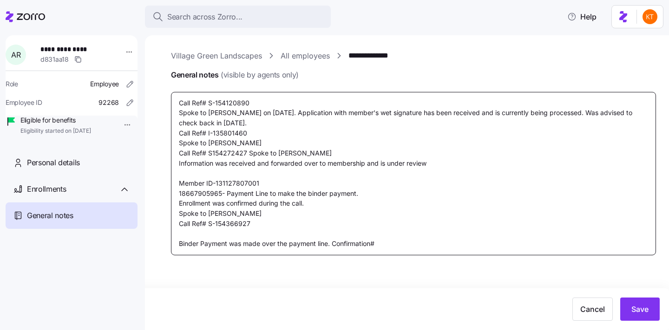
type textarea "Call Ref# S-154120890 Spoke to Shirley H. on 07/29/2025. Application with membe…"
type textarea "x"
type textarea "Call Ref# S-154120890 Spoke to Shirley H. on 07/29/2025. Application with membe…"
type textarea "x"
type textarea "Call Ref# S-154120890 Spoke to Shirley H. on 07/29/2025. Application with membe…"
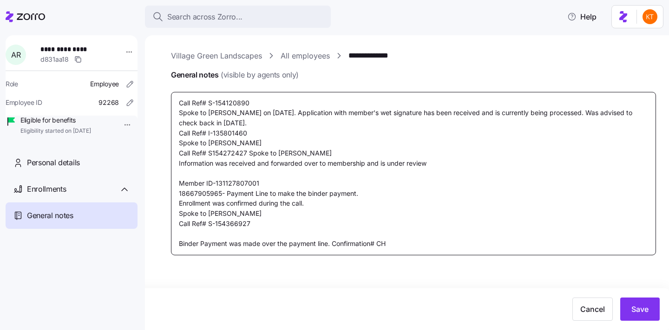
type textarea "x"
type textarea "Call Ref# S-154120890 Spoke to Shirley H. on 07/29/2025. Application with membe…"
type textarea "x"
type textarea "Call Ref# S-154120890 Spoke to Shirley H. on 07/29/2025. Application with membe…"
type textarea "x"
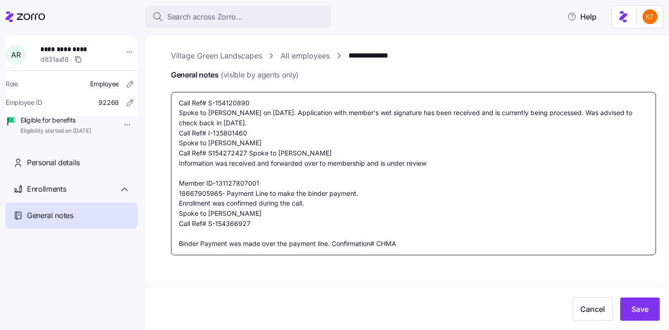
type textarea "Call Ref# S-154120890 Spoke to Shirley H. on 07/29/2025. Application with membe…"
type textarea "x"
type textarea "Call Ref# S-154120890 Spoke to Shirley H. on 07/29/2025. Application with membe…"
type textarea "x"
type textarea "Call Ref# S-154120890 Spoke to Shirley H. on 07/29/2025. Application with membe…"
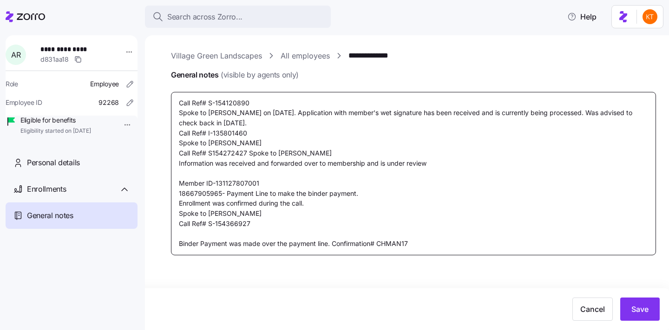
type textarea "x"
type textarea "Call Ref# S-154120890 Spoke to Shirley H. on 07/29/2025. Application with membe…"
type textarea "x"
type textarea "Call Ref# S-154120890 Spoke to Shirley H. on 07/29/2025. Application with membe…"
type textarea "x"
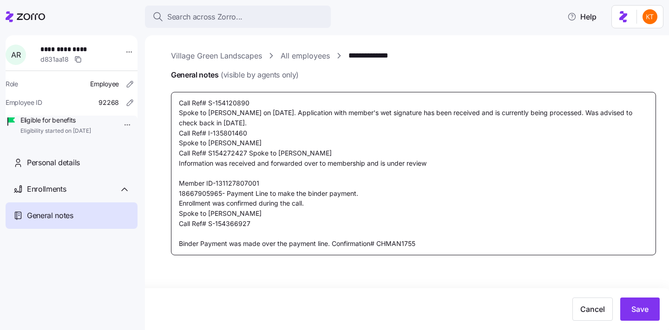
type textarea "Call Ref# S-154120890 Spoke to Shirley H. on 07/29/2025. Application with membe…"
type textarea "x"
type textarea "Call Ref# S-154120890 Spoke to Shirley H. on 07/29/2025. Application with membe…"
type textarea "x"
type textarea "Call Ref# S-154120890 Spoke to Shirley H. on 07/29/2025. Application with membe…"
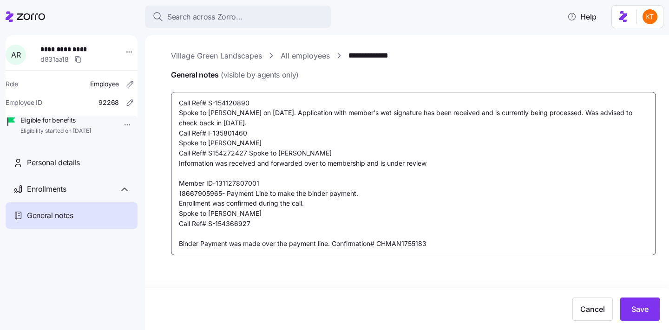
type textarea "x"
type textarea "Call Ref# S-154120890 Spoke to Shirley H. on 07/29/2025. Application with membe…"
type textarea "x"
type textarea "Call Ref# S-154120890 Spoke to Shirley H. on 07/29/2025. Application with membe…"
type textarea "x"
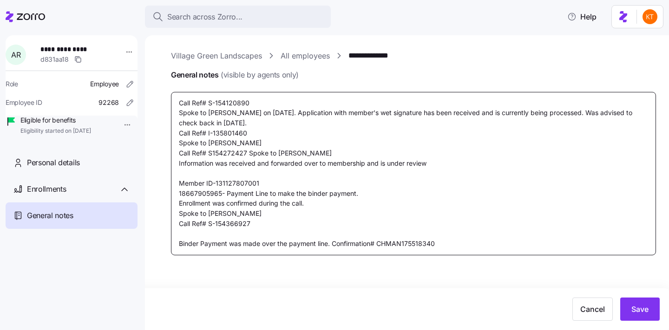
type textarea "Call Ref# S-154120890 Spoke to Shirley H. on 07/29/2025. Application with membe…"
type textarea "x"
type textarea "Call Ref# S-154120890 Spoke to Shirley H. on 07/29/2025. Application with membe…"
type textarea "x"
type textarea "Call Ref# S-154120890 Spoke to Shirley H. on 07/29/2025. Application with membe…"
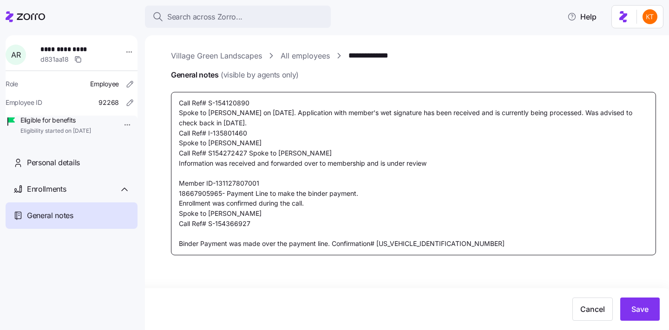
type textarea "x"
type textarea "Call Ref# S-154120890 Spoke to Shirley H. on 07/29/2025. Application with membe…"
type textarea "x"
type textarea "Call Ref# S-154120890 Spoke to Shirley H. on 07/29/2025. Application with membe…"
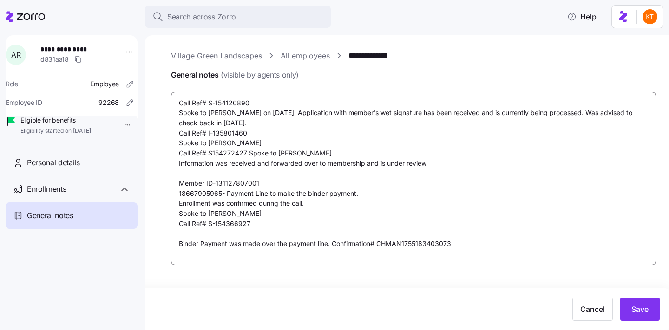
type textarea "x"
type textarea "Call Ref# S-154120890 Spoke to Shirley H. on 07/29/2025. Application with membe…"
type textarea "x"
type textarea "Call Ref# S-154120890 Spoke to Shirley H. on 07/29/2025. Application with membe…"
type textarea "x"
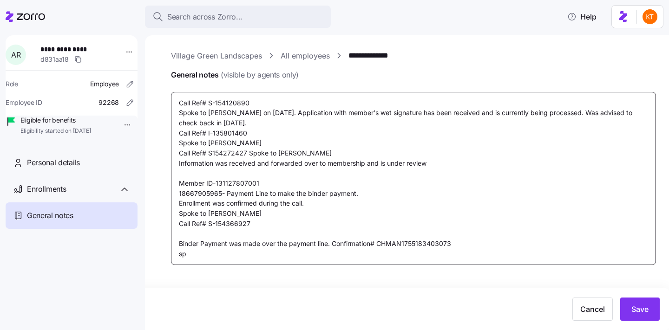
type textarea "Call Ref# S-154120890 Spoke to Shirley H. on 07/29/2025. Application with membe…"
type textarea "x"
type textarea "Call Ref# S-154120890 Spoke to Shirley H. on 07/29/2025. Application with membe…"
type textarea "x"
type textarea "Call Ref# S-154120890 Spoke to Shirley H. on 07/29/2025. Application with membe…"
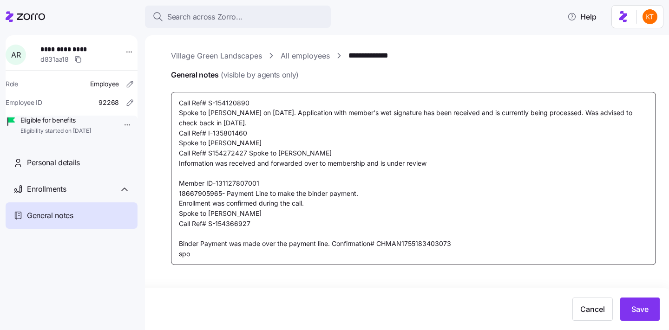
type textarea "x"
type textarea "Call Ref# S-154120890 Spoke to Shirley H. on 07/29/2025. Application with membe…"
type textarea "x"
type textarea "Call Ref# S-154120890 Spoke to Shirley H. on 07/29/2025. Application with membe…"
type textarea "x"
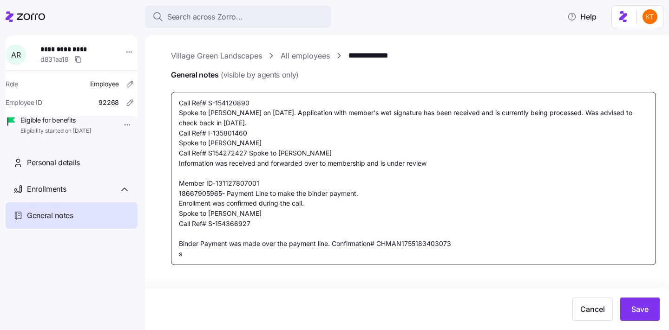
type textarea "Call Ref# S-154120890 Spoke to Shirley H. on 07/29/2025. Application with membe…"
type textarea "x"
type textarea "Call Ref# S-154120890 Spoke to Shirley H. on 07/29/2025. Application with membe…"
type textarea "x"
type textarea "Call Ref# S-154120890 Spoke to Shirley H. on 07/29/2025. Application with membe…"
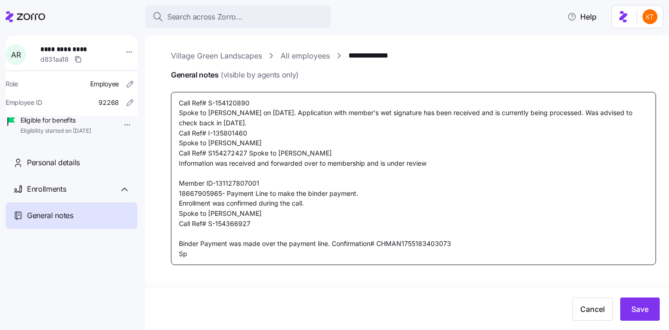
type textarea "x"
type textarea "Call Ref# S-154120890 Spoke to Shirley H. on 07/29/2025. Application with membe…"
type textarea "x"
type textarea "Call Ref# S-154120890 Spoke to Shirley H. on 07/29/2025. Application with membe…"
type textarea "x"
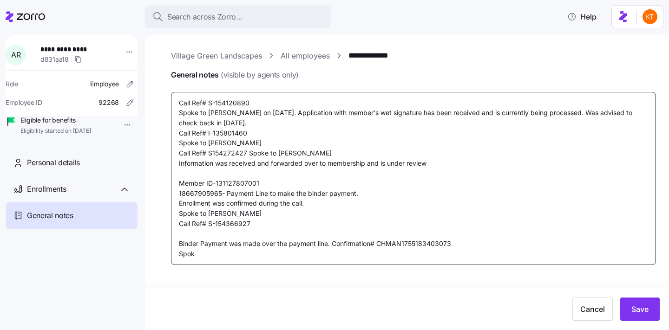
type textarea "Call Ref# S-154120890 Spoke to Shirley H. on 07/29/2025. Application with membe…"
type textarea "x"
type textarea "Call Ref# S-154120890 Spoke to Shirley H. on 07/29/2025. Application with membe…"
type textarea "x"
type textarea "Call Ref# S-154120890 Spoke to Shirley H. on 07/29/2025. Application with membe…"
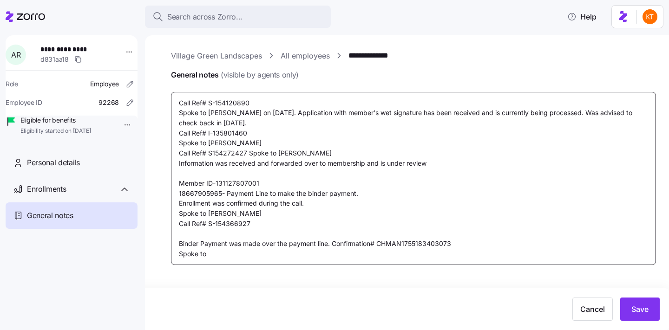
type textarea "x"
type textarea "Call Ref# S-154120890 Spoke to Shirley H. on 07/29/2025. Application with membe…"
type textarea "x"
type textarea "Call Ref# S-154120890 Spoke to Shirley H. on 07/29/2025. Application with membe…"
type textarea "x"
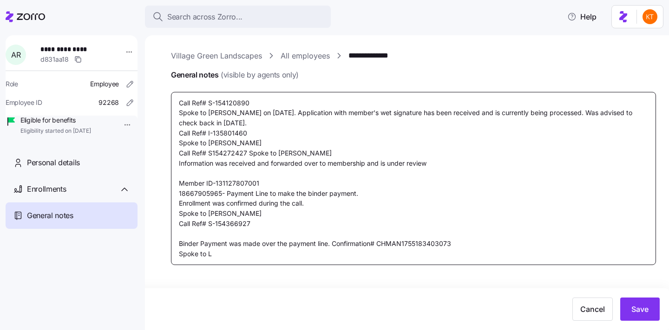
type textarea "Call Ref# S-154120890 Spoke to Shirley H. on 07/29/2025. Application with membe…"
type textarea "x"
type textarea "Call Ref# S-154120890 Spoke to Shirley H. on 07/29/2025. Application with membe…"
type textarea "x"
type textarea "Call Ref# S-154120890 Spoke to Shirley H. on 07/29/2025. Application with membe…"
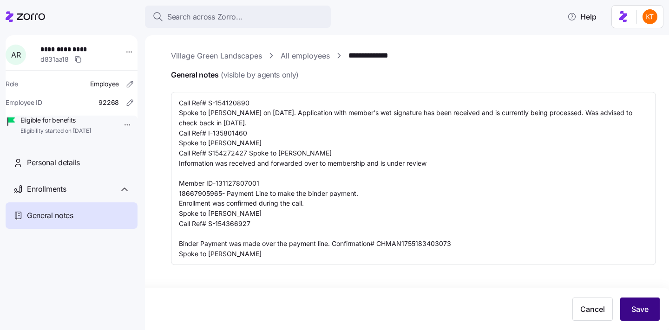
click at [636, 305] on span "Save" at bounding box center [639, 309] width 17 height 11
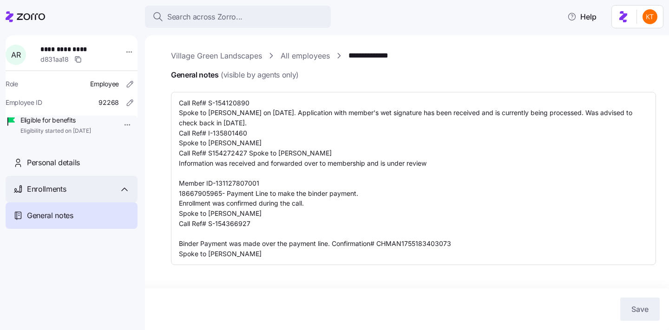
click at [50, 195] on span "Enrollments" at bounding box center [46, 189] width 39 height 12
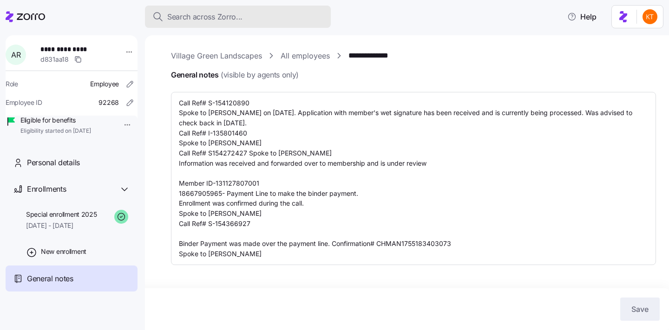
click at [180, 20] on span "Search across Zorro..." at bounding box center [204, 17] width 75 height 12
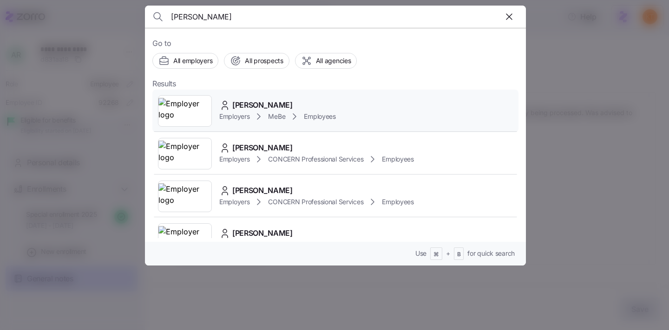
click at [294, 98] on div "Cassandra Lichty Employers MeBe Employees" at bounding box center [335, 111] width 366 height 43
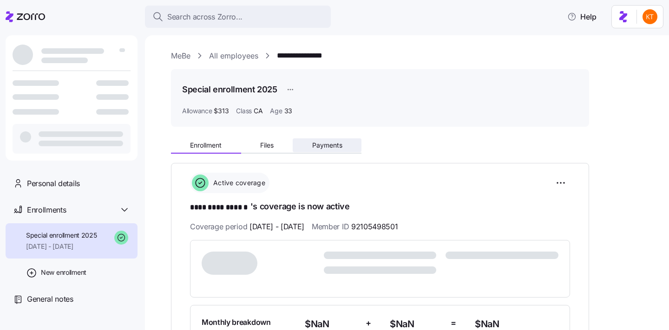
click at [338, 147] on span "Payments" at bounding box center [327, 145] width 30 height 7
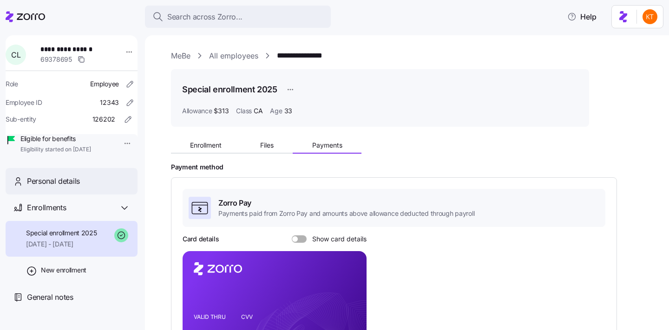
click at [86, 187] on div "Personal details" at bounding box center [78, 182] width 103 height 12
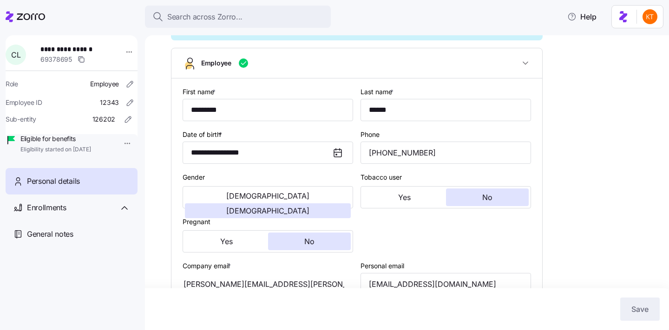
scroll to position [320, 0]
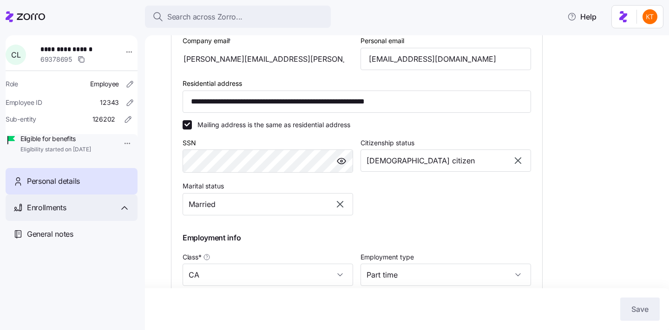
click at [103, 213] on div "Enrollments" at bounding box center [72, 208] width 132 height 26
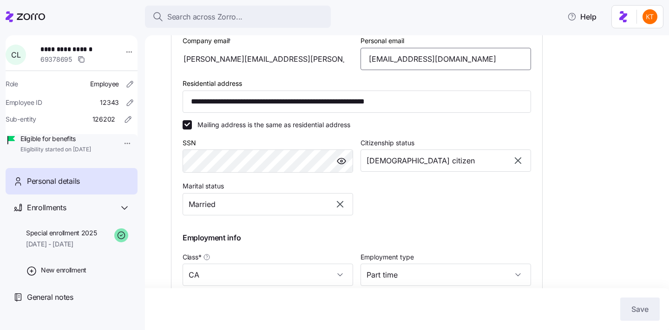
click at [425, 65] on input "kasiilichty@gmail.com" at bounding box center [445, 59] width 170 height 22
click at [425, 66] on input "kasiilichty@gmail.com" at bounding box center [445, 59] width 170 height 22
click at [395, 70] on input "kasiilichty@gmail.com" at bounding box center [445, 59] width 170 height 22
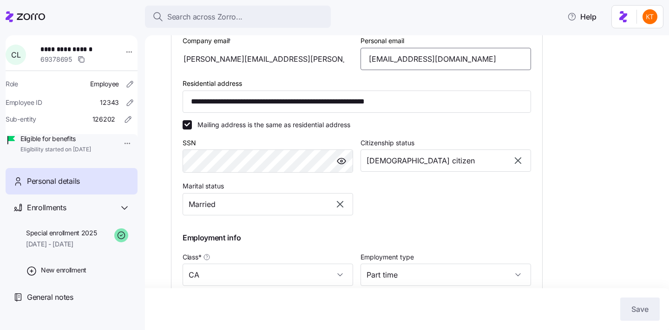
click at [395, 70] on input "kasiilichty@gmail.com" at bounding box center [445, 59] width 170 height 22
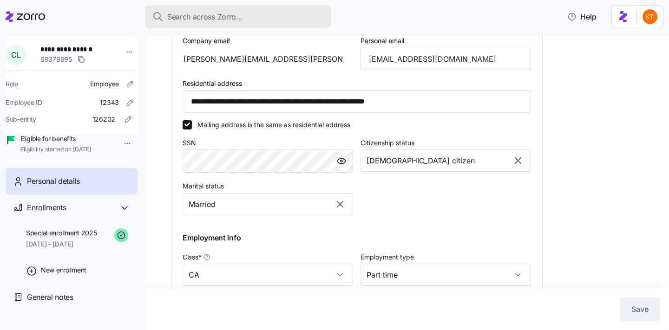
click at [219, 23] on button "Search across Zorro..." at bounding box center [238, 17] width 186 height 22
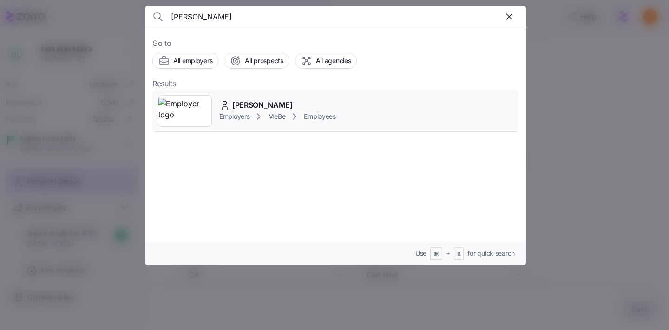
click at [236, 109] on span "Ashlee Cortinas" at bounding box center [262, 105] width 60 height 12
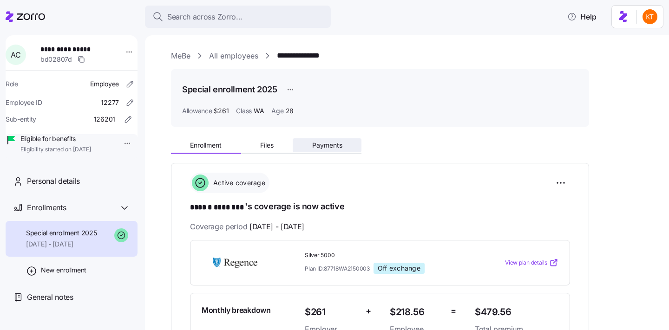
click at [336, 149] on span "Payments" at bounding box center [327, 145] width 30 height 7
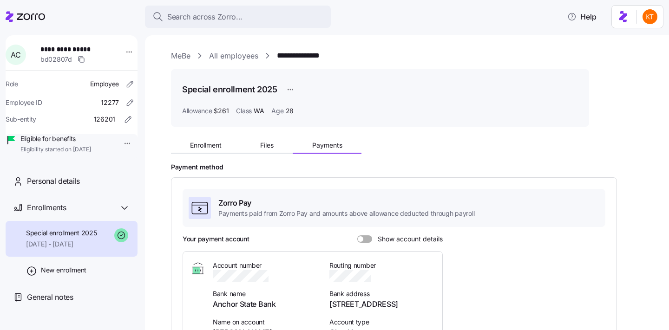
scroll to position [222, 0]
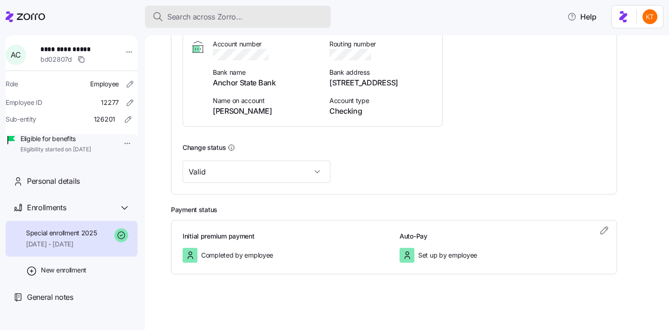
click at [236, 13] on span "Search across Zorro..." at bounding box center [204, 17] width 75 height 12
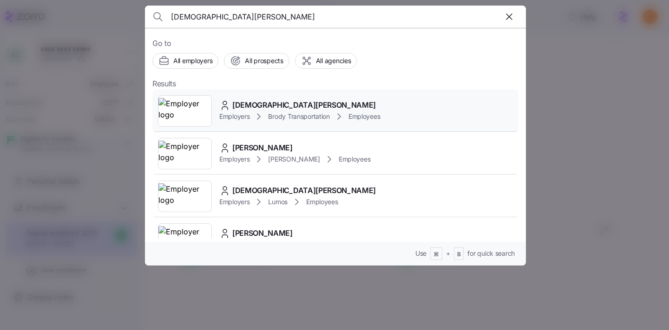
click at [241, 116] on span "Employers" at bounding box center [234, 116] width 30 height 9
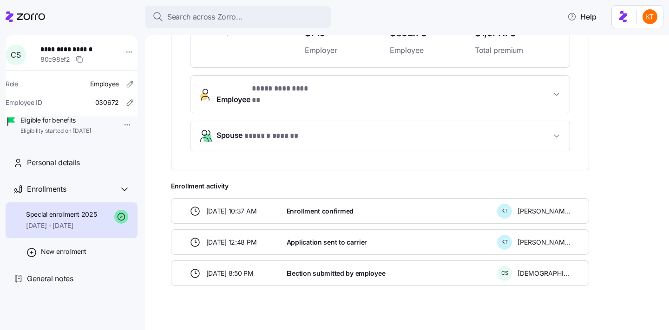
scroll to position [282, 0]
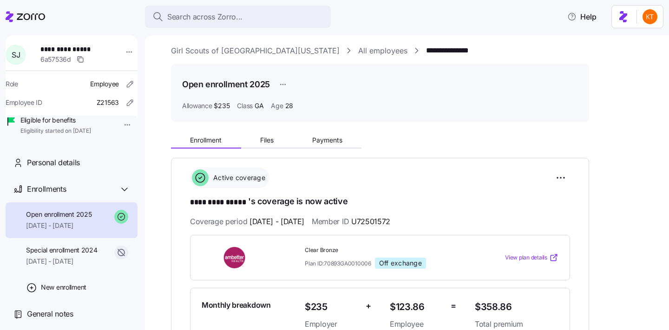
scroll to position [96, 0]
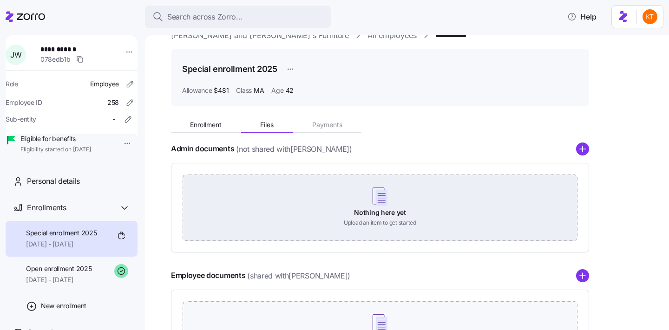
scroll to position [30, 0]
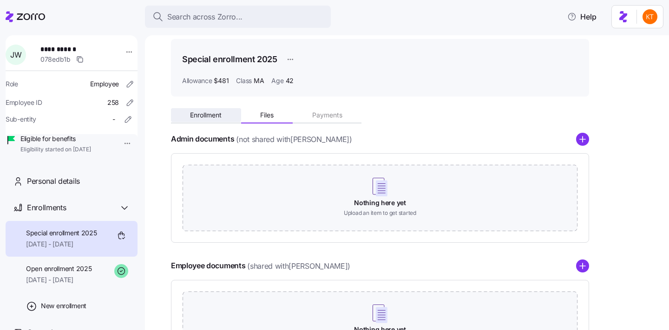
click at [223, 112] on button "Enrollment" at bounding box center [206, 115] width 70 height 14
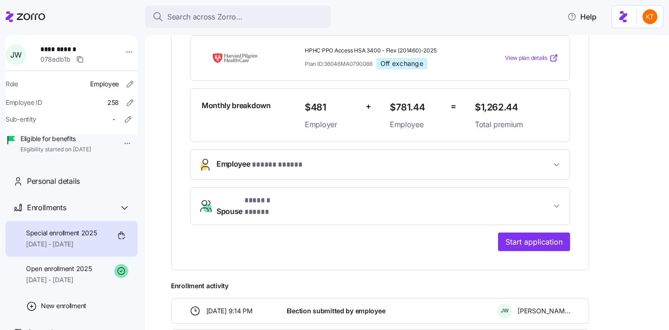
scroll to position [277, 0]
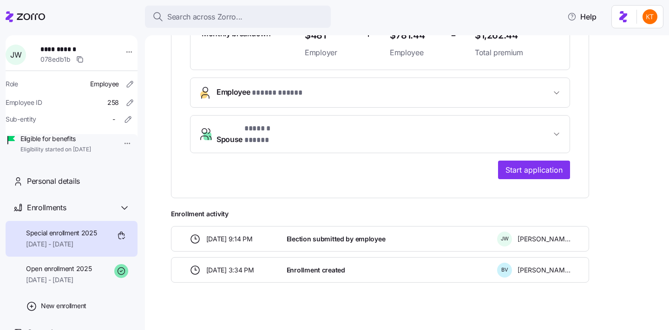
click at [533, 173] on div "**********" at bounding box center [380, 42] width 418 height 312
click at [533, 165] on span "Start application" at bounding box center [533, 169] width 57 height 11
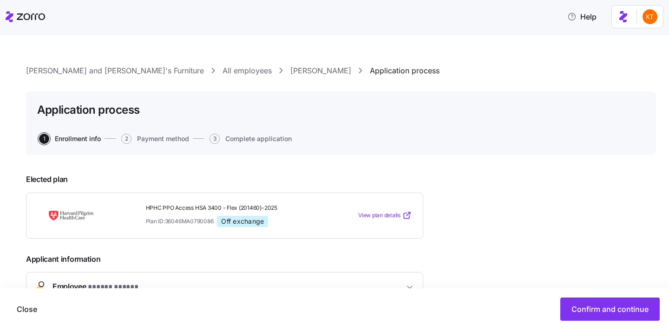
scroll to position [229, 0]
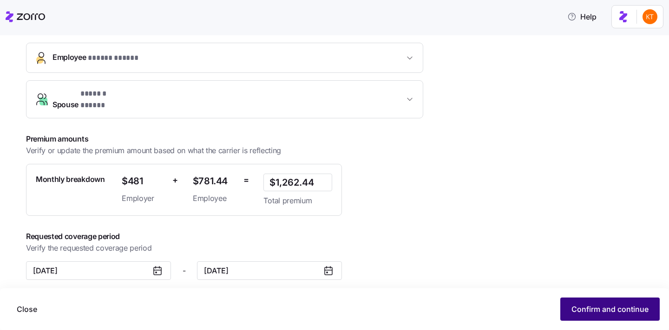
click at [585, 303] on button "Confirm and continue" at bounding box center [609, 309] width 99 height 23
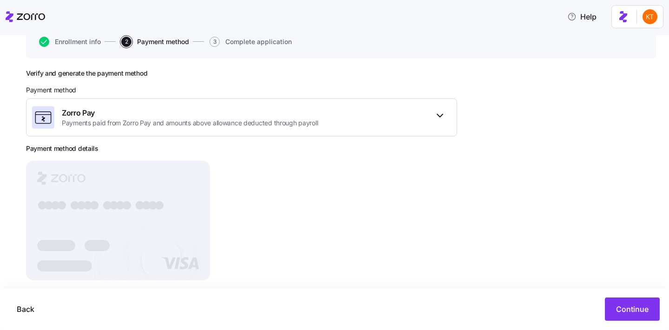
scroll to position [109, 0]
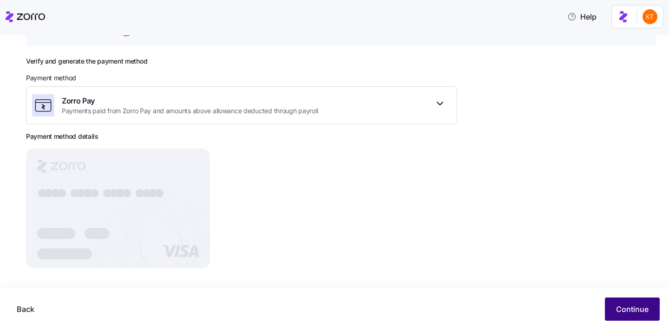
click at [625, 309] on span "Continue" at bounding box center [632, 309] width 33 height 11
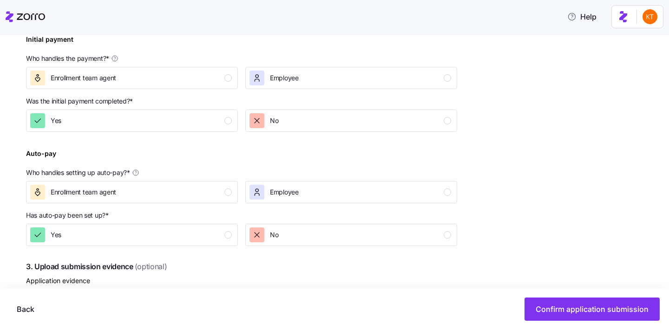
scroll to position [298, 0]
click at [209, 74] on div "Enrollment team agent" at bounding box center [131, 77] width 202 height 15
click at [213, 112] on button "Yes" at bounding box center [132, 120] width 212 height 22
click at [224, 187] on div "Enrollment team agent" at bounding box center [131, 191] width 202 height 15
click at [223, 228] on div "Yes" at bounding box center [131, 234] width 202 height 15
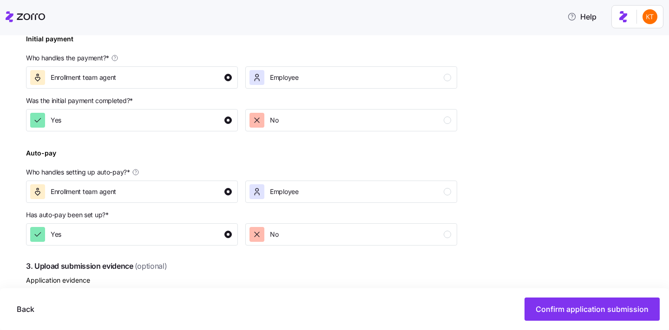
scroll to position [425, 0]
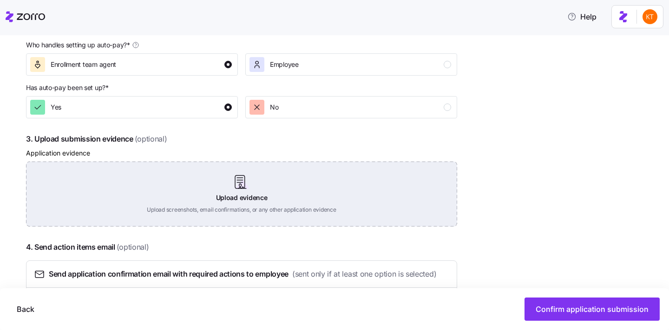
click at [232, 187] on div "Upload evidence Upload screenshots, email confirmations, or any other applicati…" at bounding box center [241, 194] width 431 height 65
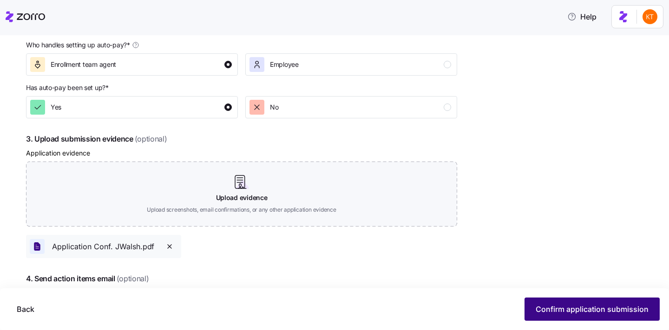
click at [559, 314] on span "Confirm application submission" at bounding box center [591, 309] width 113 height 11
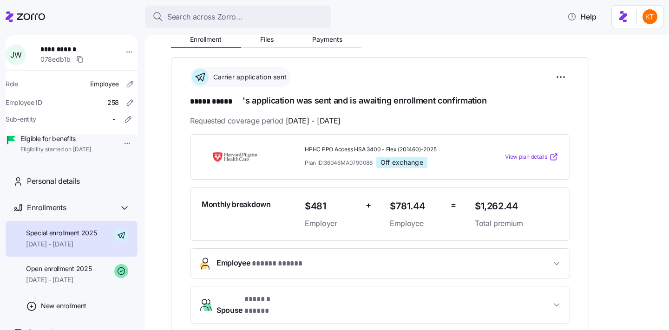
scroll to position [109, 0]
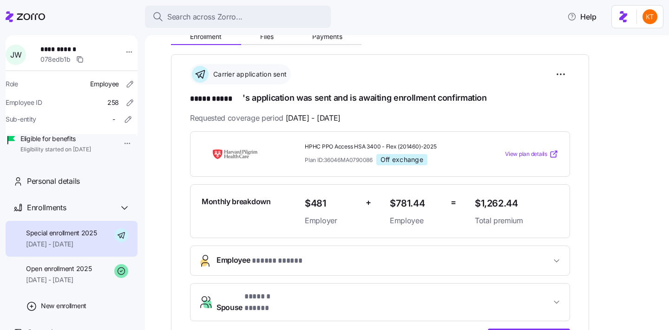
click at [328, 30] on main "**********" at bounding box center [334, 162] width 669 height 325
click at [328, 39] on span "Payments" at bounding box center [327, 36] width 30 height 7
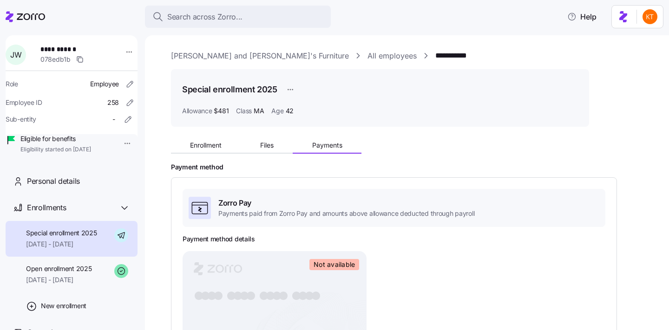
scroll to position [137, 0]
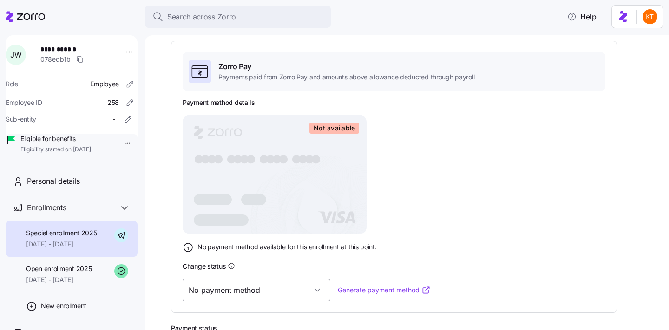
click at [267, 296] on input "No payment method" at bounding box center [257, 290] width 148 height 22
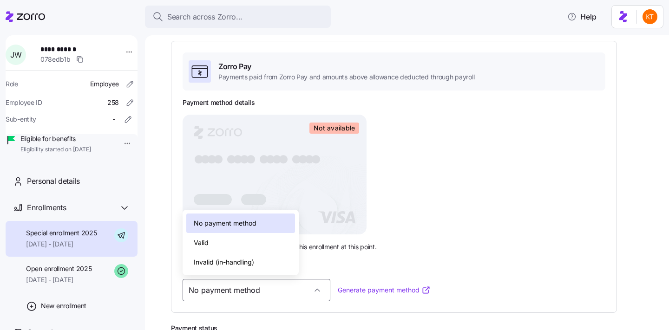
click at [255, 248] on div "Valid" at bounding box center [240, 243] width 109 height 20
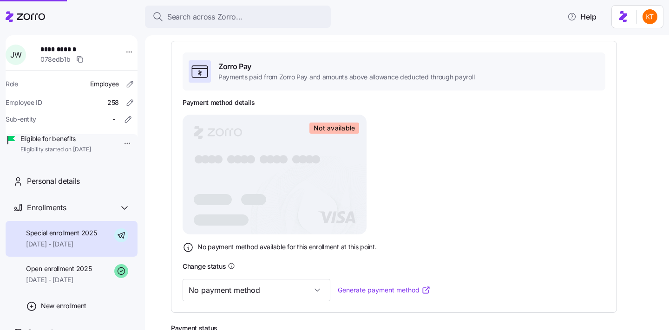
type input "Valid"
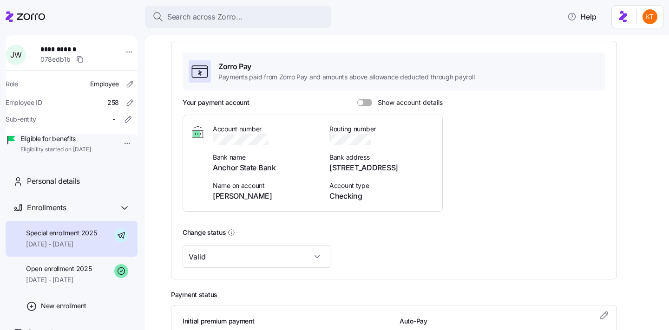
click at [366, 104] on span at bounding box center [367, 102] width 9 height 7
click at [357, 99] on input "Show account details" at bounding box center [357, 99] width 0 height 0
click at [501, 187] on div "Your payment account Show account details Account number Bank name Anchor State…" at bounding box center [394, 158] width 423 height 121
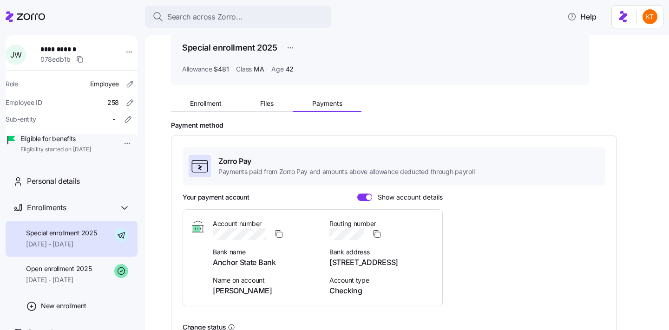
scroll to position [0, 0]
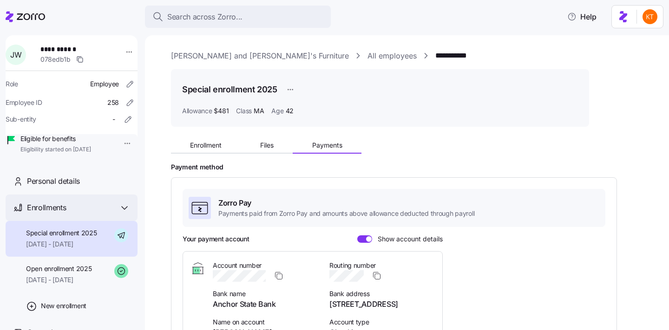
click at [78, 221] on div "Enrollments" at bounding box center [72, 208] width 132 height 26
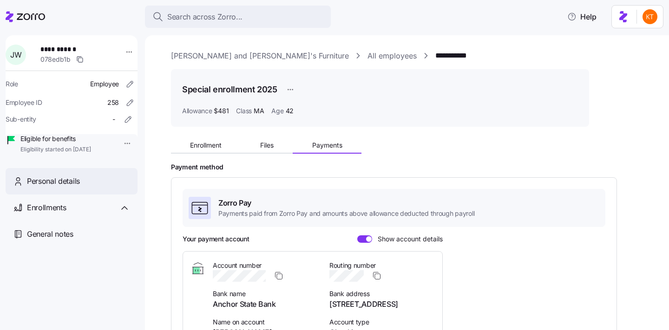
click at [68, 187] on span "Personal details" at bounding box center [53, 182] width 53 height 12
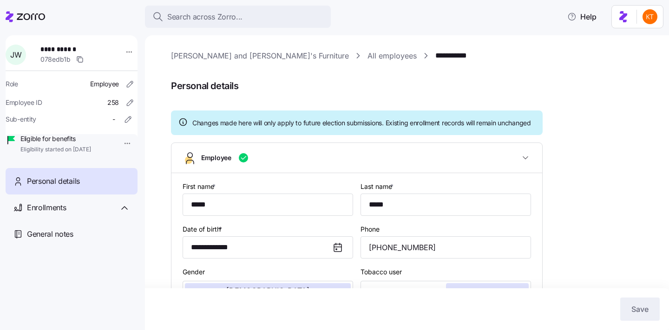
type input "MA"
